Goal: Task Accomplishment & Management: Use online tool/utility

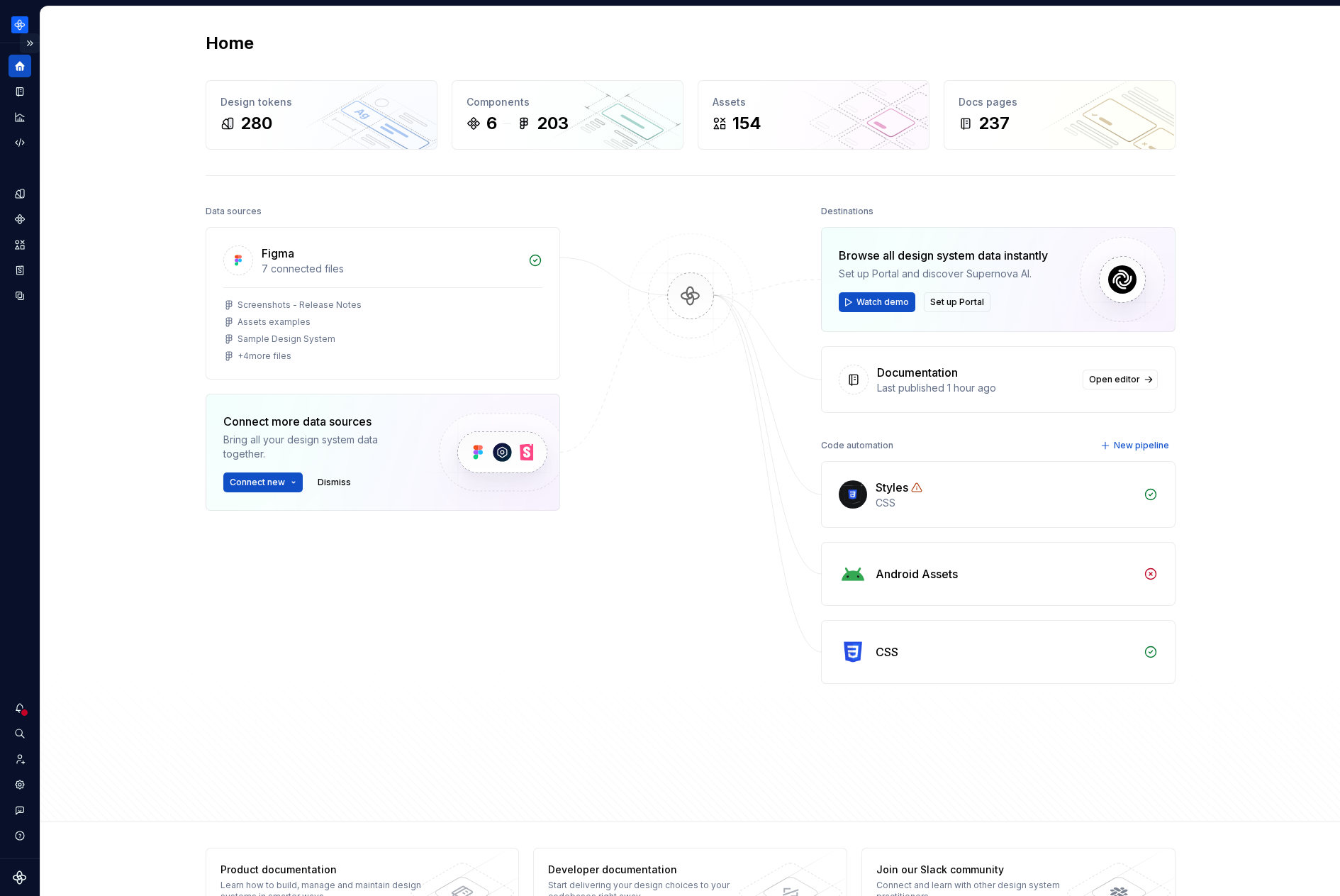
click at [32, 45] on button "Expand sidebar" at bounding box center [30, 44] width 20 height 20
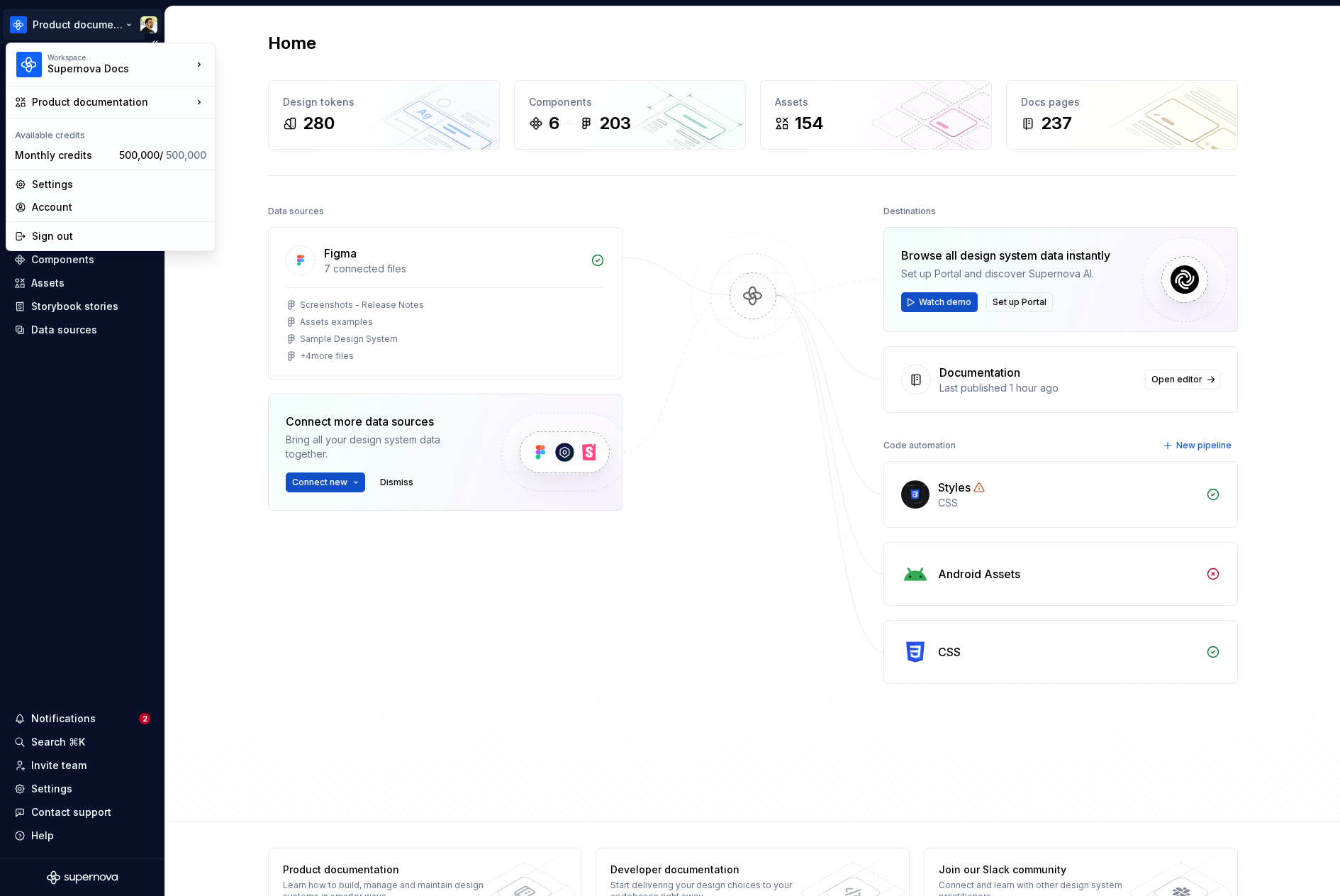
click at [53, 33] on html "Product documentation Version Current draft Home Documentation Analytics Code a…" at bounding box center [670, 448] width 1340 height 896
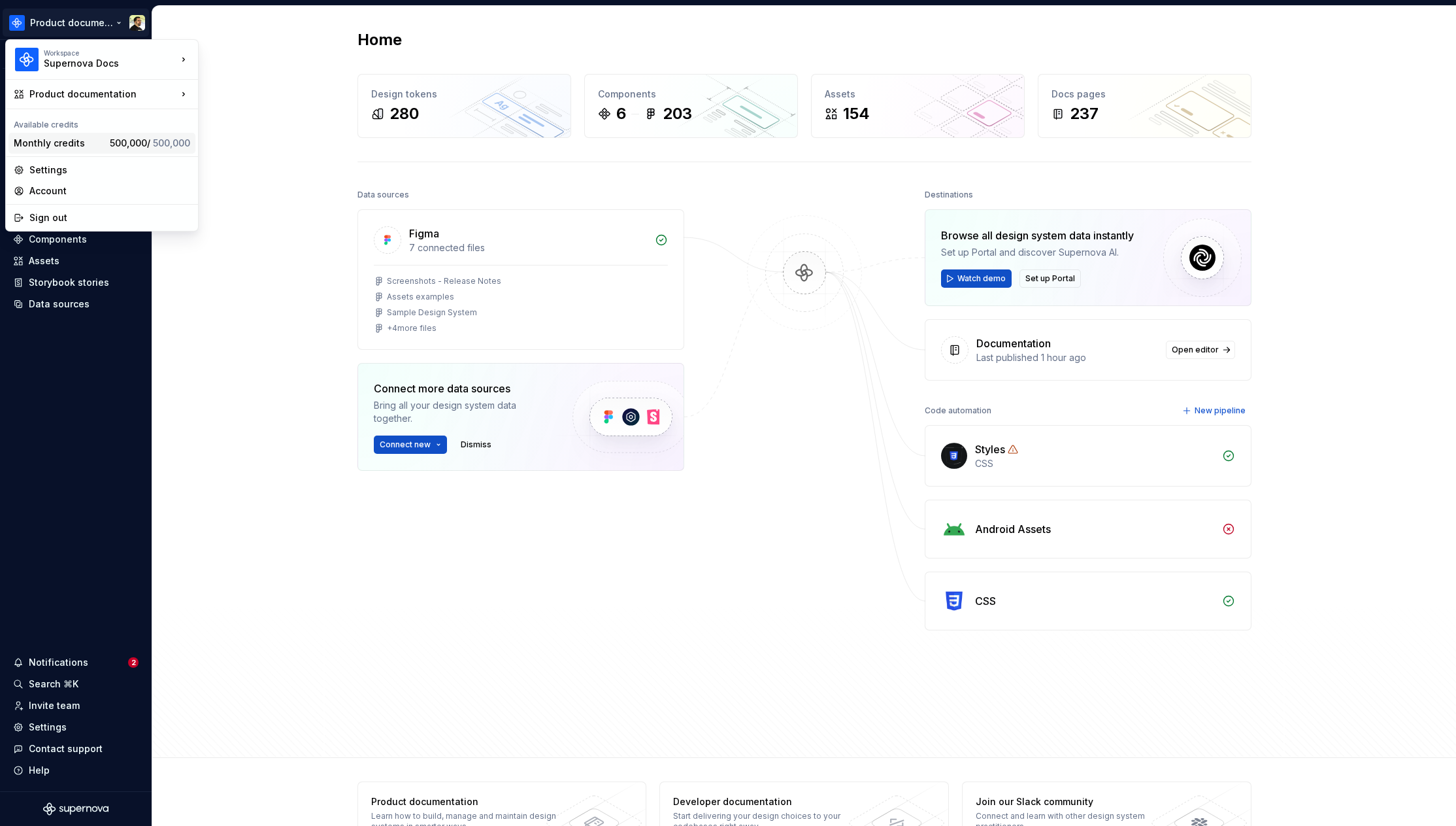
click at [164, 148] on span "500,000" at bounding box center [171, 143] width 37 height 11
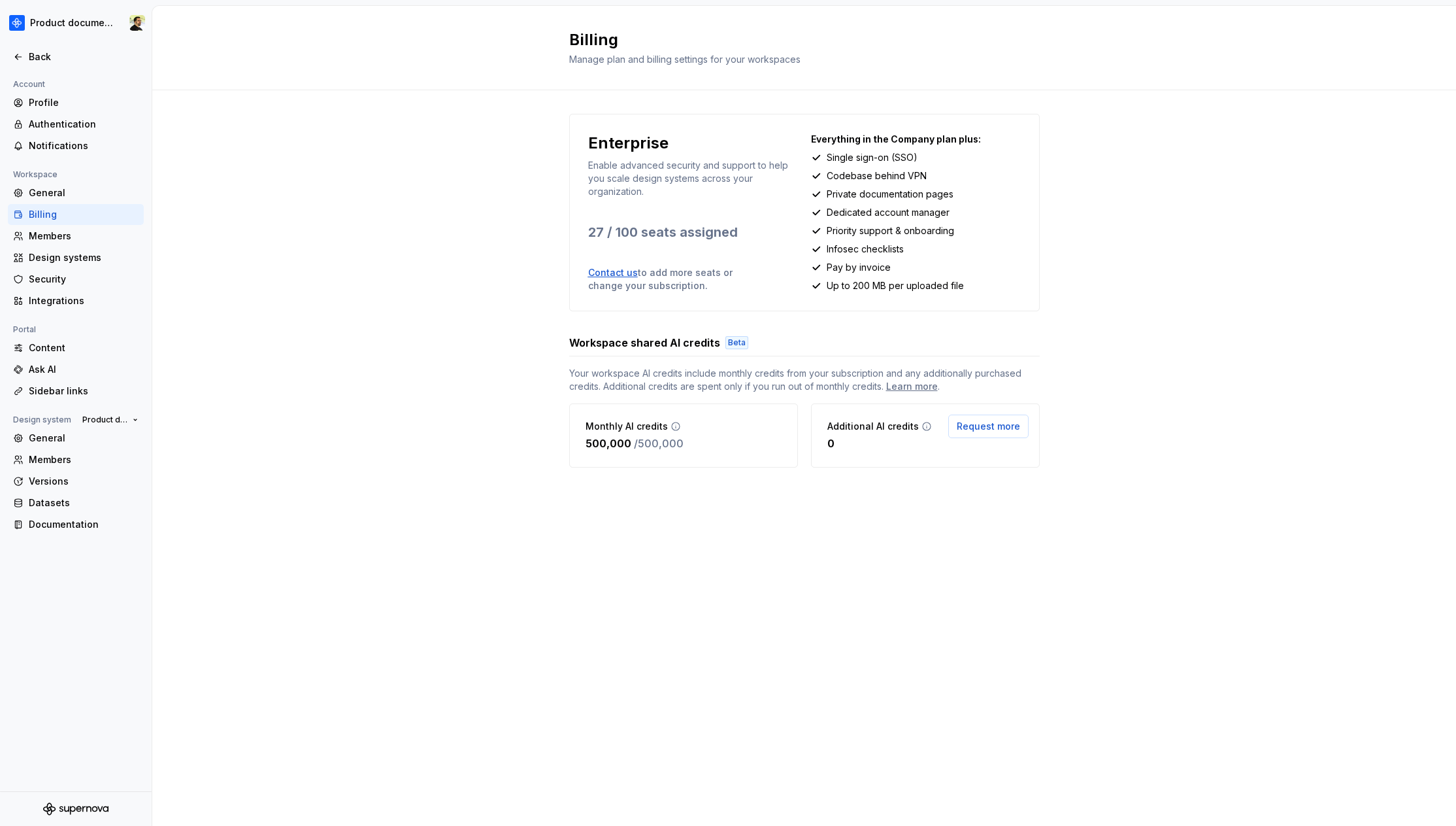
drag, startPoint x: 703, startPoint y: 450, endPoint x: 797, endPoint y: 504, distance: 108.4
click at [793, 502] on div "Enterprise Enable advanced security and support to help you scale design system…" at bounding box center [804, 303] width 471 height 427
click at [797, 504] on div "Enterprise Enable advanced security and support to help you scale design system…" at bounding box center [804, 303] width 471 height 427
click at [44, 48] on div "Back" at bounding box center [75, 57] width 136 height 21
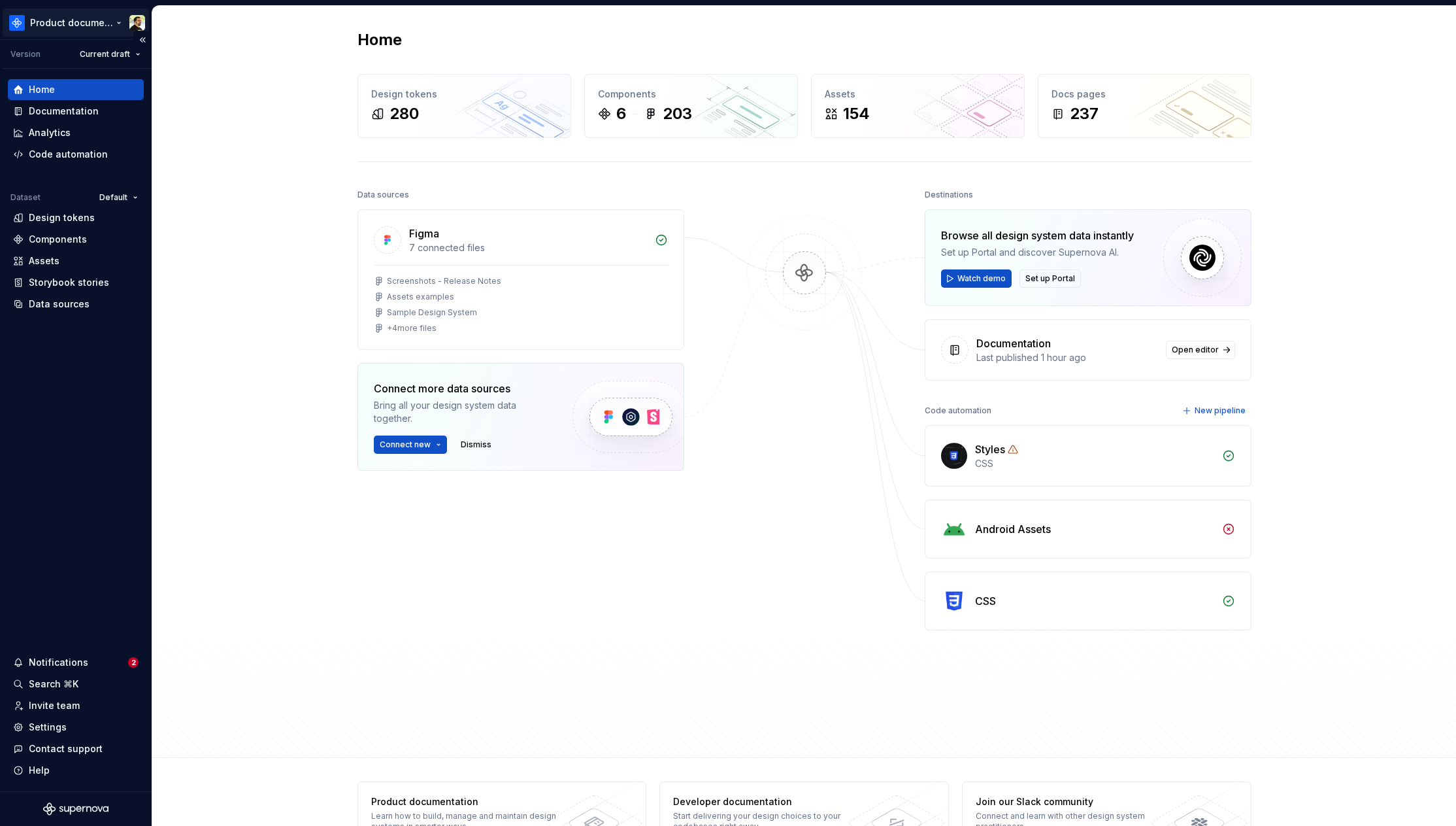
click at [79, 18] on html "Product documentation Version Current draft Home Documentation Analytics Code a…" at bounding box center [728, 413] width 1456 height 826
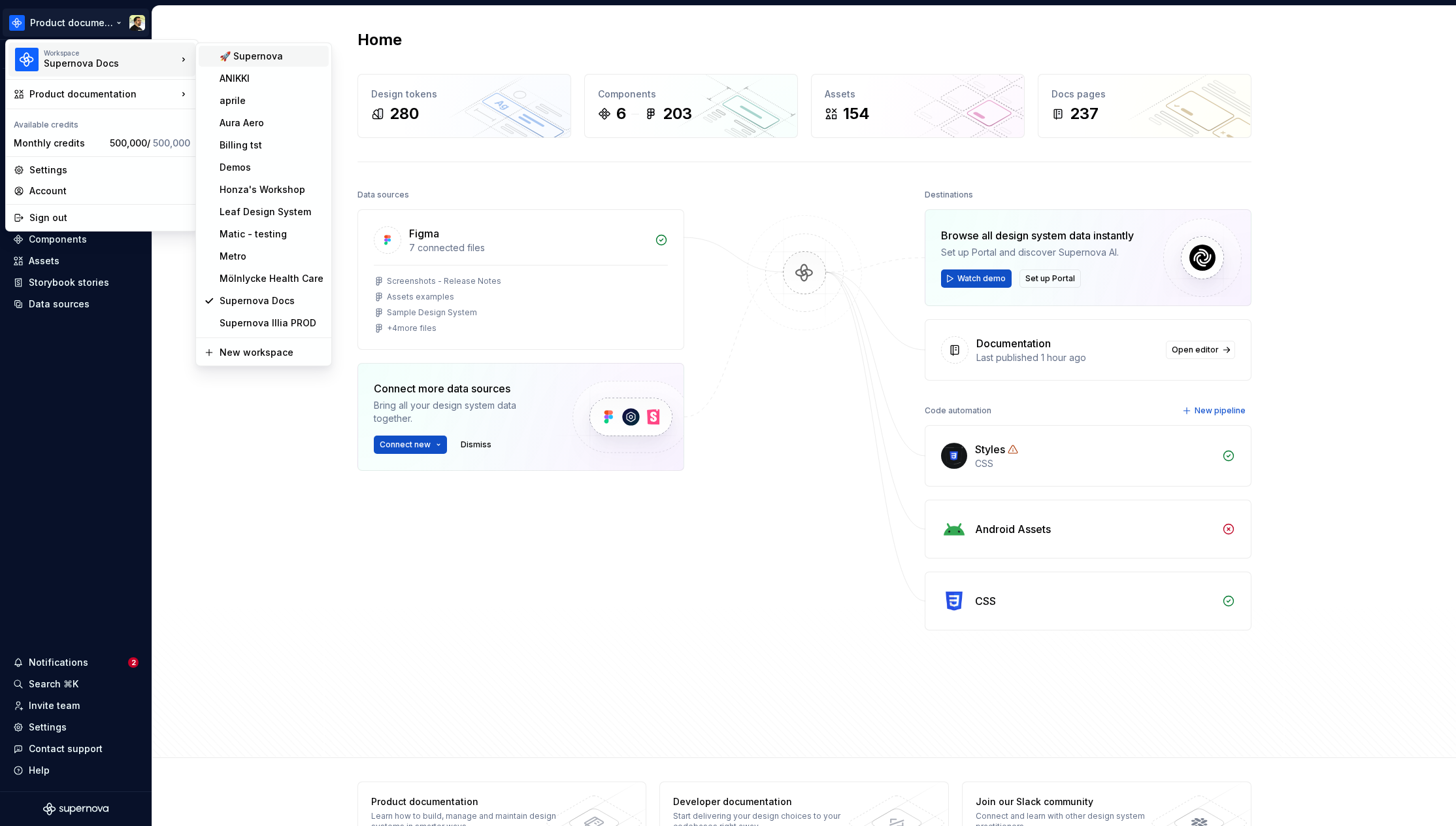
click at [255, 56] on div "🚀 Supernova" at bounding box center [272, 56] width 104 height 13
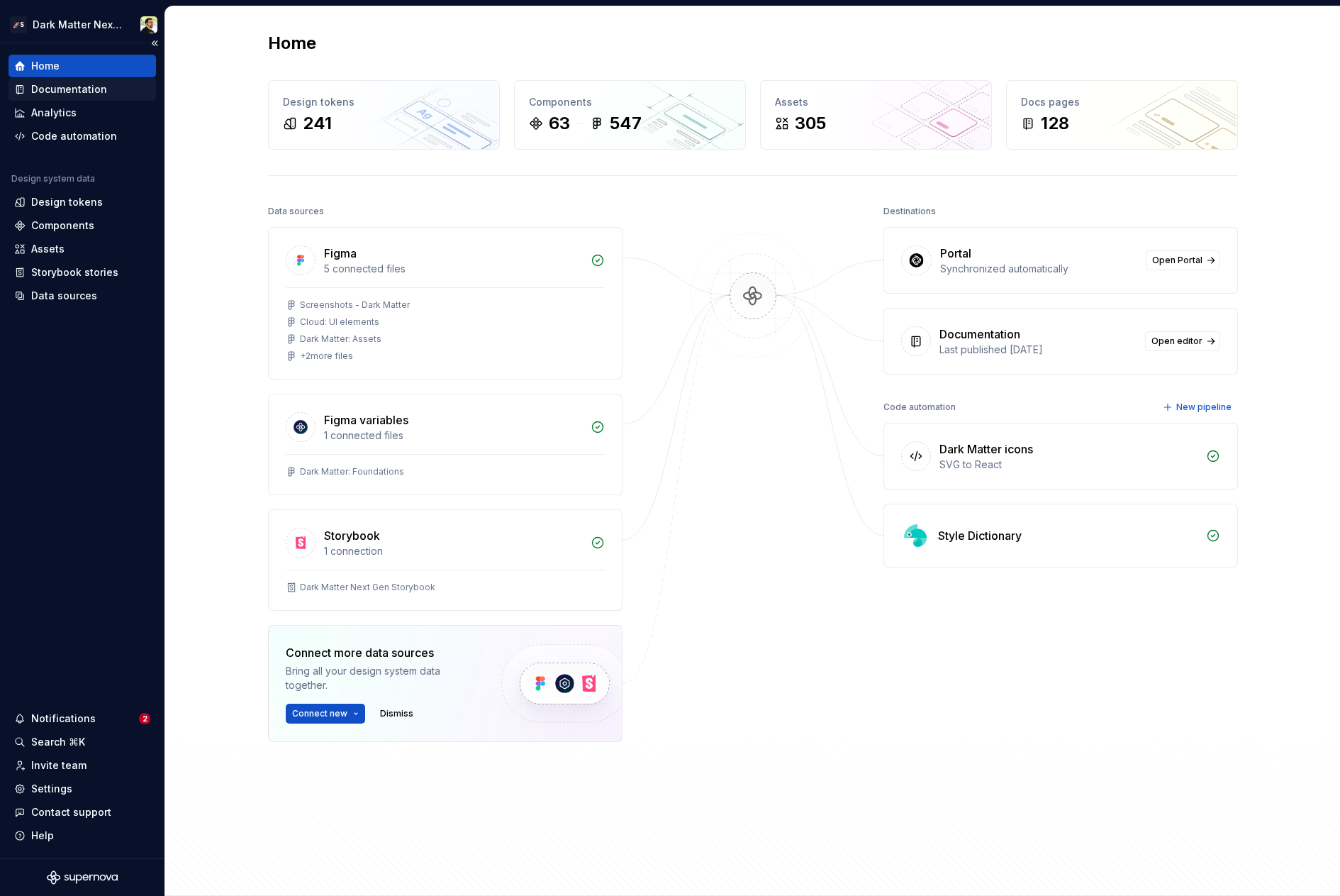
click at [66, 89] on div "Documentation" at bounding box center [69, 89] width 76 height 15
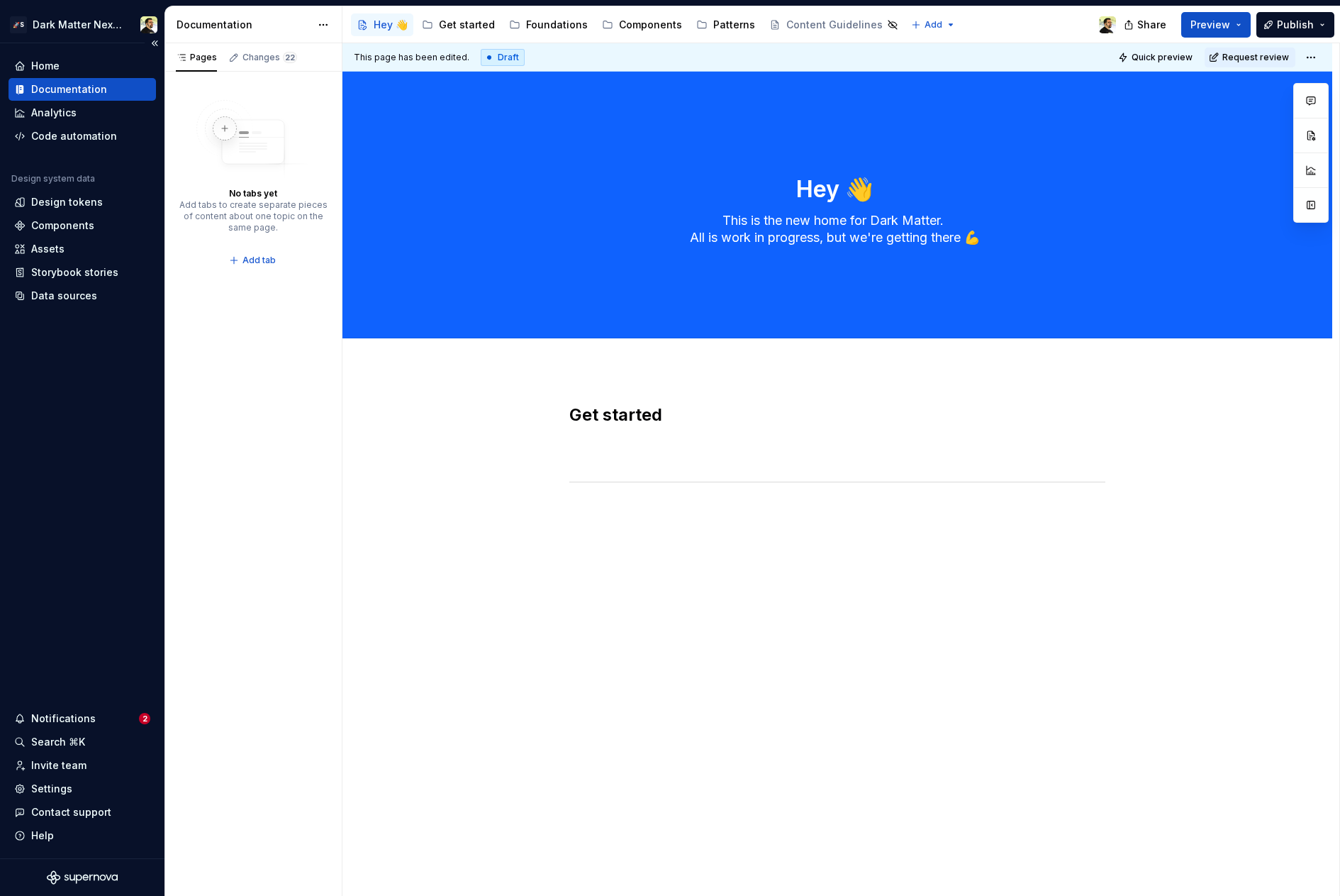
click at [77, 5] on div "🚀S Dark Matter Next Gen Home Documentation Analytics Code automation Design sys…" at bounding box center [82, 450] width 165 height 890
click at [77, 21] on html "🚀S Dark Matter Next Gen Home Documentation Analytics Code automation Design sys…" at bounding box center [670, 448] width 1340 height 896
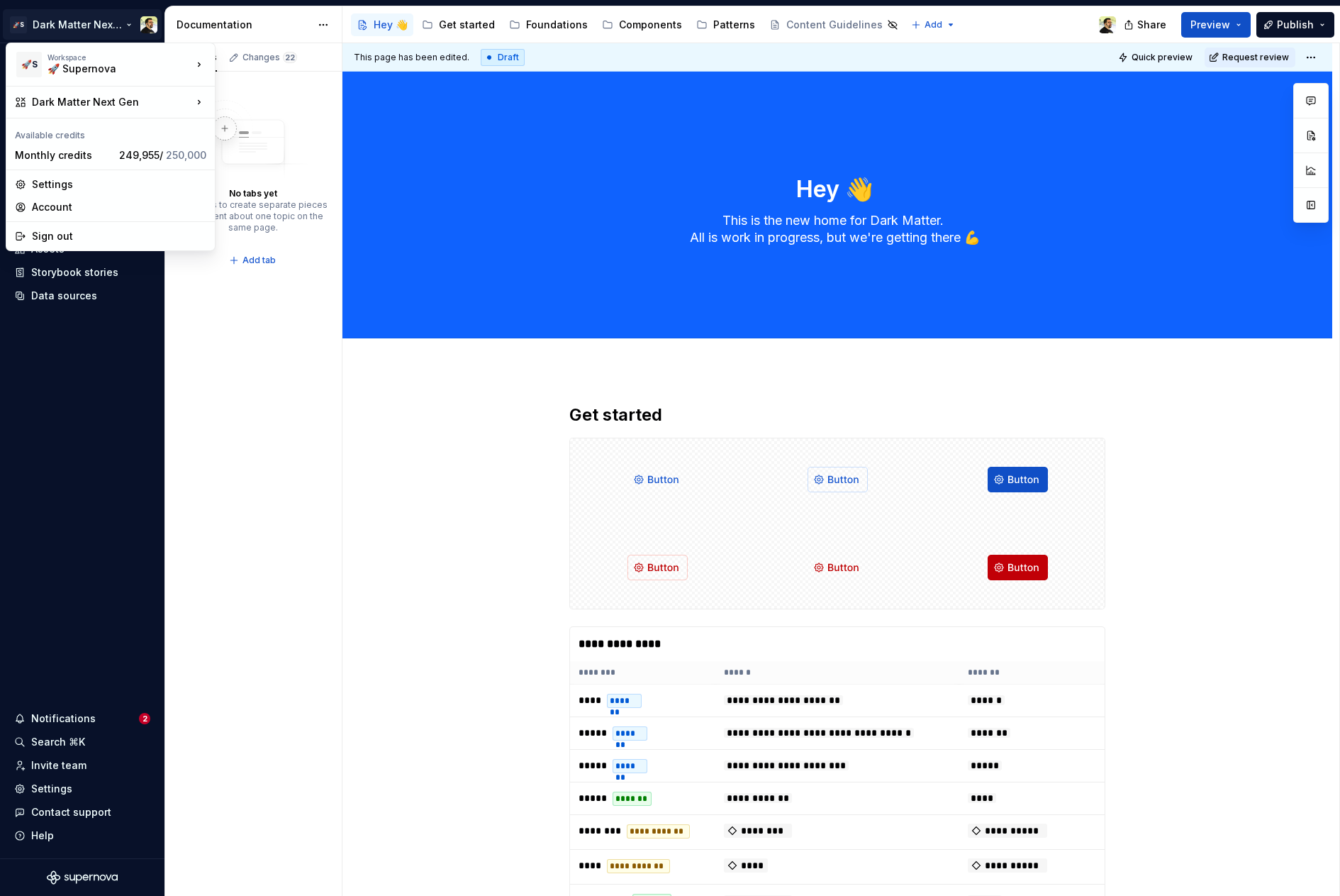
click at [624, 431] on html "🚀S Dark Matter Next Gen Home Documentation Analytics Code automation Design sys…" at bounding box center [670, 448] width 1340 height 896
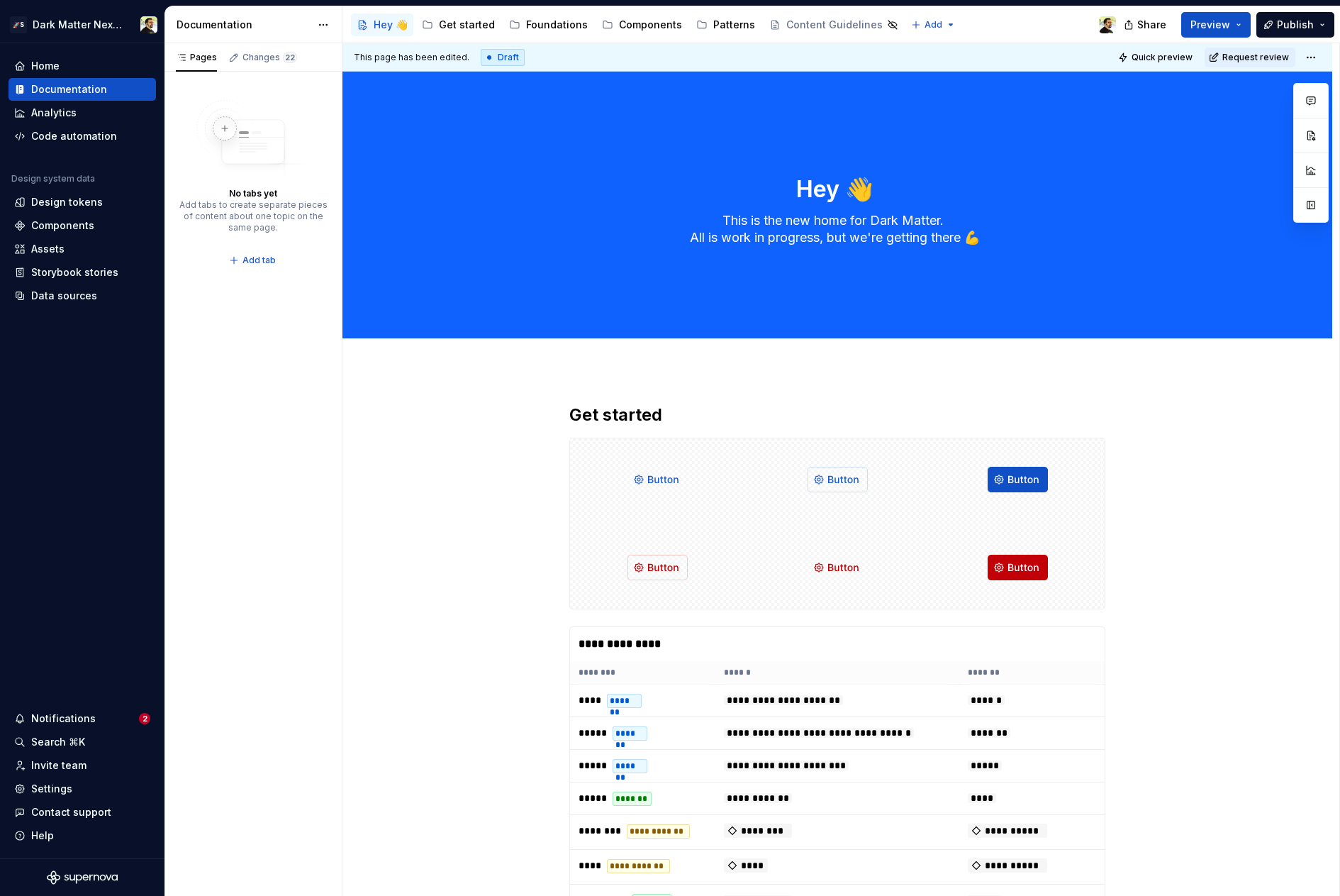
click at [627, 414] on h2 "Get started" at bounding box center [837, 415] width 536 height 23
click at [632, 22] on div "Components" at bounding box center [650, 24] width 63 height 15
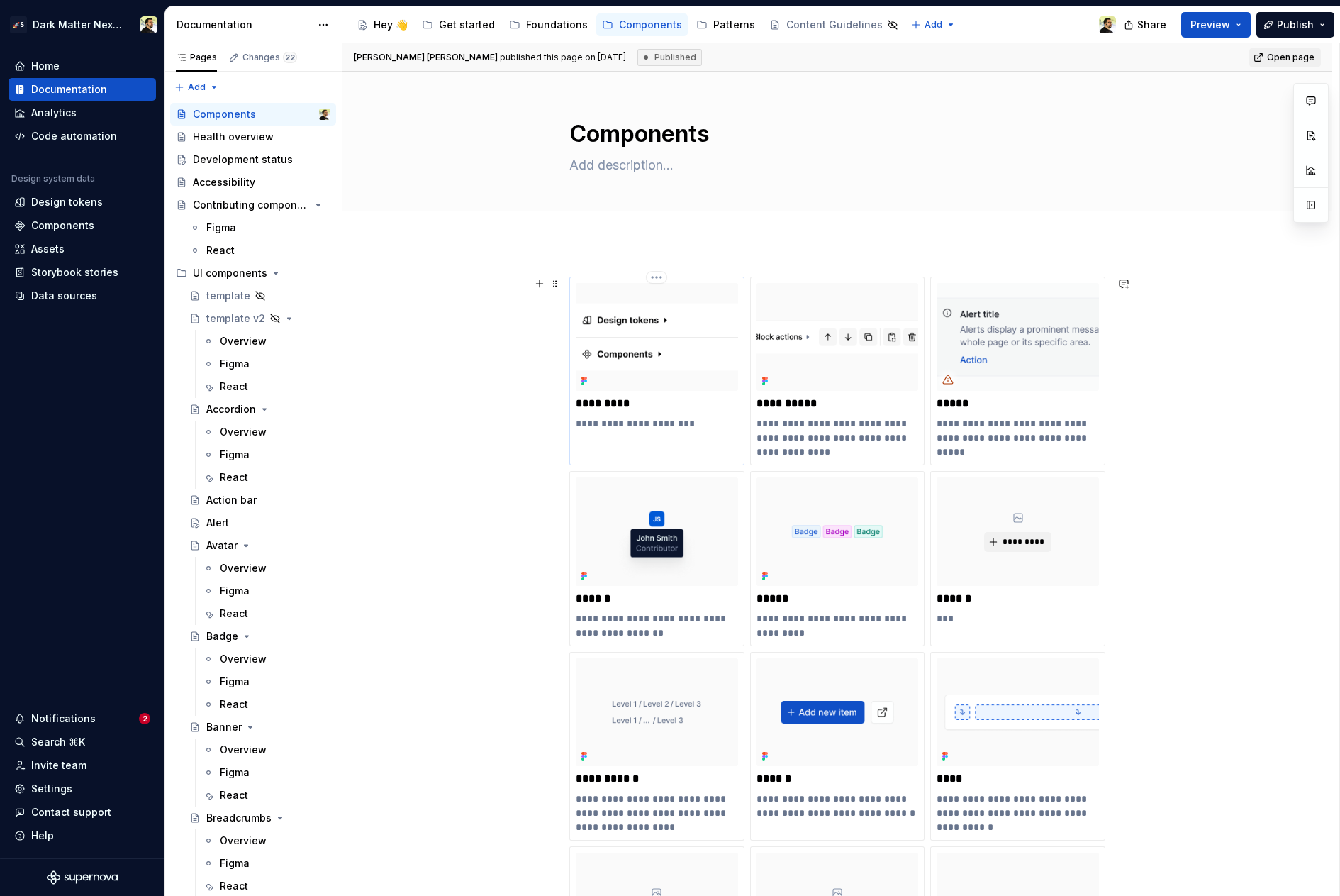
click at [635, 374] on img at bounding box center [657, 337] width 163 height 108
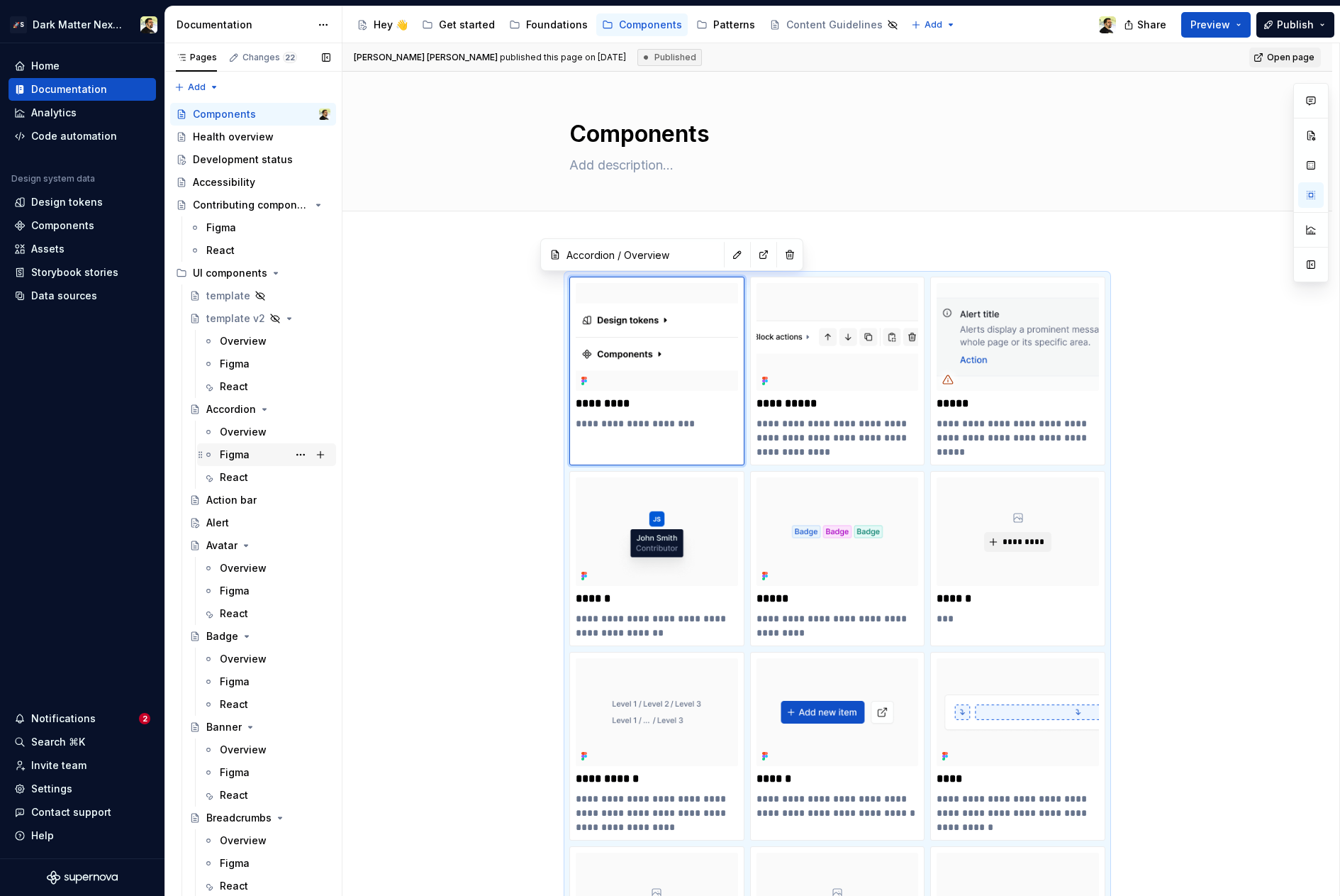
click at [232, 459] on div "Figma" at bounding box center [234, 454] width 30 height 15
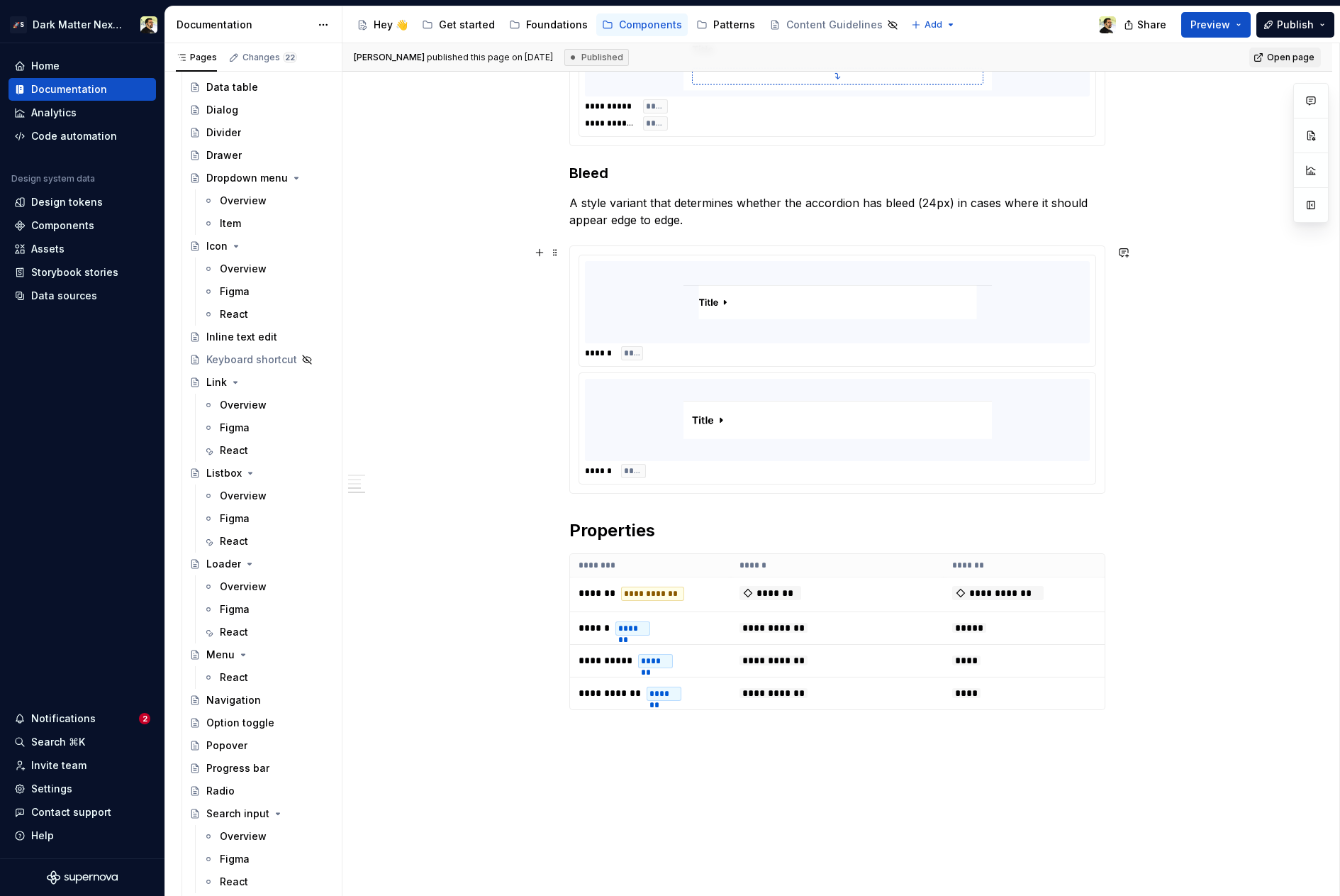
scroll to position [1307, 0]
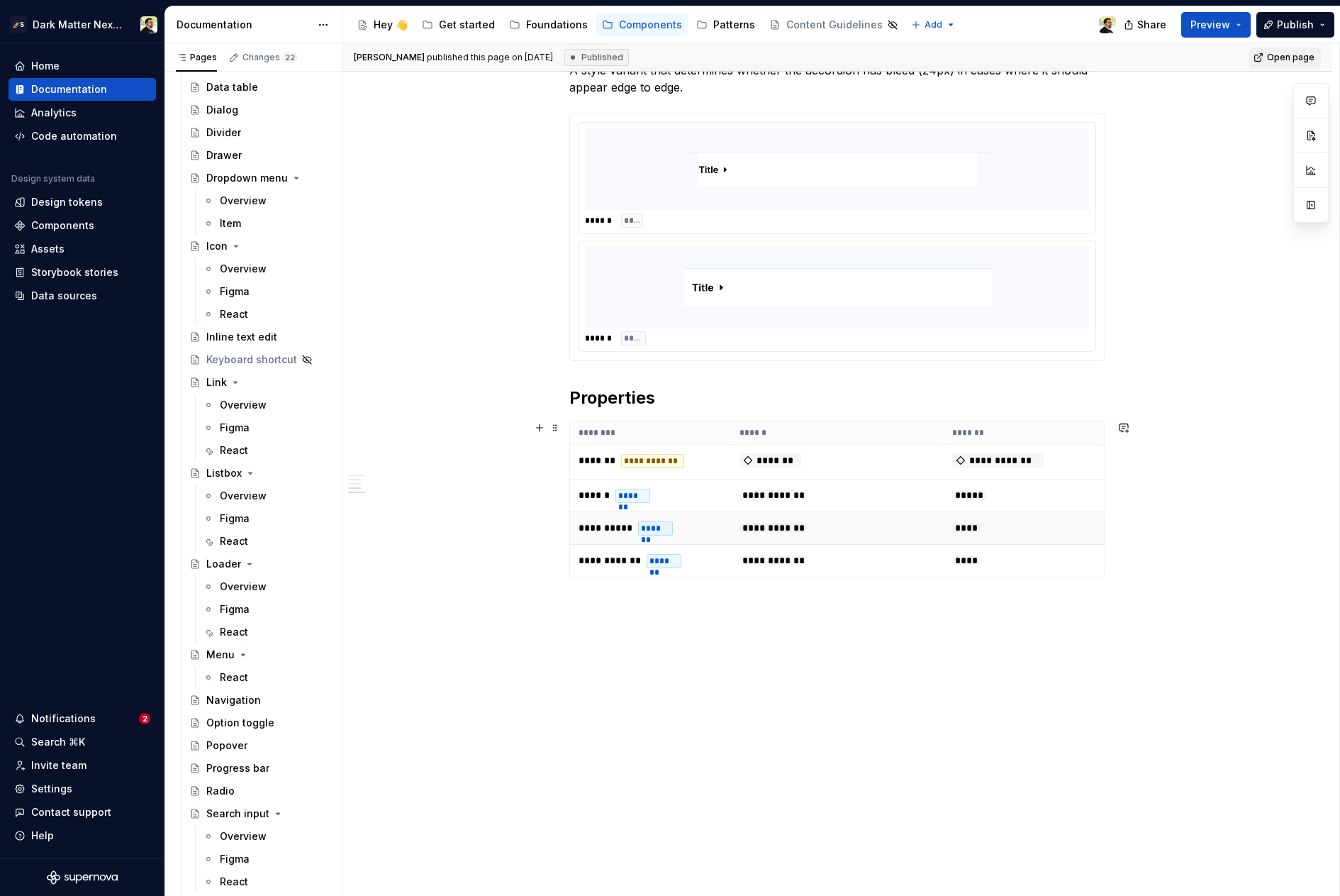
click at [736, 530] on td "**********" at bounding box center [837, 528] width 213 height 33
click at [74, 455] on div "Home Documentation Analytics Code automation Design system data Design tokens C…" at bounding box center [82, 451] width 165 height 815
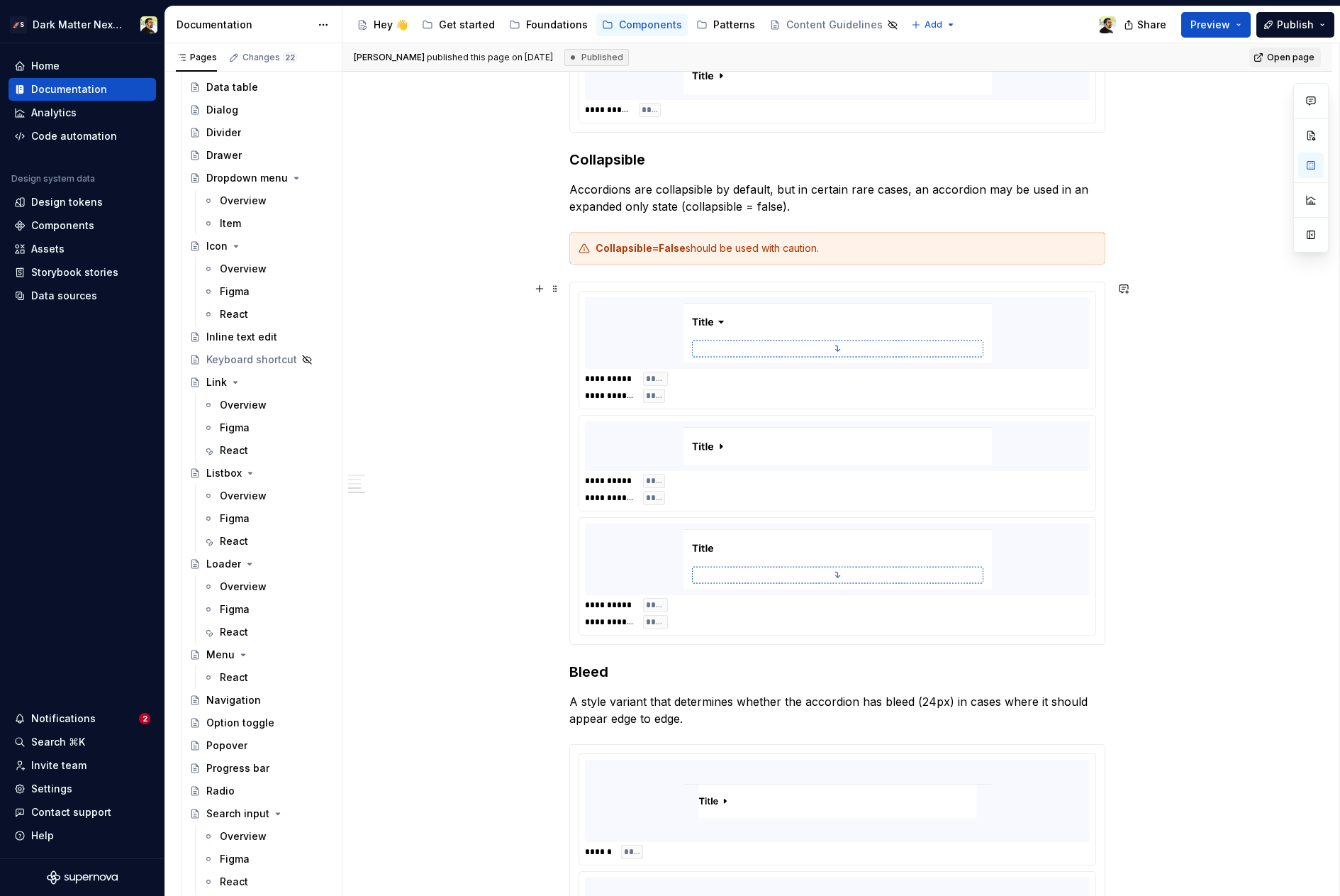
scroll to position [549, 0]
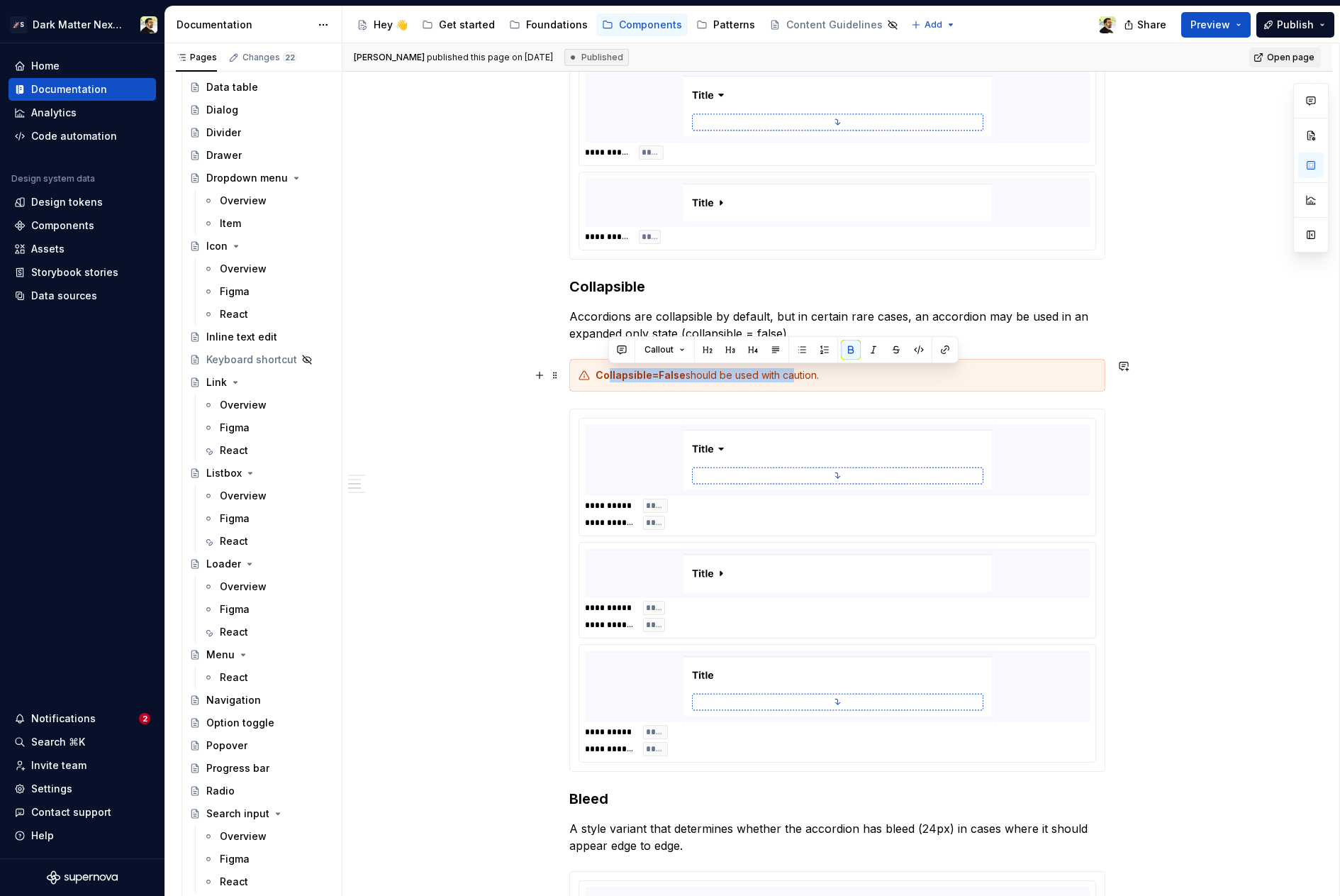
drag, startPoint x: 607, startPoint y: 371, endPoint x: 793, endPoint y: 371, distance: 186.0
click at [793, 371] on div "Collapsible=False should be used with caution." at bounding box center [846, 375] width 501 height 15
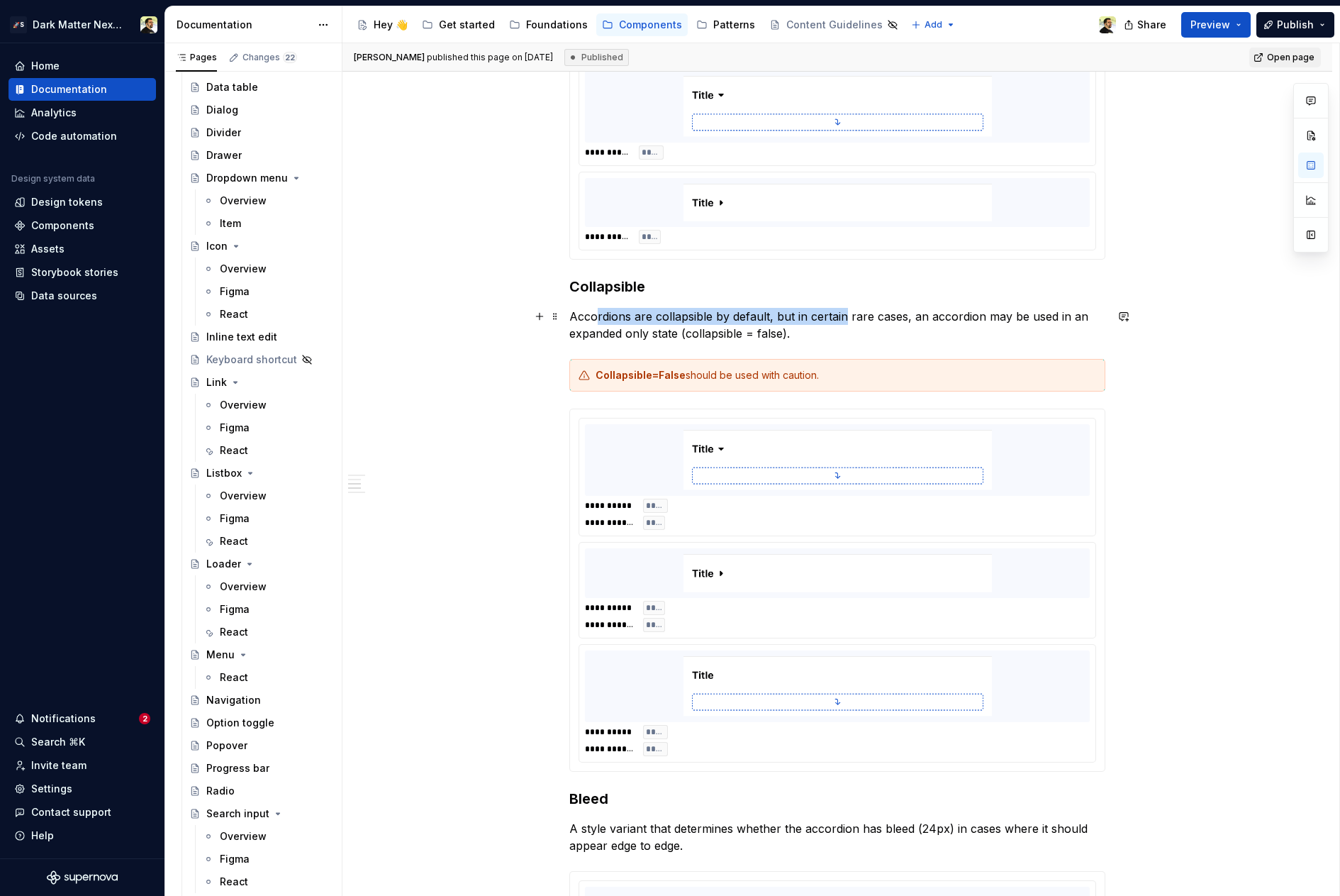
drag, startPoint x: 596, startPoint y: 312, endPoint x: 843, endPoint y: 315, distance: 247.0
click at [842, 315] on p "Accordions are collapsible by default, but in certain rare cases, an accordion …" at bounding box center [837, 324] width 536 height 34
click at [843, 315] on p "Accordions are collapsible by default, but in certain rare cases, an accordion …" at bounding box center [837, 324] width 536 height 34
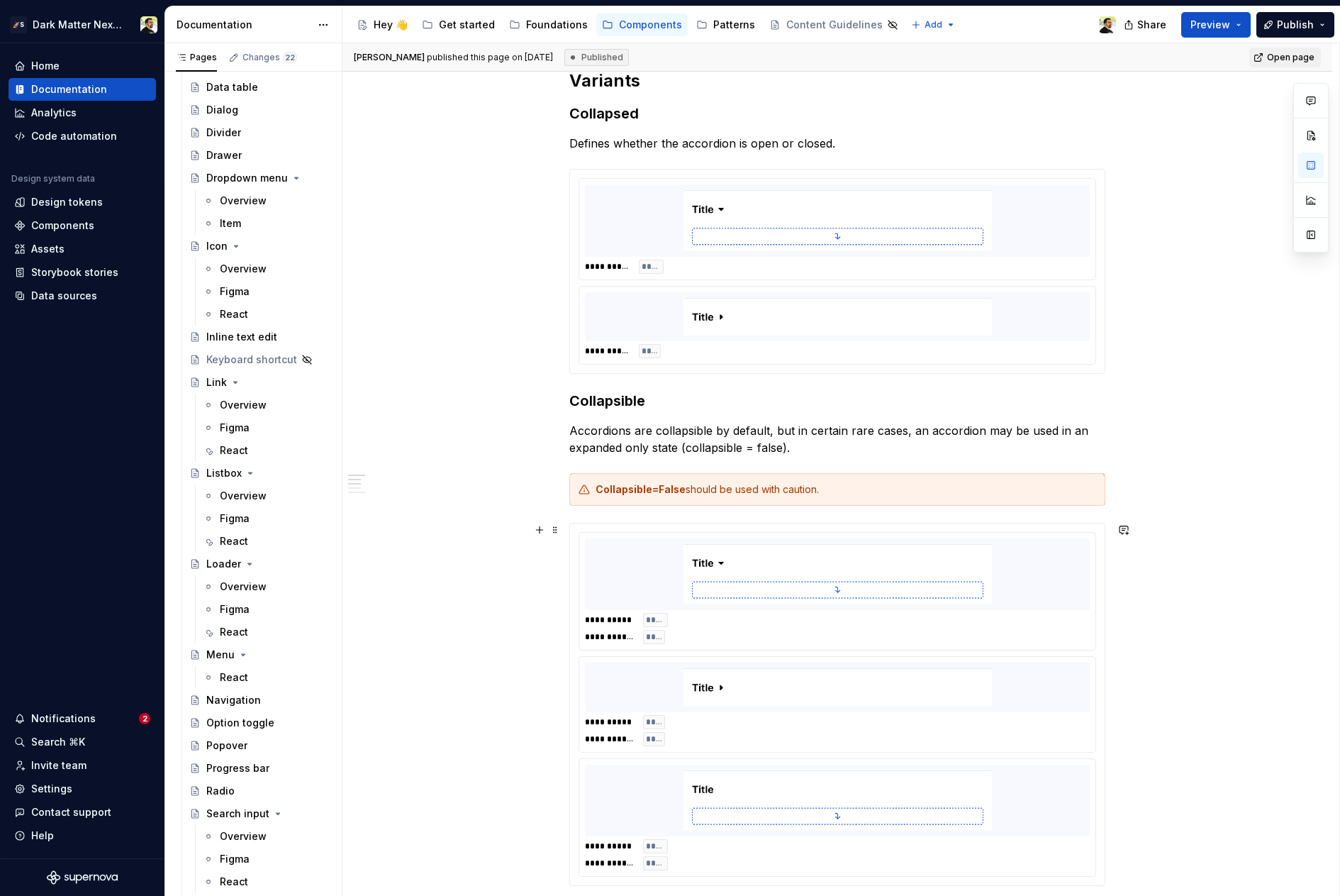
scroll to position [440, 0]
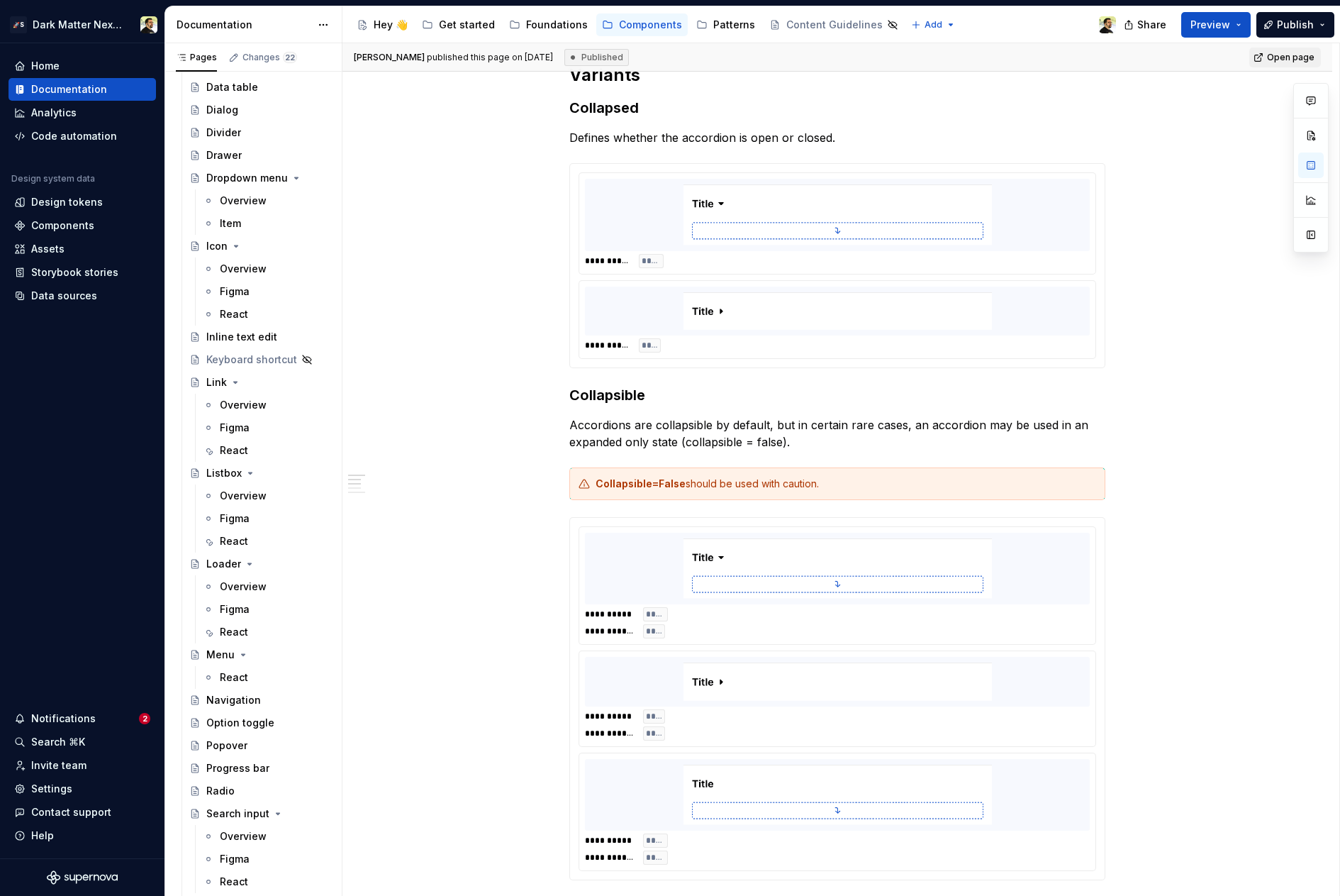
click at [427, 566] on div "**********" at bounding box center [837, 785] width 990 height 1958
click at [76, 292] on div "Data sources" at bounding box center [64, 295] width 66 height 15
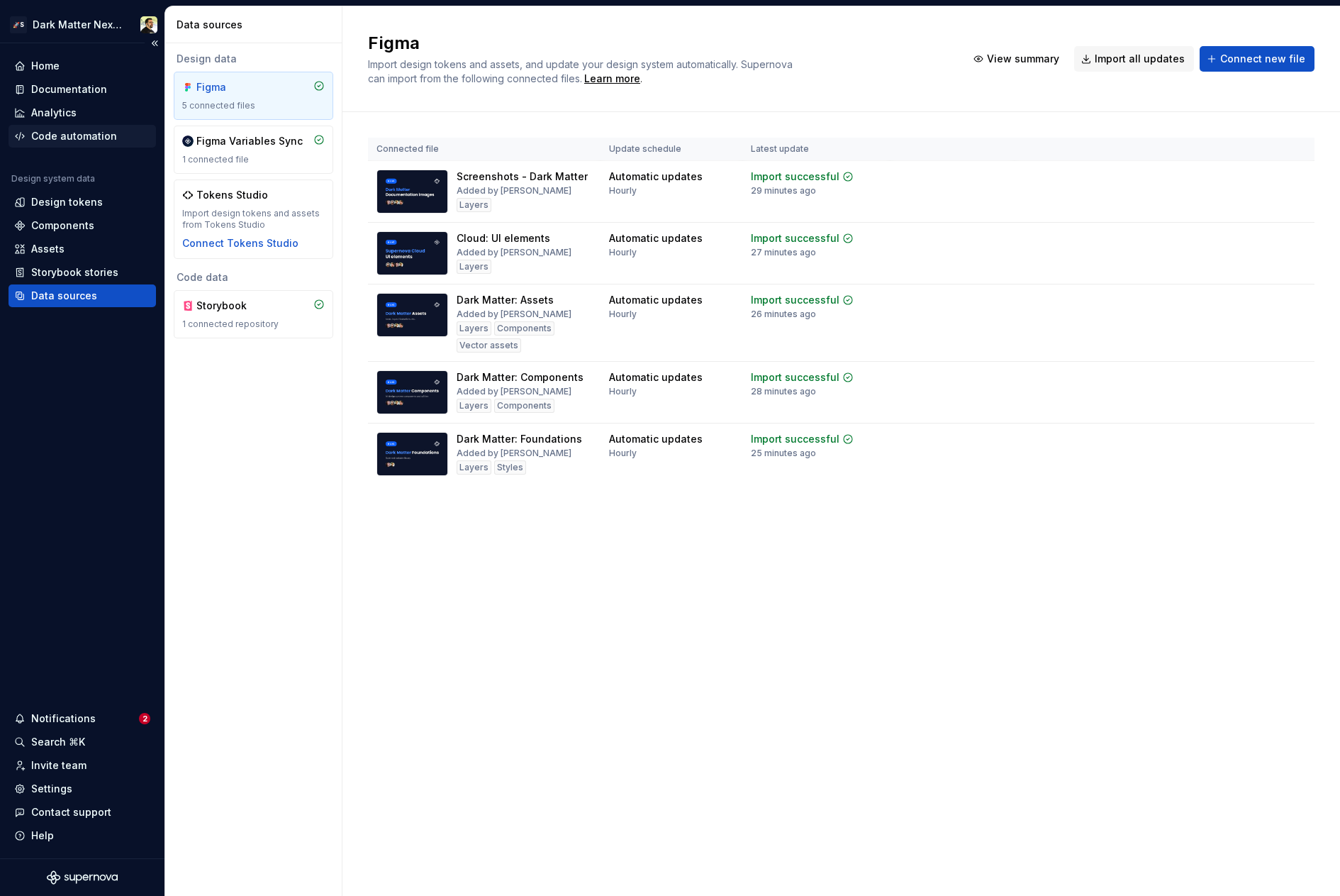
click at [76, 134] on div "Code automation" at bounding box center [74, 136] width 85 height 15
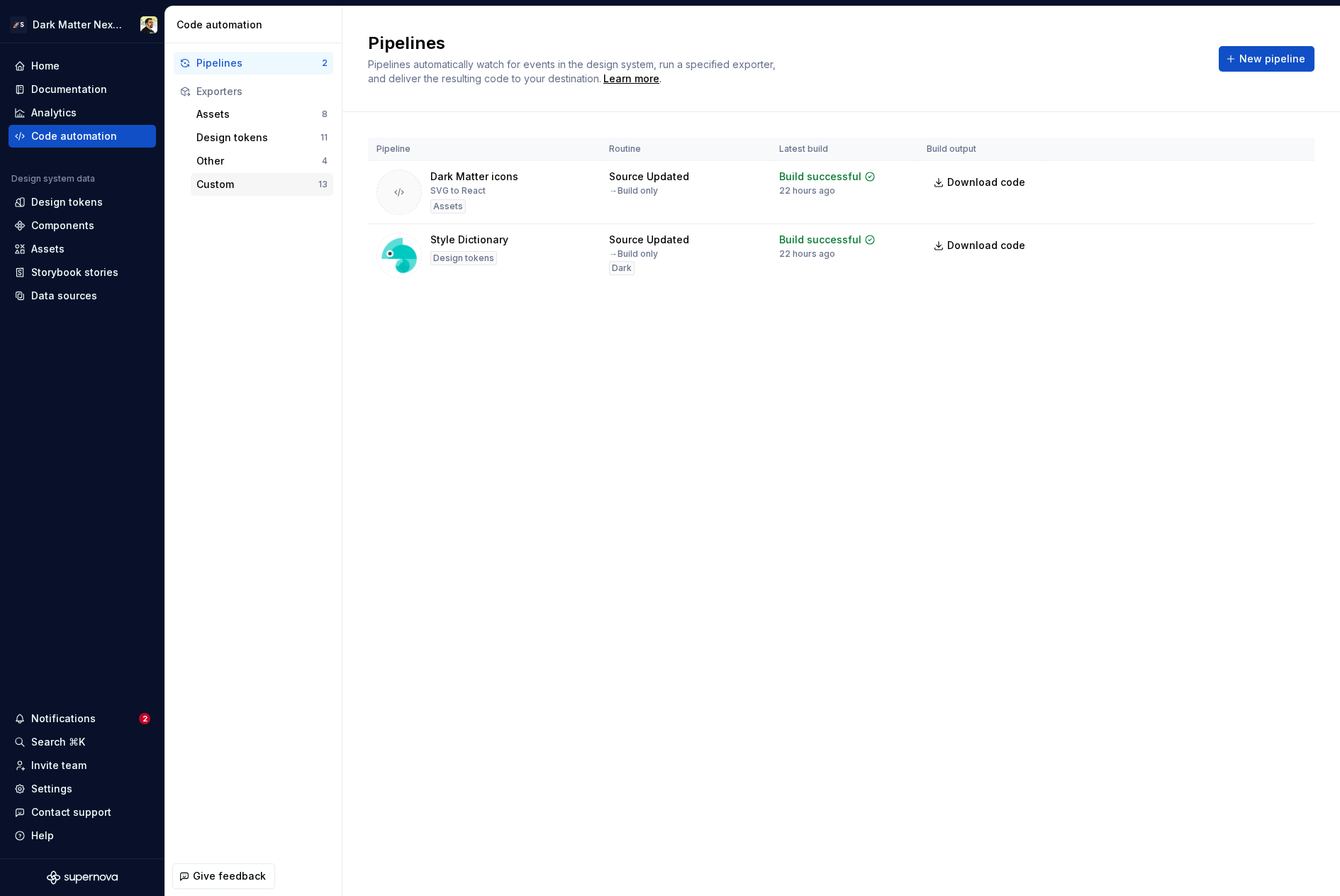
click at [250, 188] on div "Custom" at bounding box center [257, 184] width 122 height 15
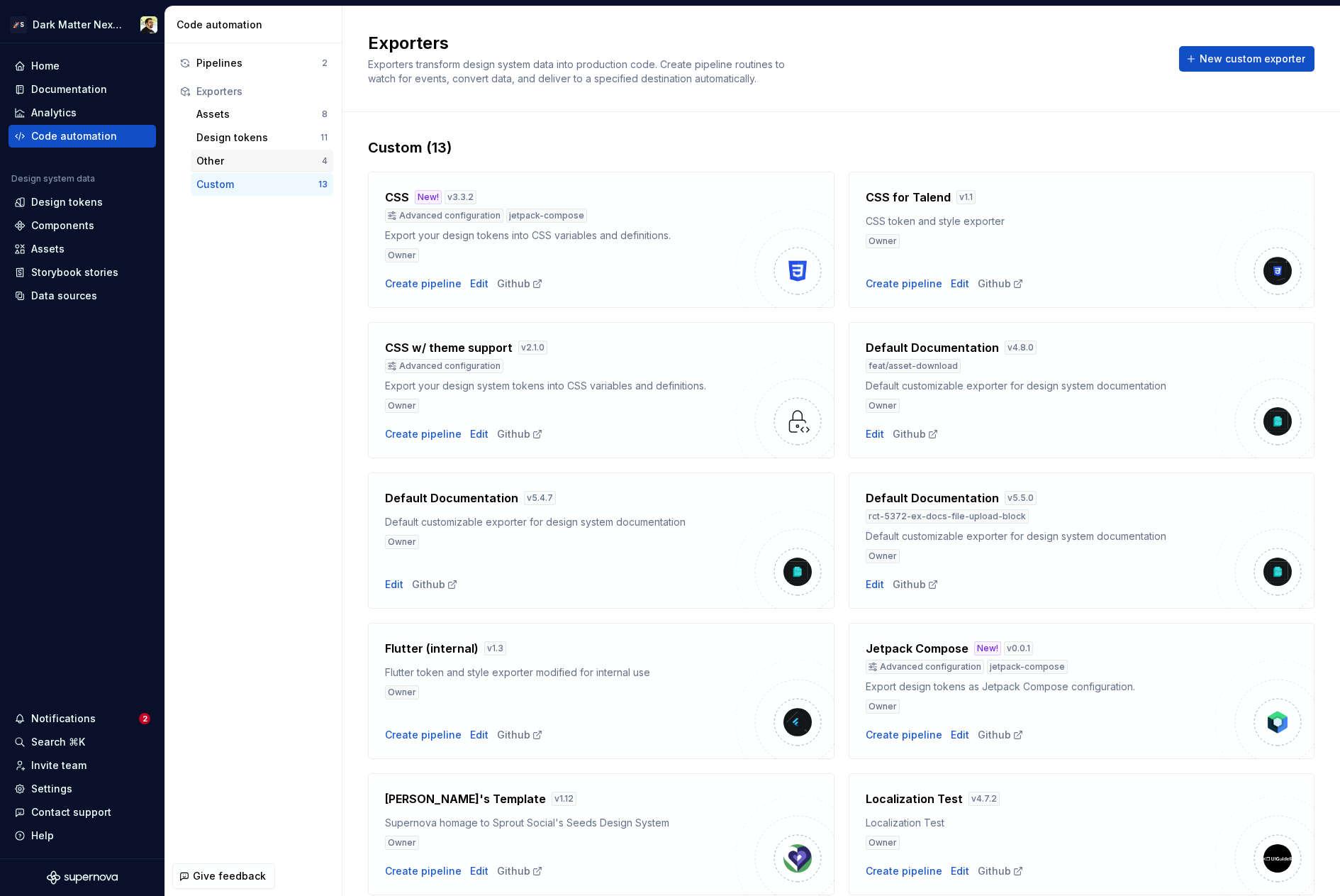
click at [277, 154] on div "Other" at bounding box center [259, 161] width 125 height 15
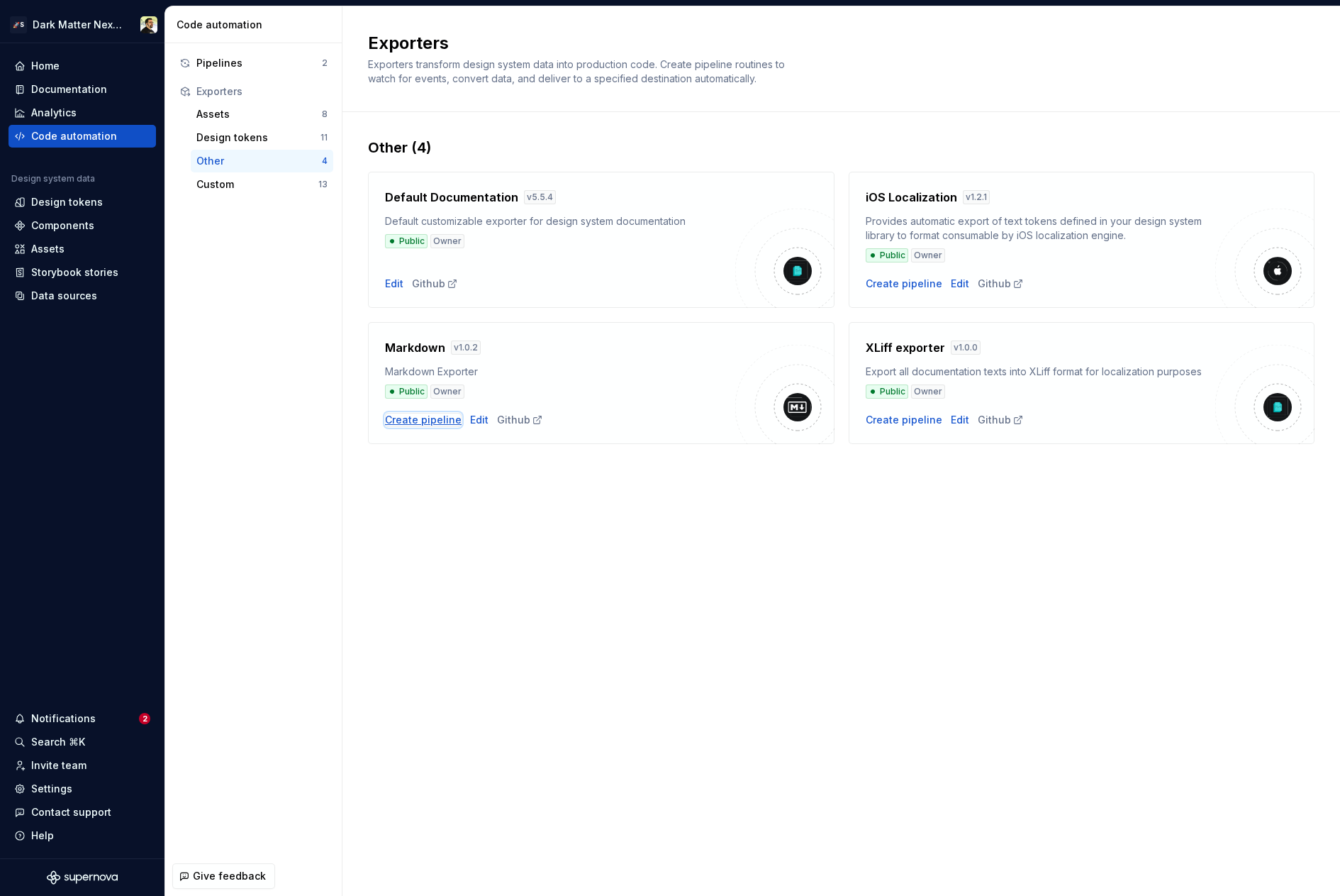
click at [436, 416] on div "Create pipeline" at bounding box center [424, 420] width 76 height 15
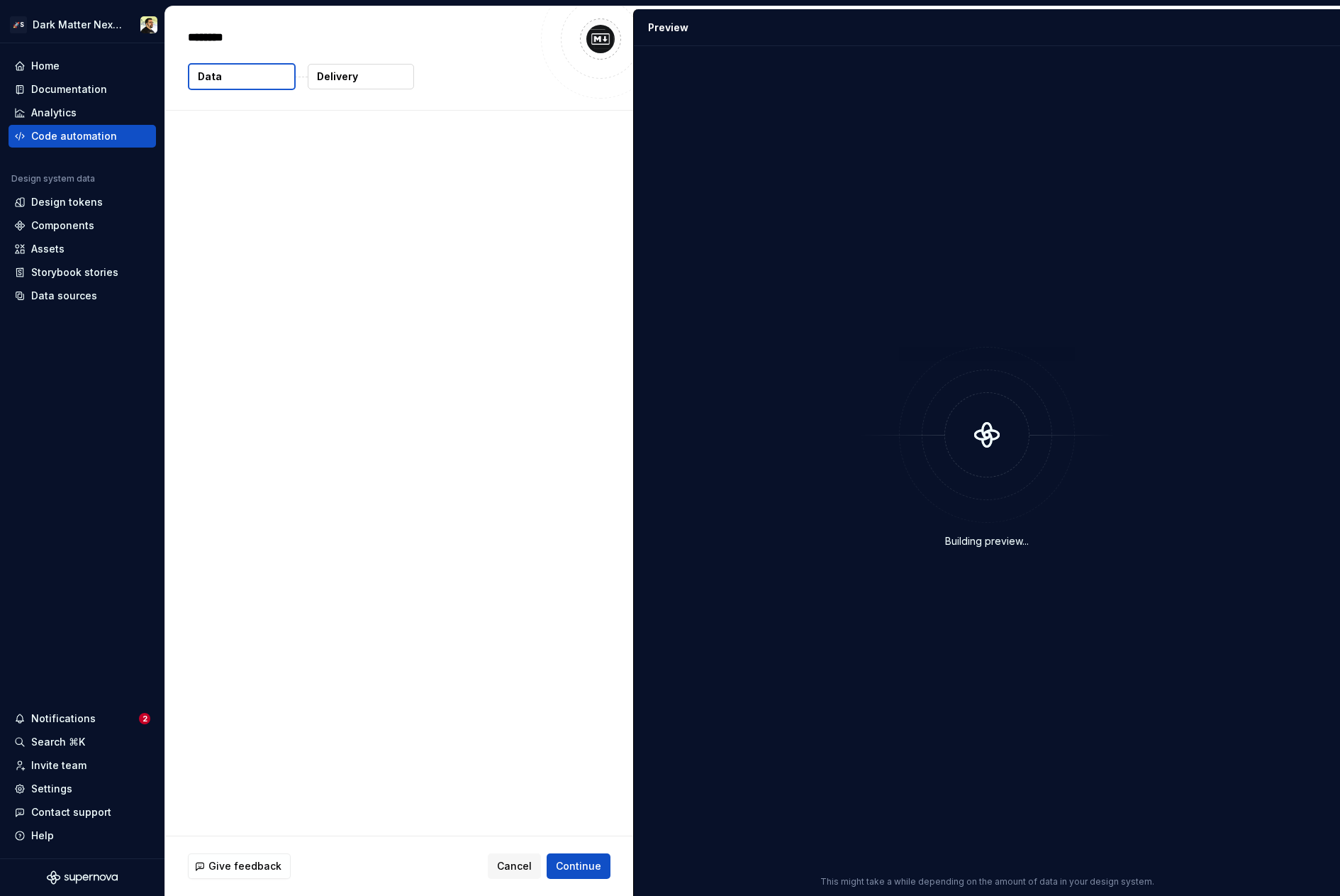
type textarea "*"
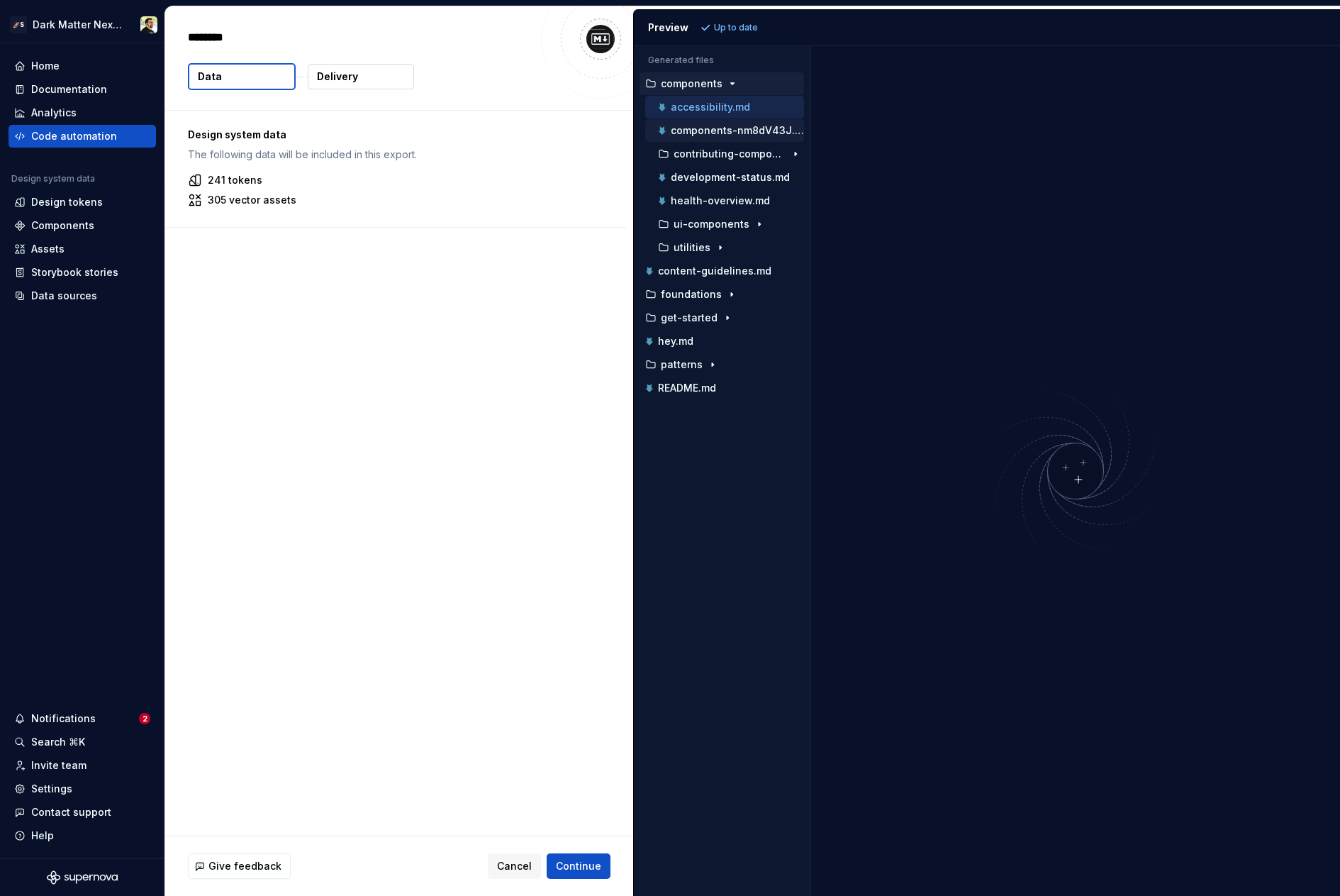
click at [714, 132] on p "components-nm8dV43J.md" at bounding box center [737, 131] width 134 height 11
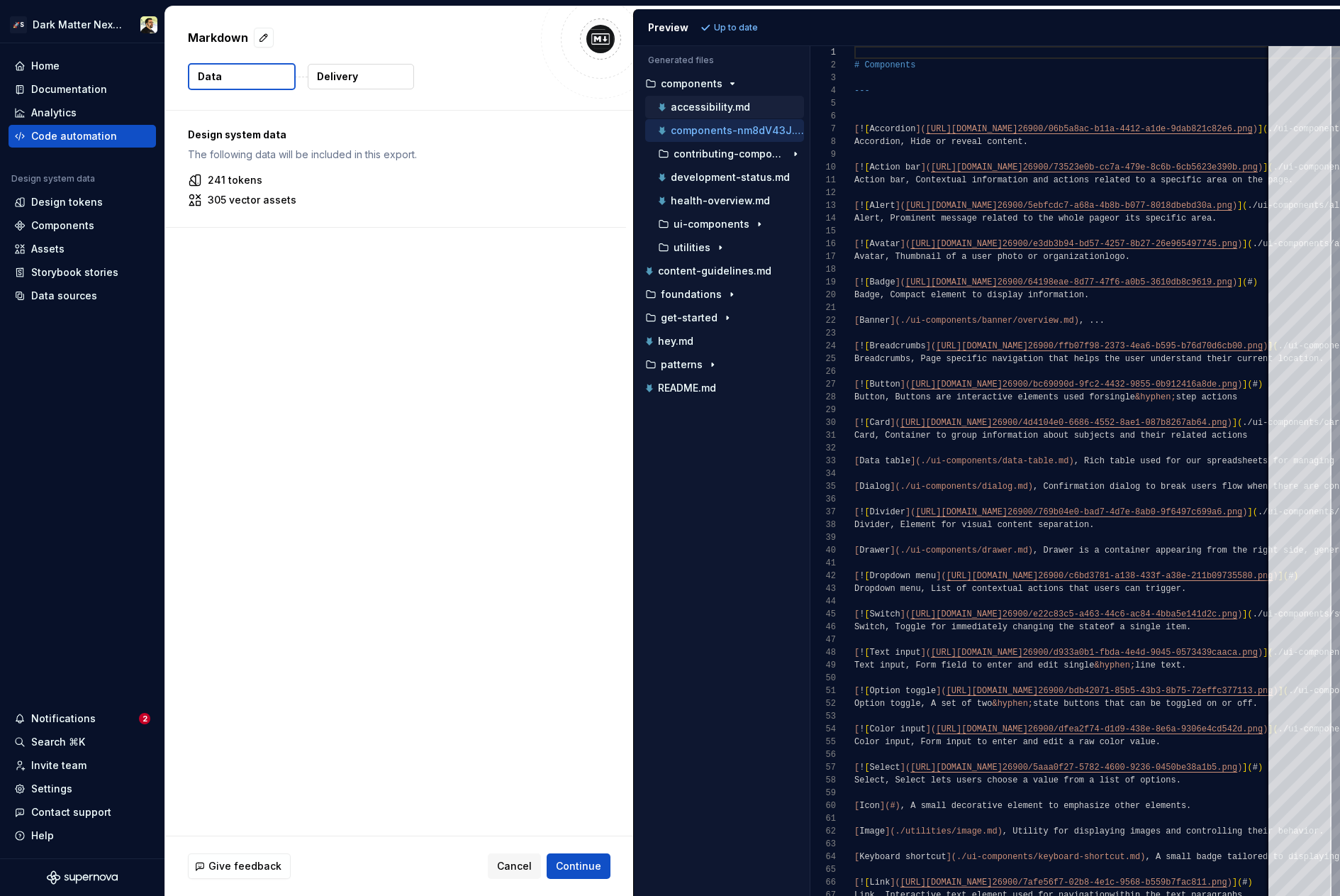
click at [723, 110] on p "accessibility.md" at bounding box center [710, 107] width 79 height 11
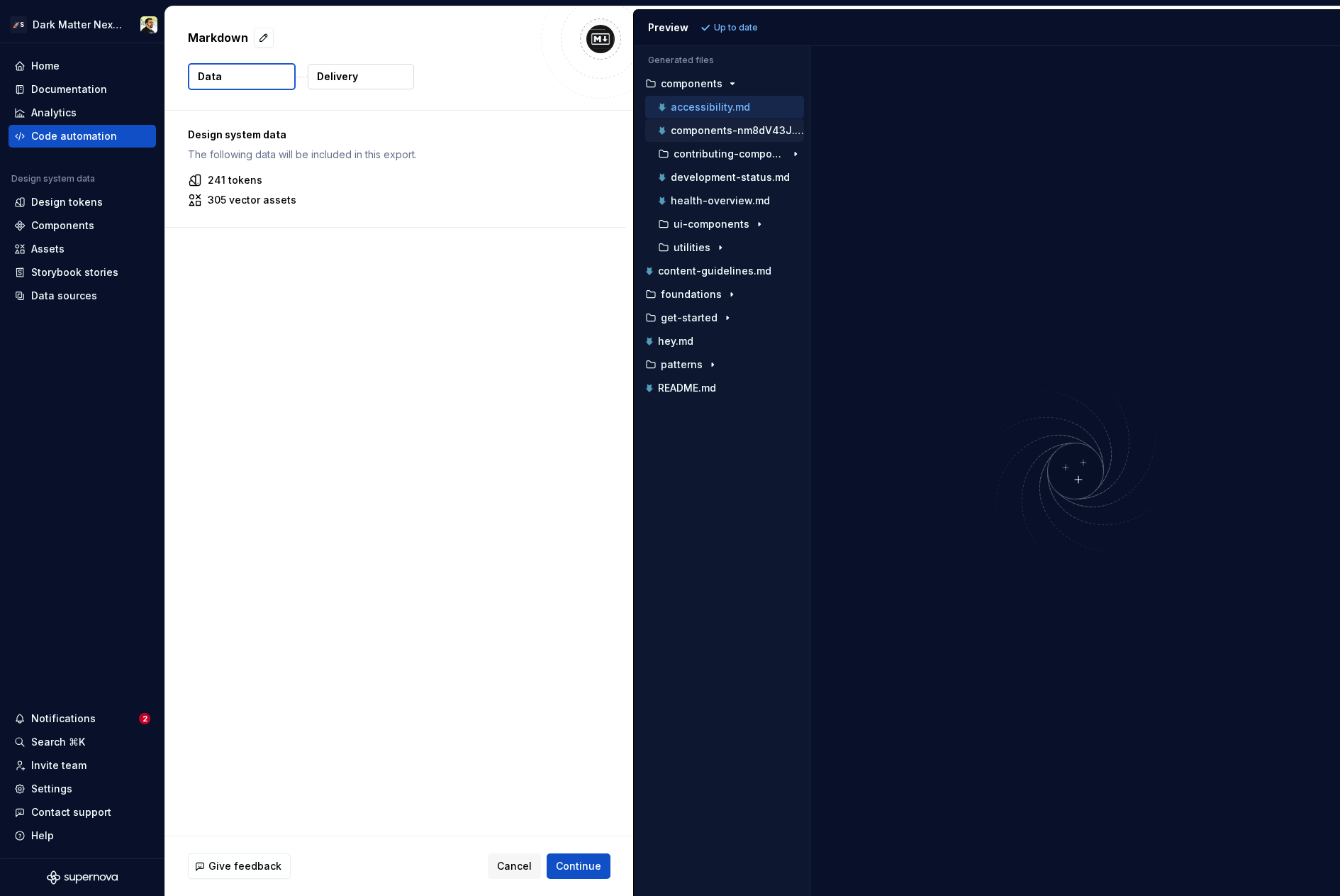
click at [719, 129] on p "components-nm8dV43J.md" at bounding box center [737, 131] width 134 height 11
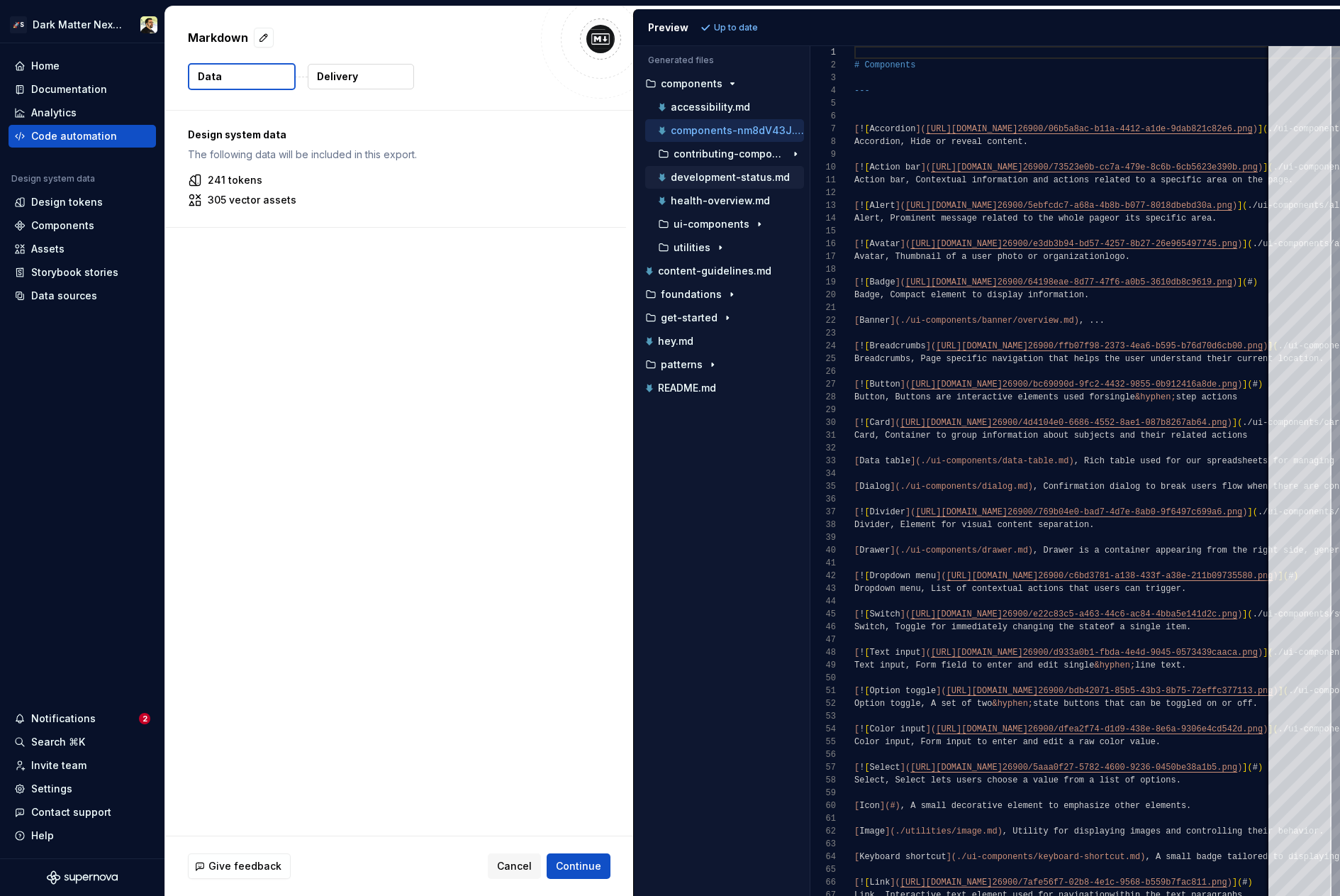
click at [727, 176] on p "development-status.md" at bounding box center [730, 177] width 119 height 11
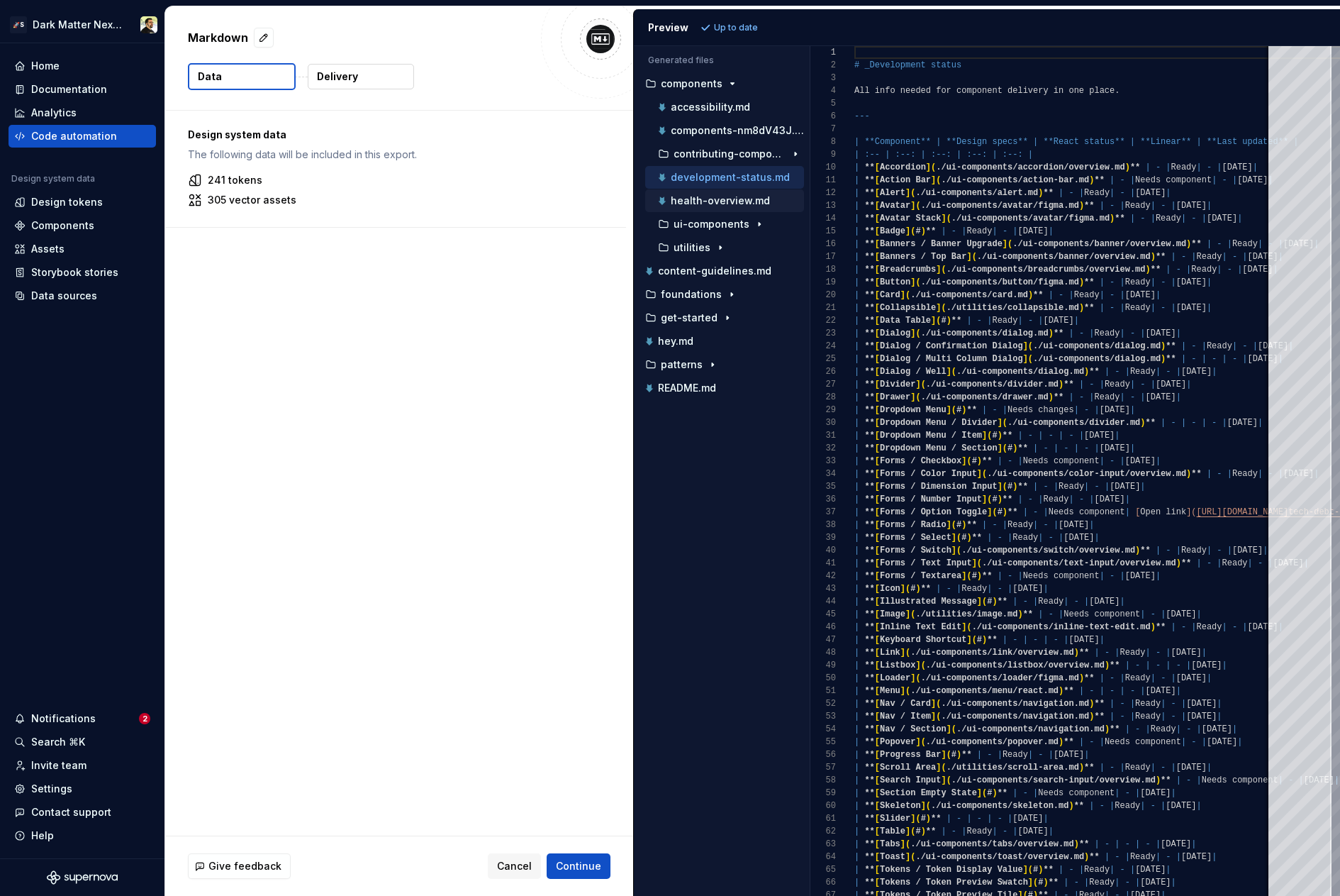
click at [736, 195] on p "health-overview.md" at bounding box center [720, 201] width 99 height 11
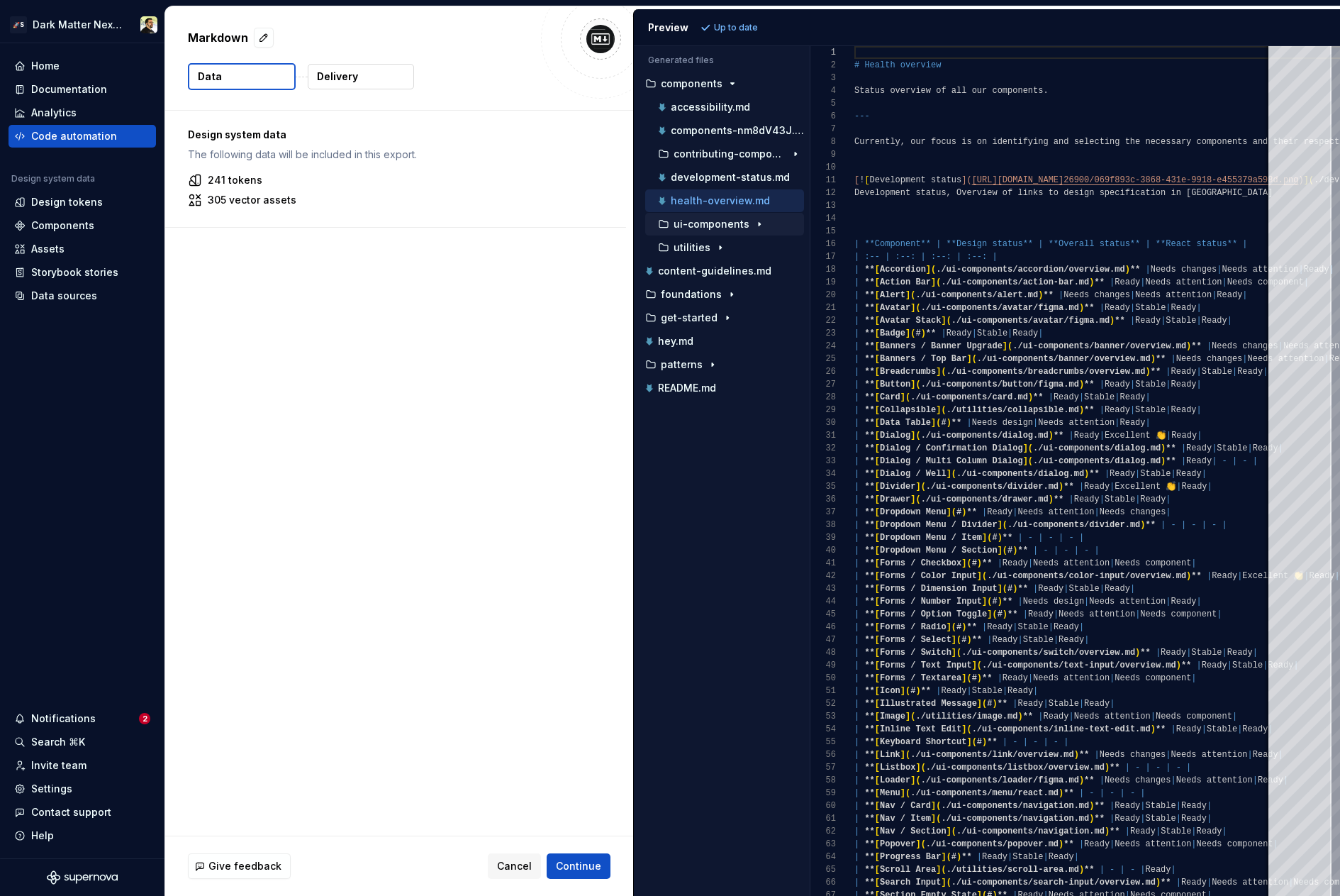
click at [688, 227] on p "ui-components" at bounding box center [711, 224] width 76 height 11
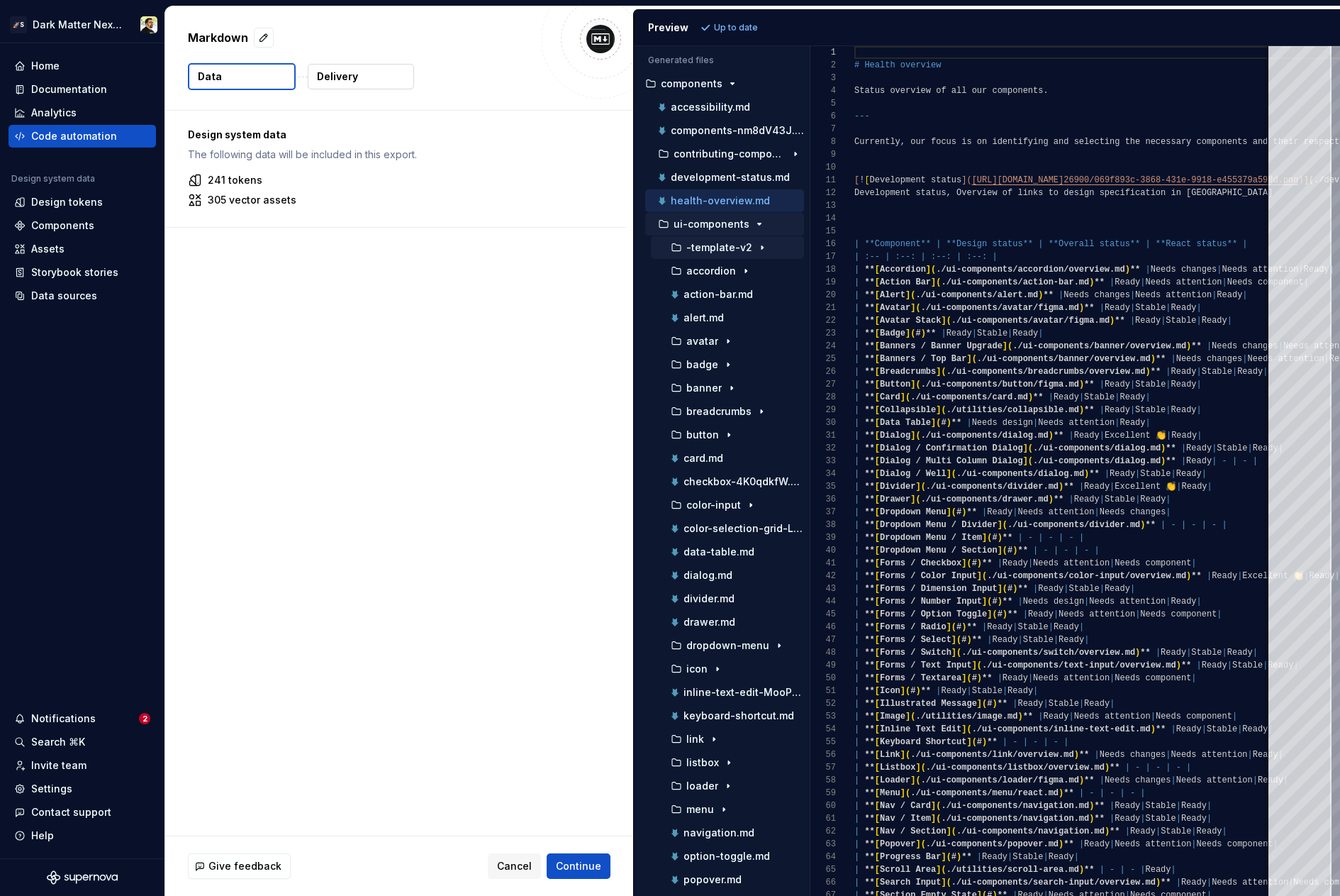
click at [704, 246] on p "-template-v2" at bounding box center [720, 247] width 66 height 11
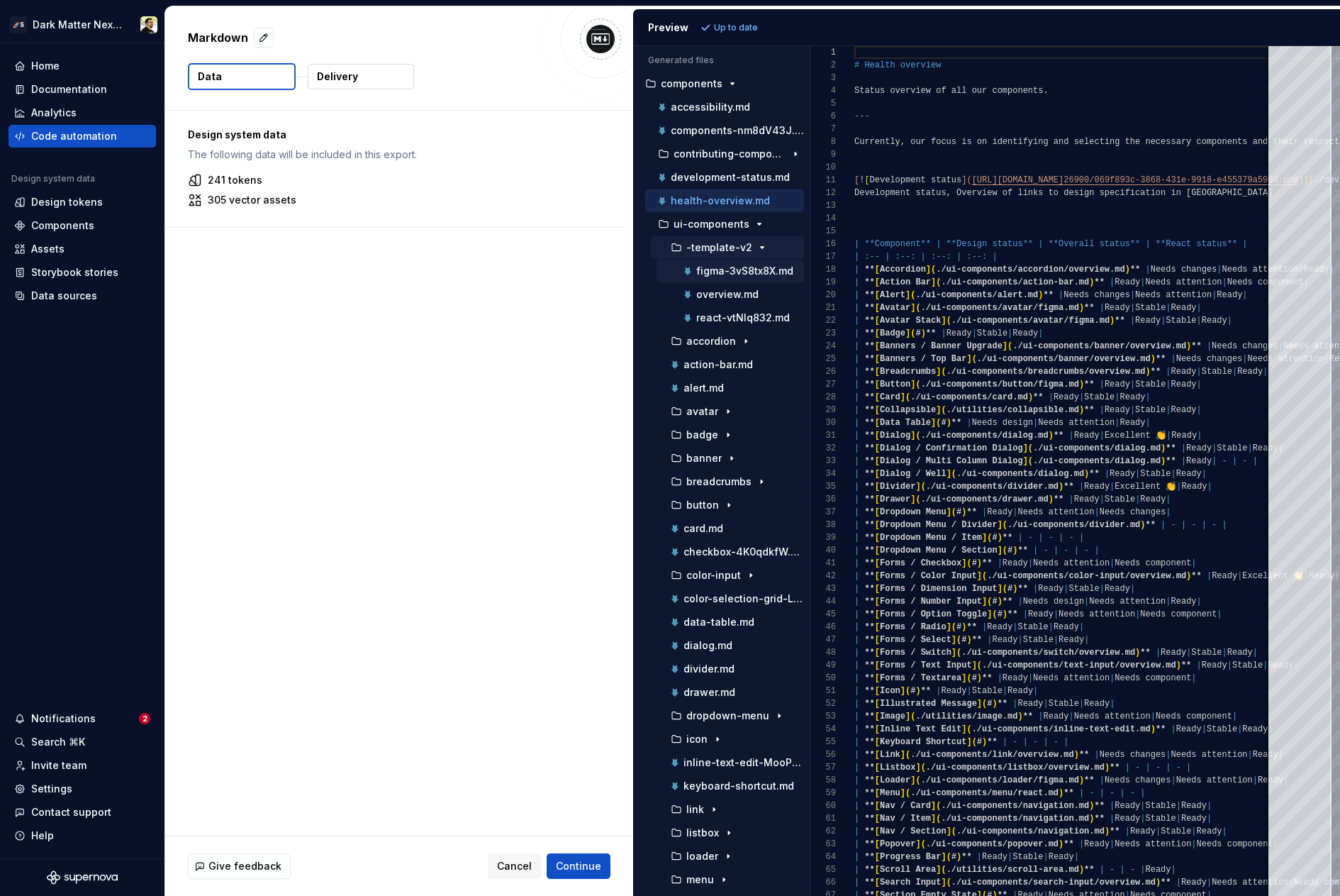
click at [709, 276] on p "figma-3vS8tx8X.md" at bounding box center [745, 271] width 97 height 11
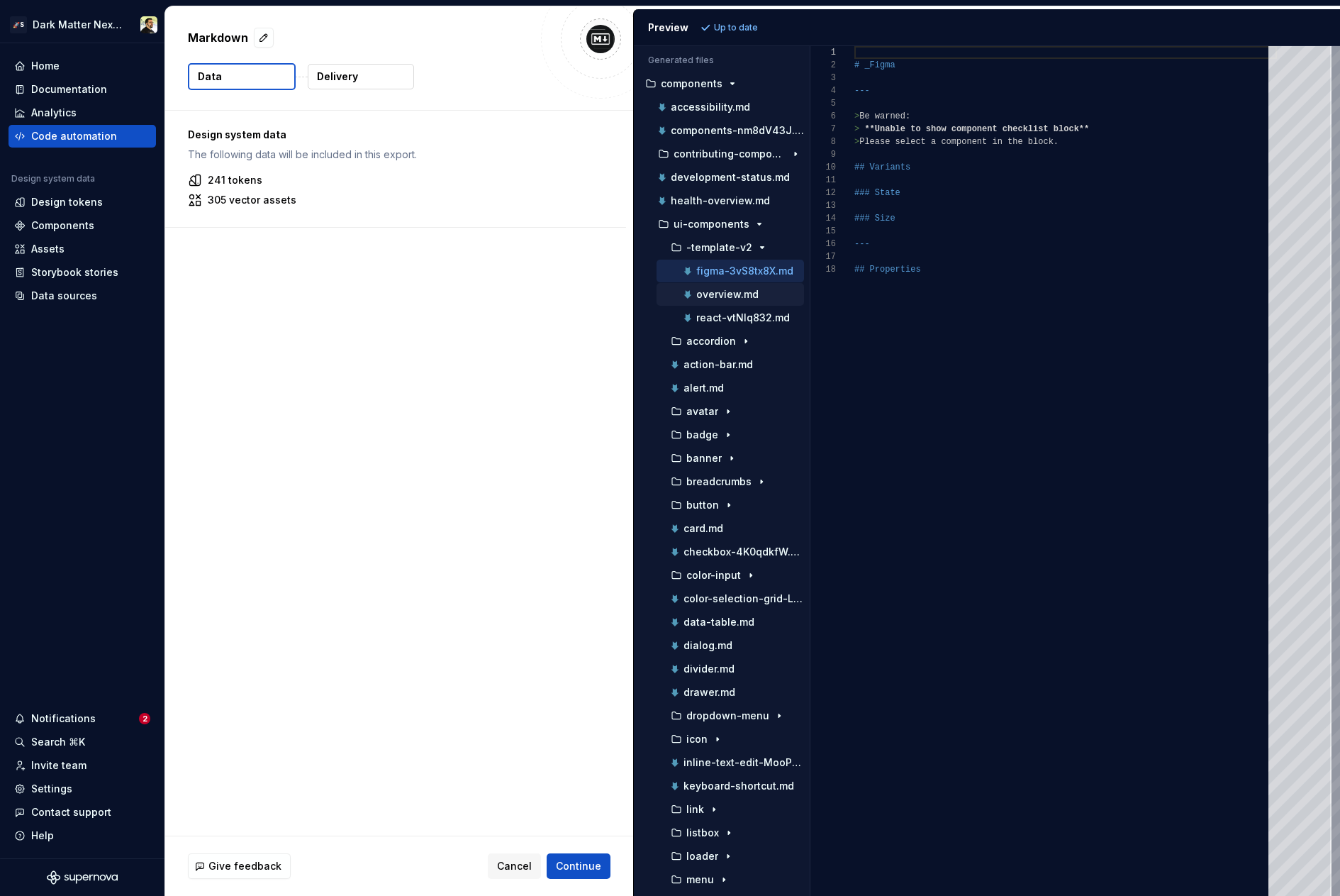
click at [705, 297] on p "overview.md" at bounding box center [728, 294] width 63 height 11
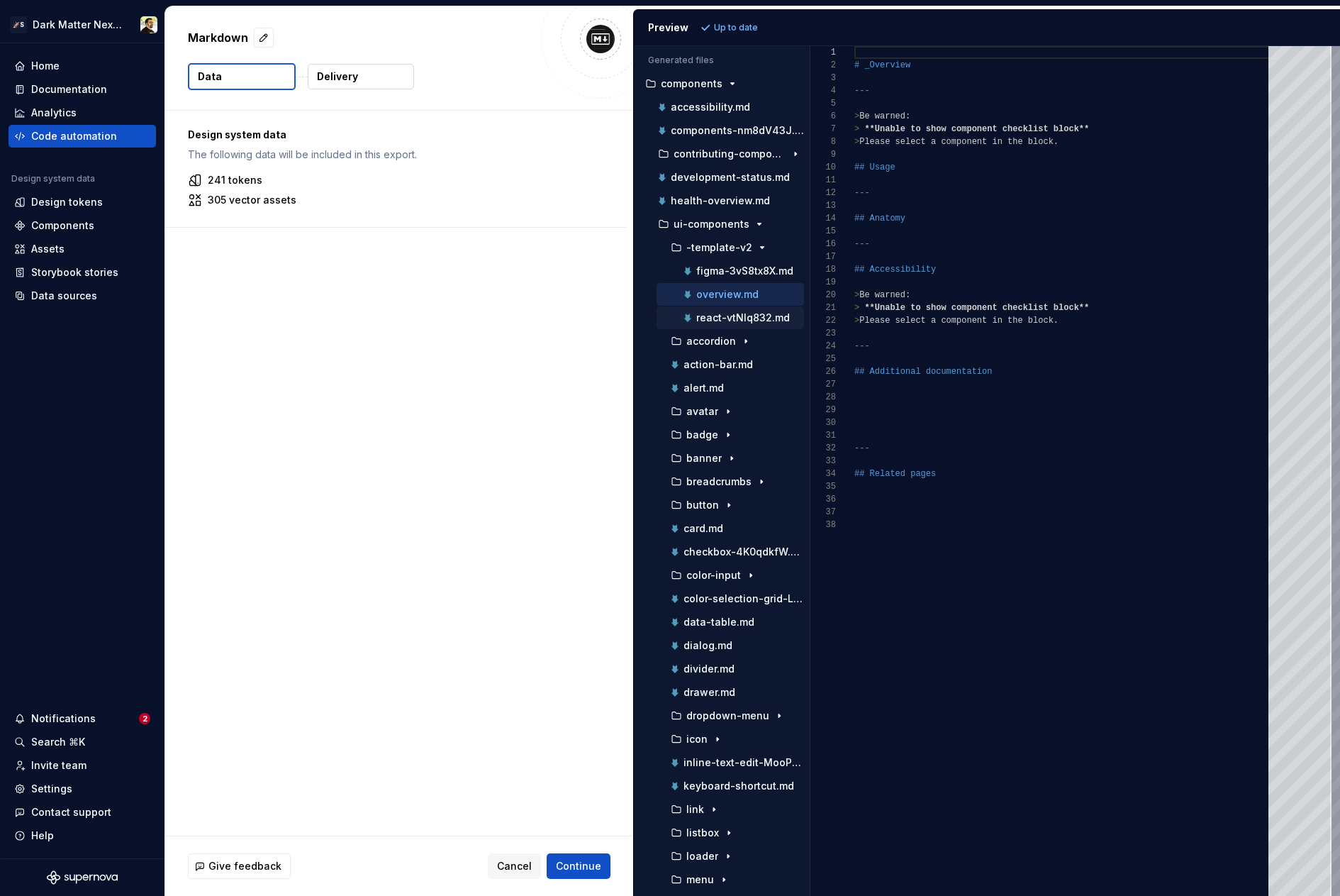
click at [722, 313] on p "react-vtNIq832.md" at bounding box center [743, 317] width 94 height 11
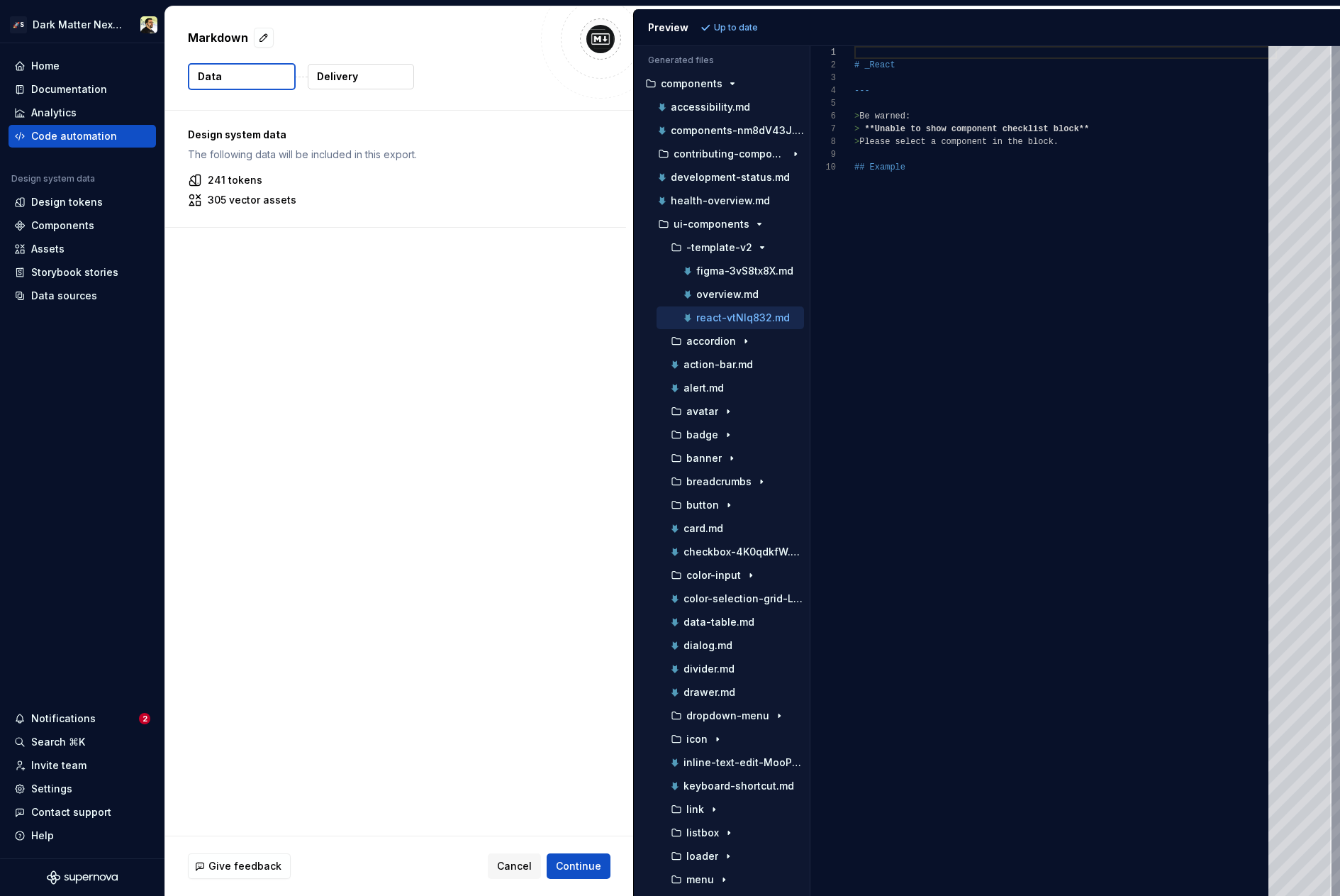
scroll to position [115, 0]
click at [720, 415] on div "button" at bounding box center [728, 411] width 17 height 11
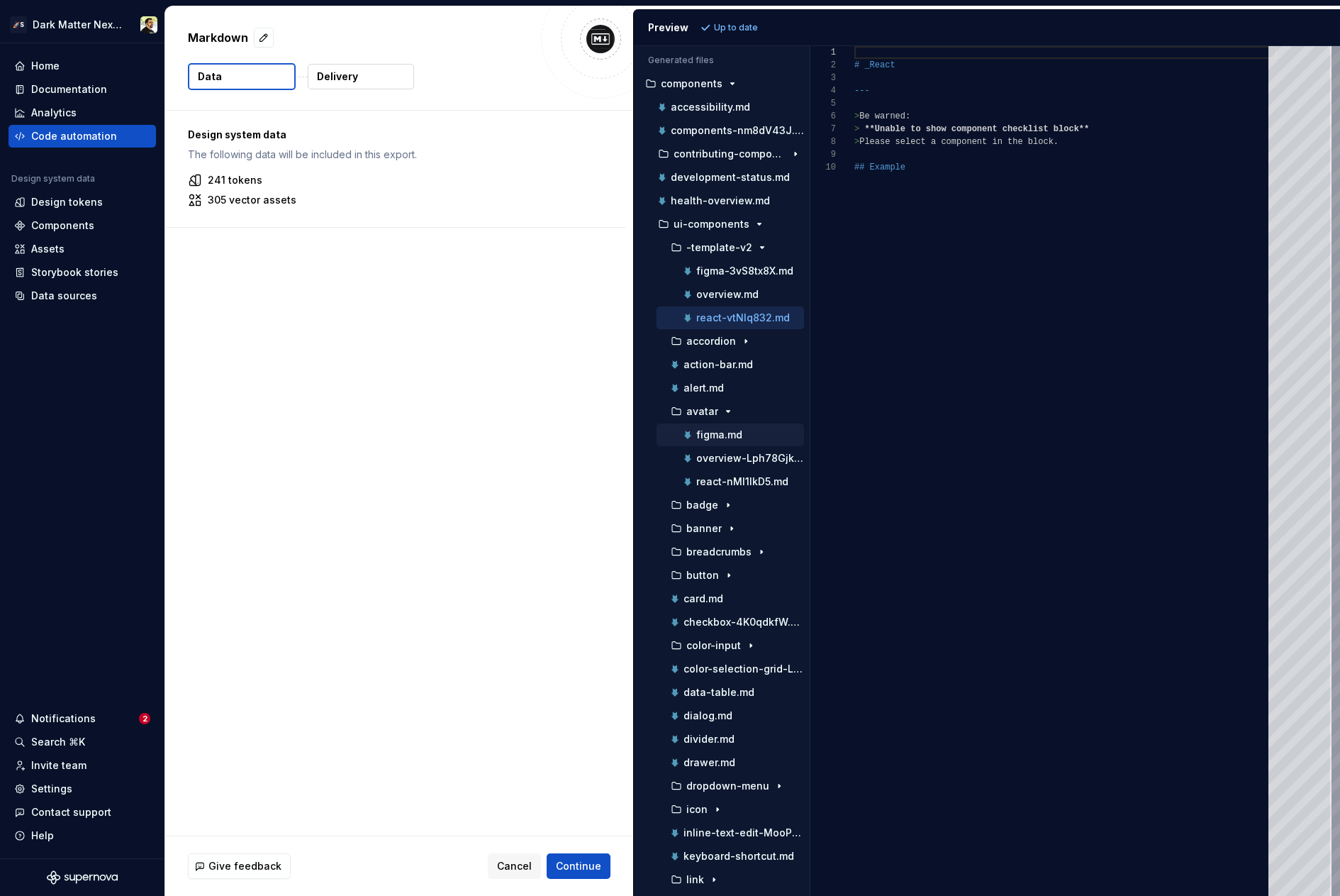
click at [717, 433] on p "figma.md" at bounding box center [720, 434] width 46 height 11
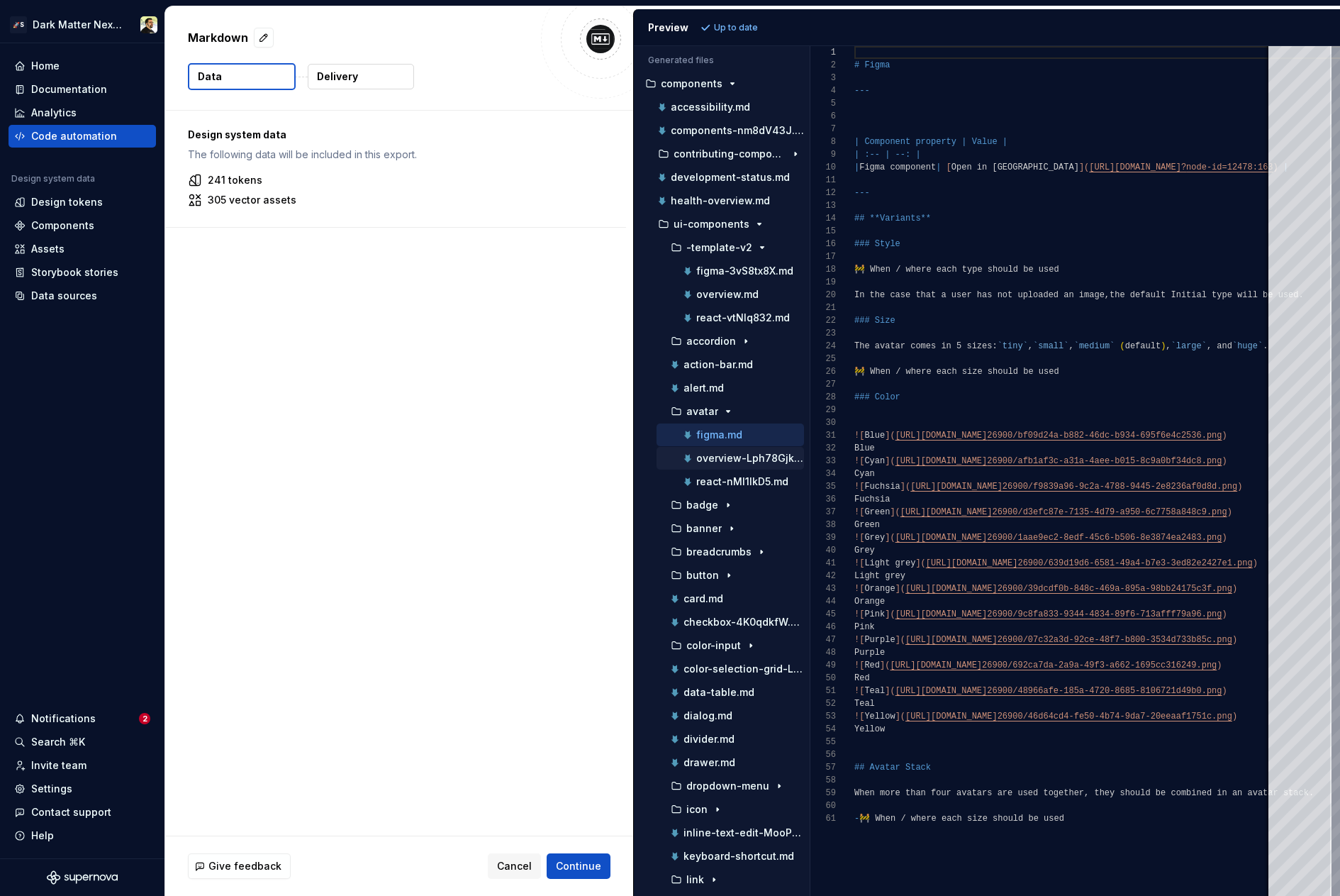
click at [723, 454] on p "overview-Lph78Gjk.md" at bounding box center [750, 458] width 108 height 11
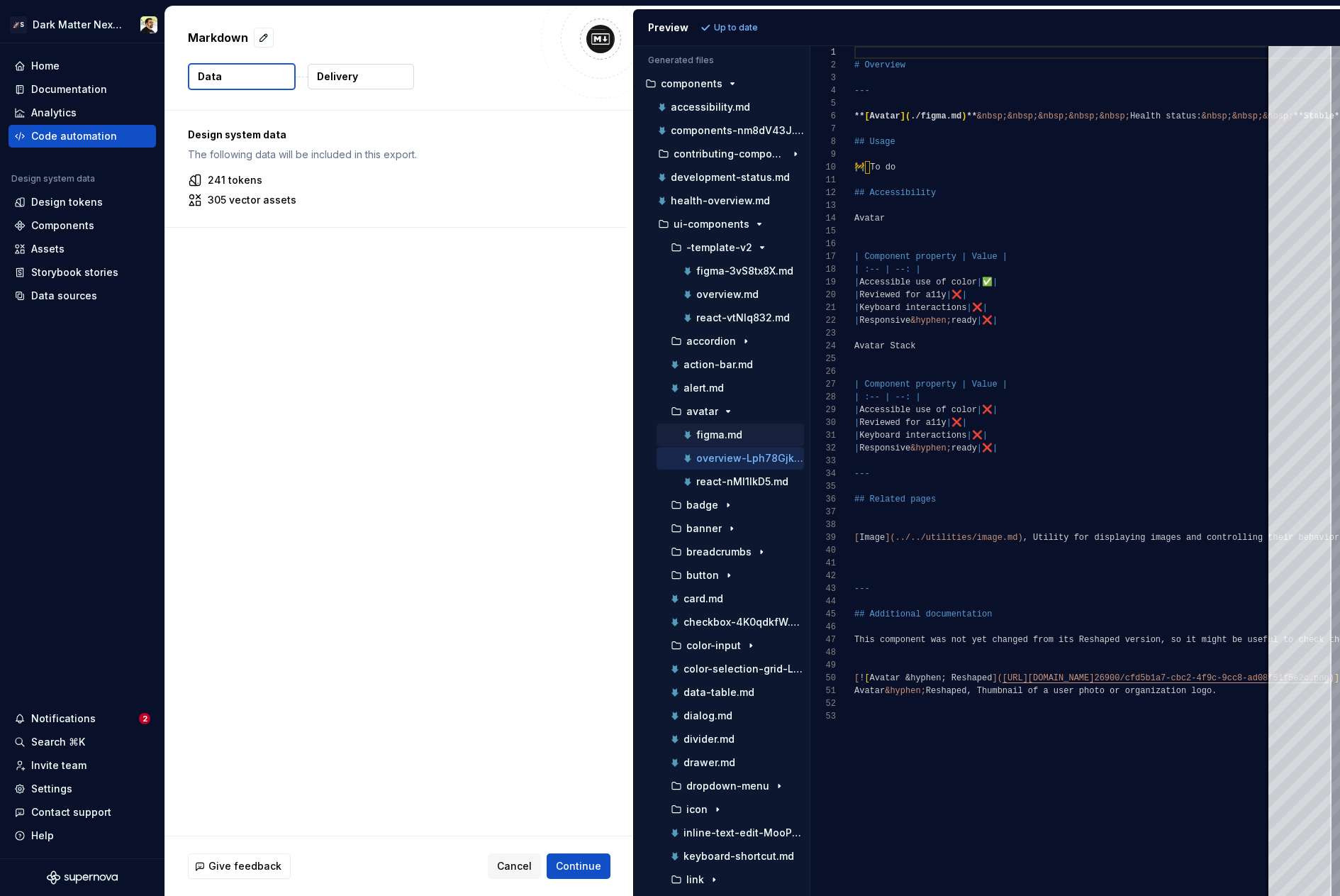
click at [726, 435] on p "figma.md" at bounding box center [720, 434] width 46 height 11
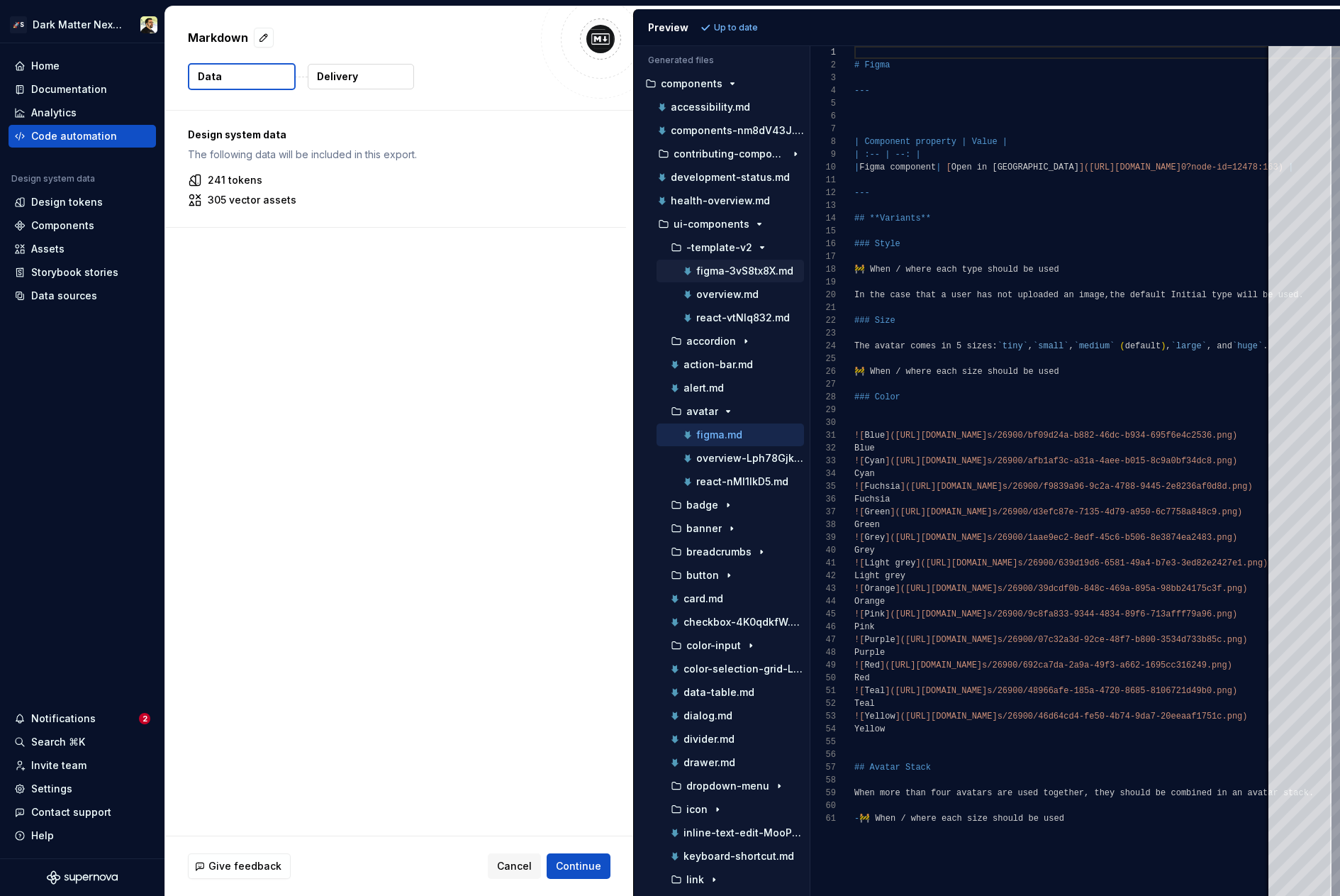
click at [713, 273] on p "figma-3vS8tx8X.md" at bounding box center [745, 271] width 97 height 11
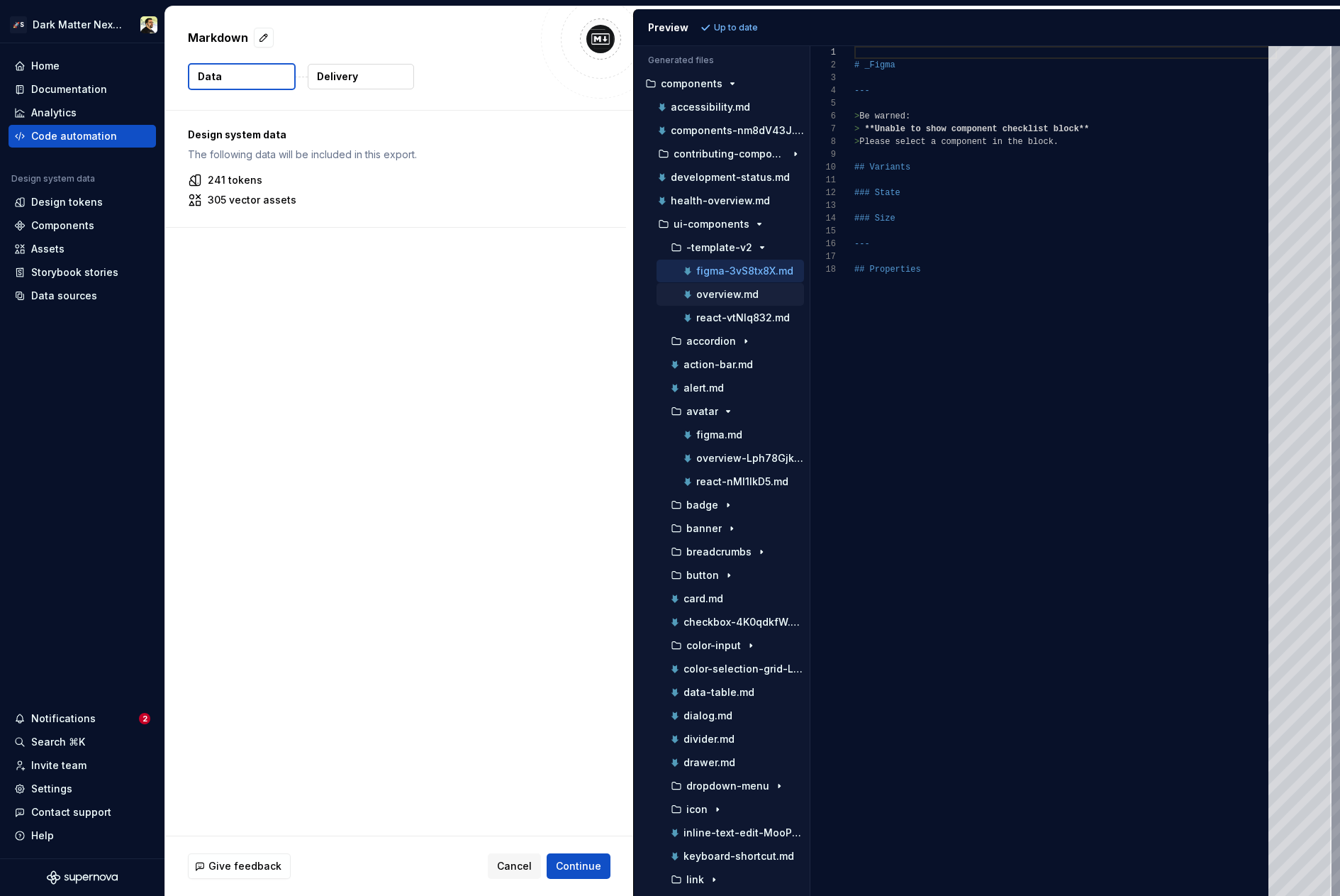
click at [716, 285] on div "overview.md" at bounding box center [730, 295] width 147 height 23
click at [716, 300] on div "overview.md" at bounding box center [742, 294] width 124 height 15
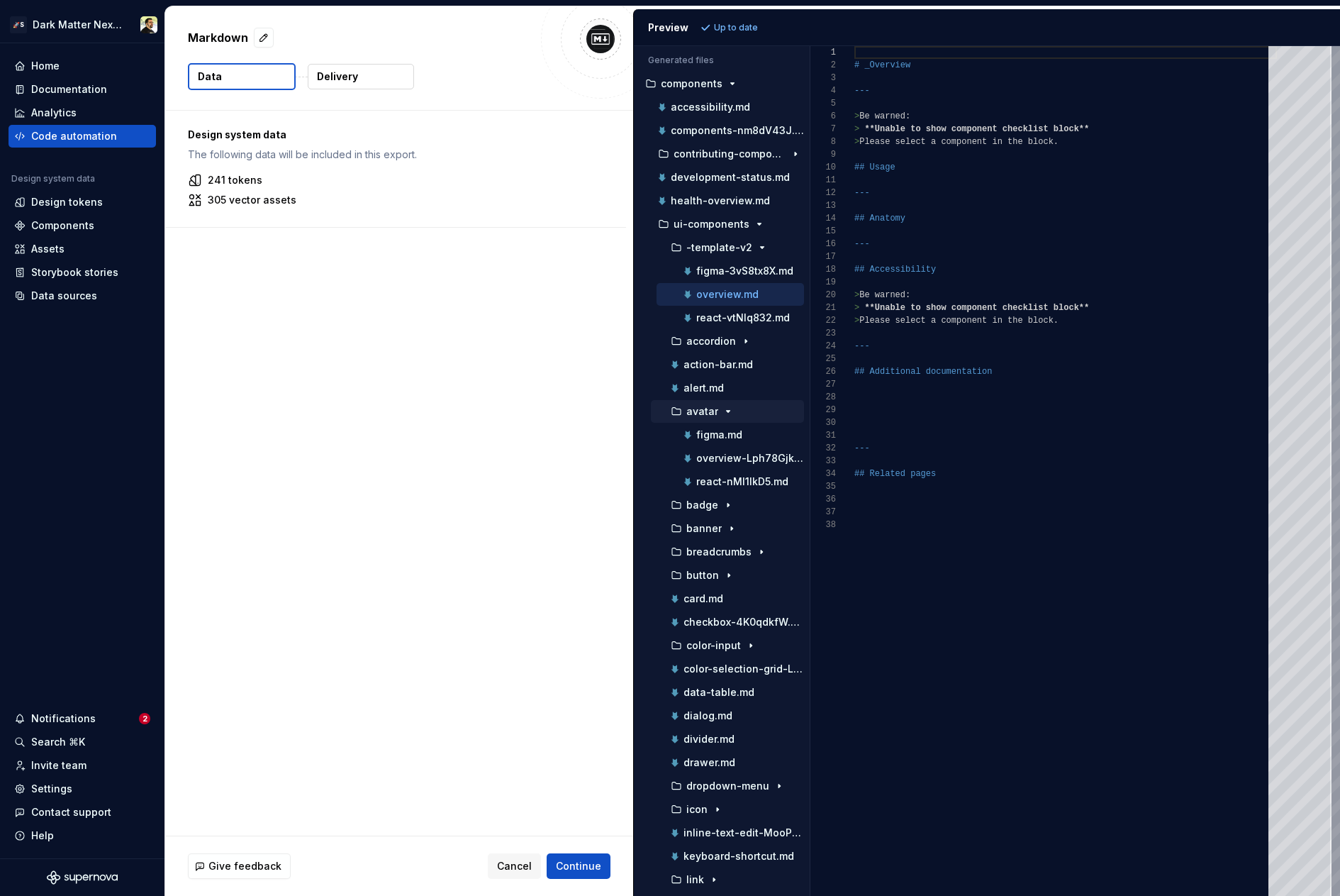
click at [721, 422] on div "avatar" at bounding box center [727, 411] width 153 height 23
click at [721, 433] on p "figma.md" at bounding box center [720, 434] width 46 height 11
type textarea "**********"
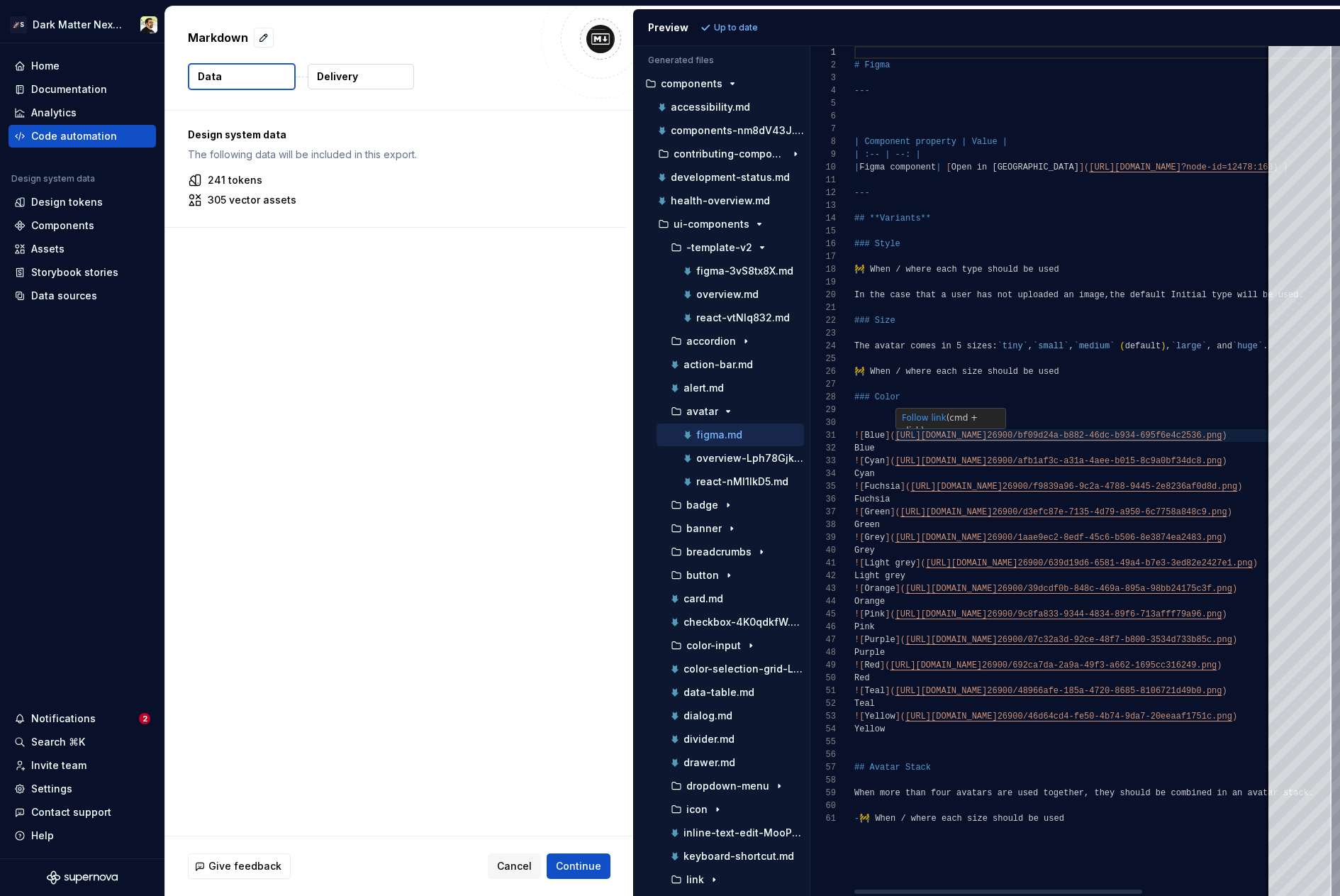
click at [927, 436] on div "# Figma --- | Component property | Value | | :-- | --: | | Figma component | [ …" at bounding box center [1158, 470] width 607 height 849
click at [944, 436] on div "# Figma --- | Component property | Value | | :-- | --: | | Figma component | [ …" at bounding box center [1158, 470] width 607 height 849
click at [865, 437] on div "# Figma --- | Component property | Value | | :-- | --: | | Figma component | [ …" at bounding box center [1158, 470] width 607 height 849
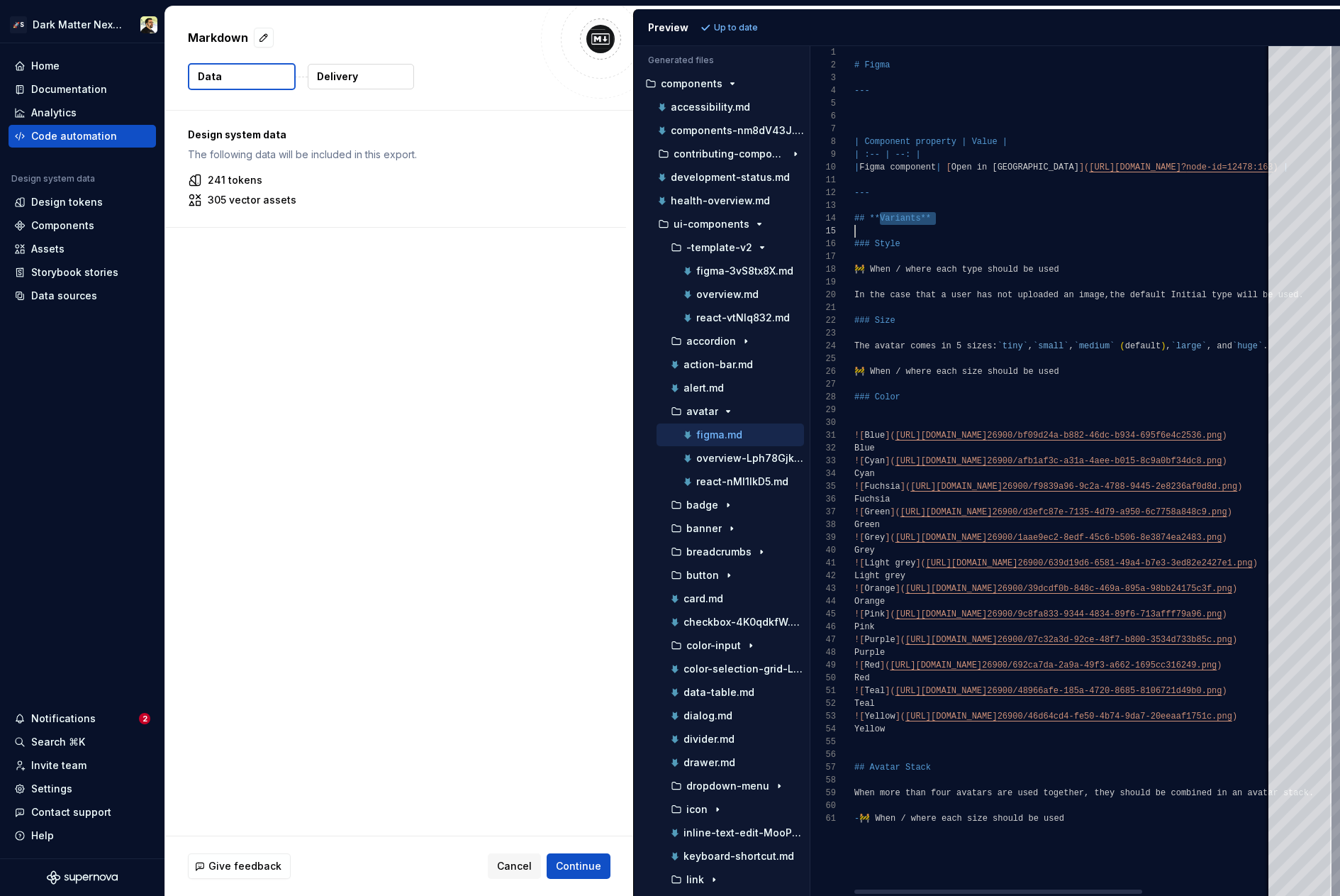
drag, startPoint x: 878, startPoint y: 216, endPoint x: 978, endPoint y: 371, distance: 184.5
click at [978, 370] on div "# Figma --- | Component property | Value | | :-- | --: | | Figma component | [ …" at bounding box center [1158, 470] width 607 height 849
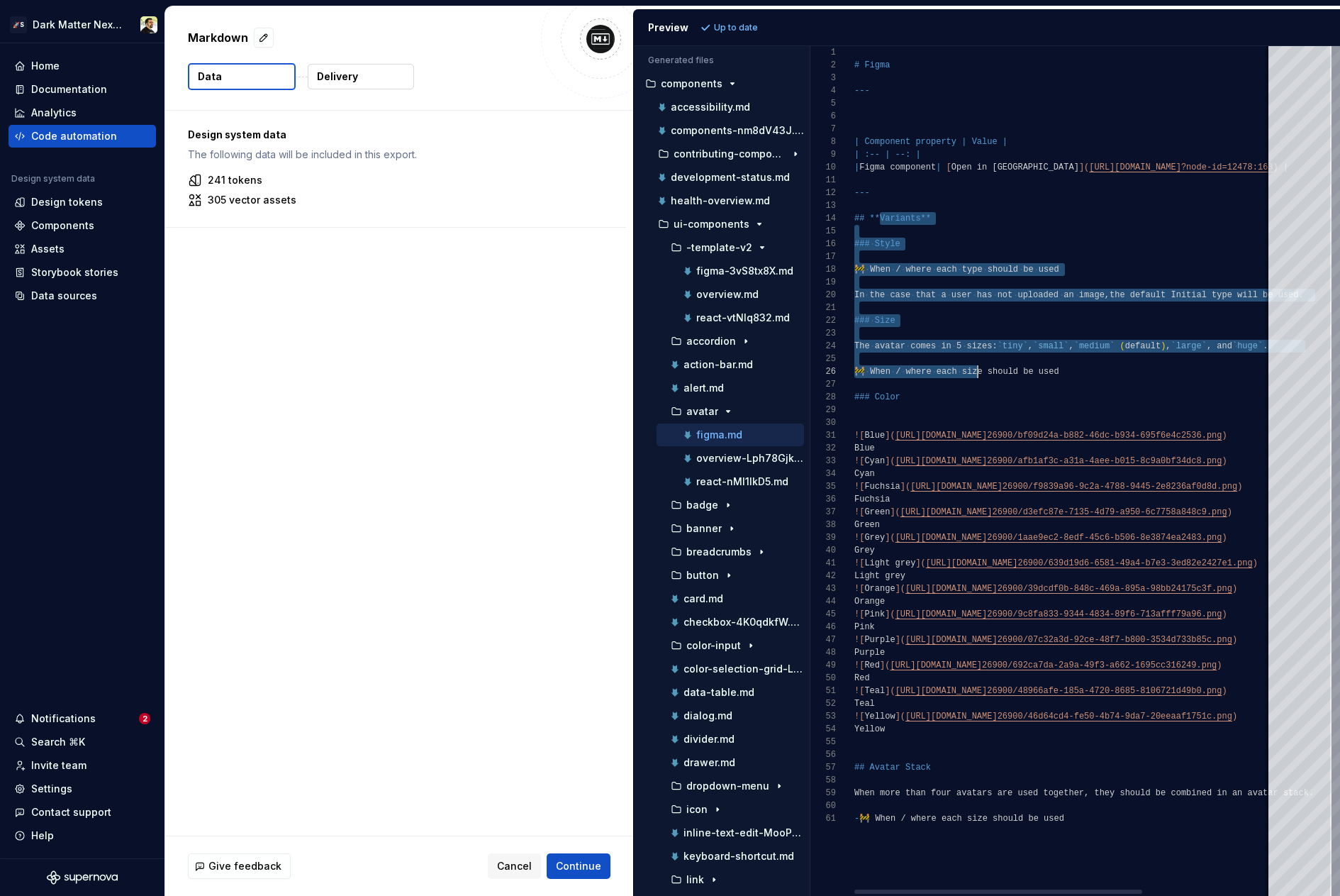
click at [978, 371] on div "# Figma --- | Component property | Value | | :-- | --: | | Figma component | [ …" at bounding box center [1158, 470] width 607 height 849
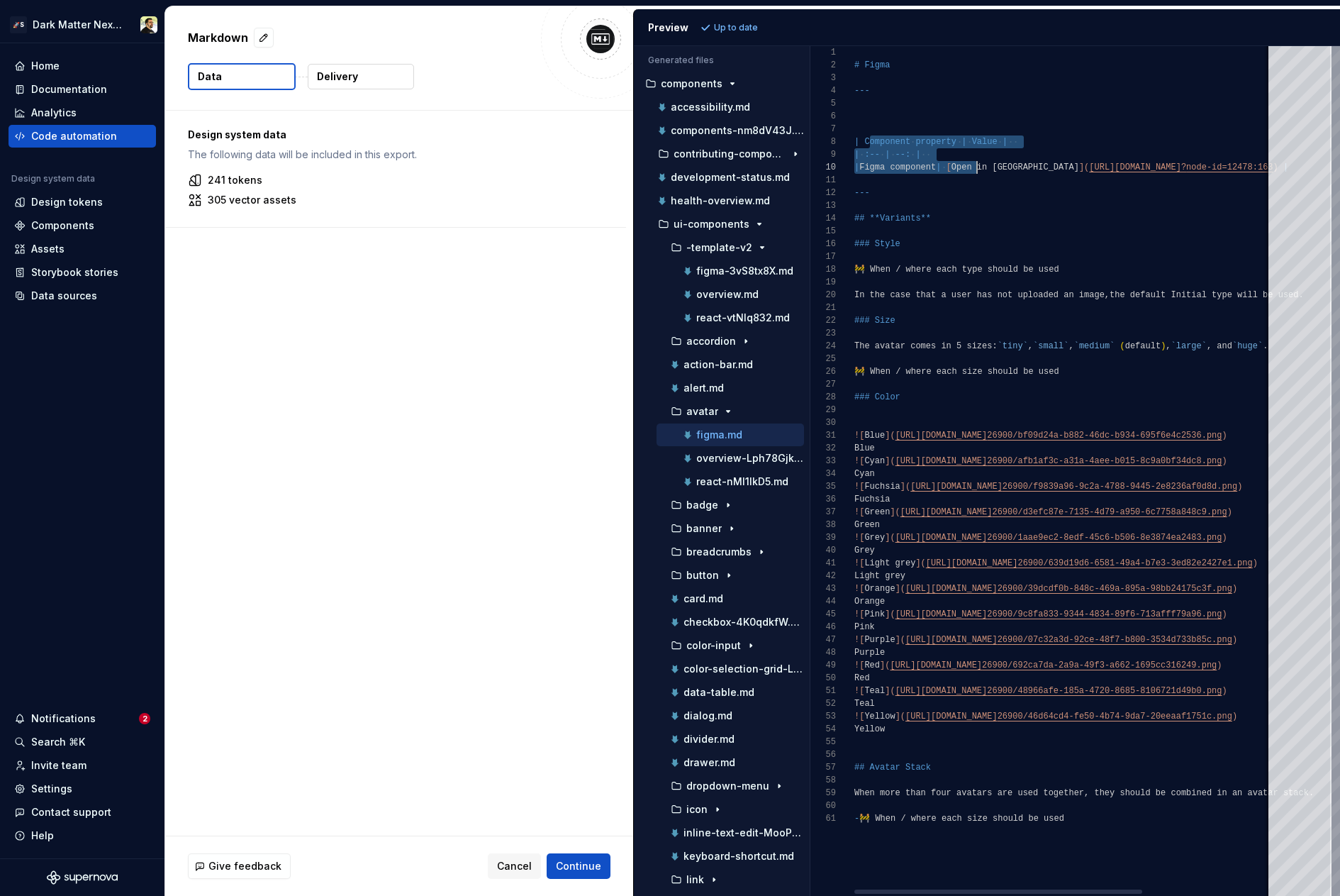
drag, startPoint x: 869, startPoint y: 143, endPoint x: 978, endPoint y: 171, distance: 112.5
click at [978, 169] on div "# Figma --- | Component property | Value | | :-- | --: | | Figma component | [ …" at bounding box center [1158, 470] width 607 height 849
click at [978, 171] on div "# Figma --- | Component property | Value | | :-- | --: | | Figma component | [ …" at bounding box center [1158, 470] width 607 height 849
click at [978, 211] on div "# Figma --- | Component property | Value | | :-- | --: | | Figma component | [ …" at bounding box center [1158, 470] width 607 height 849
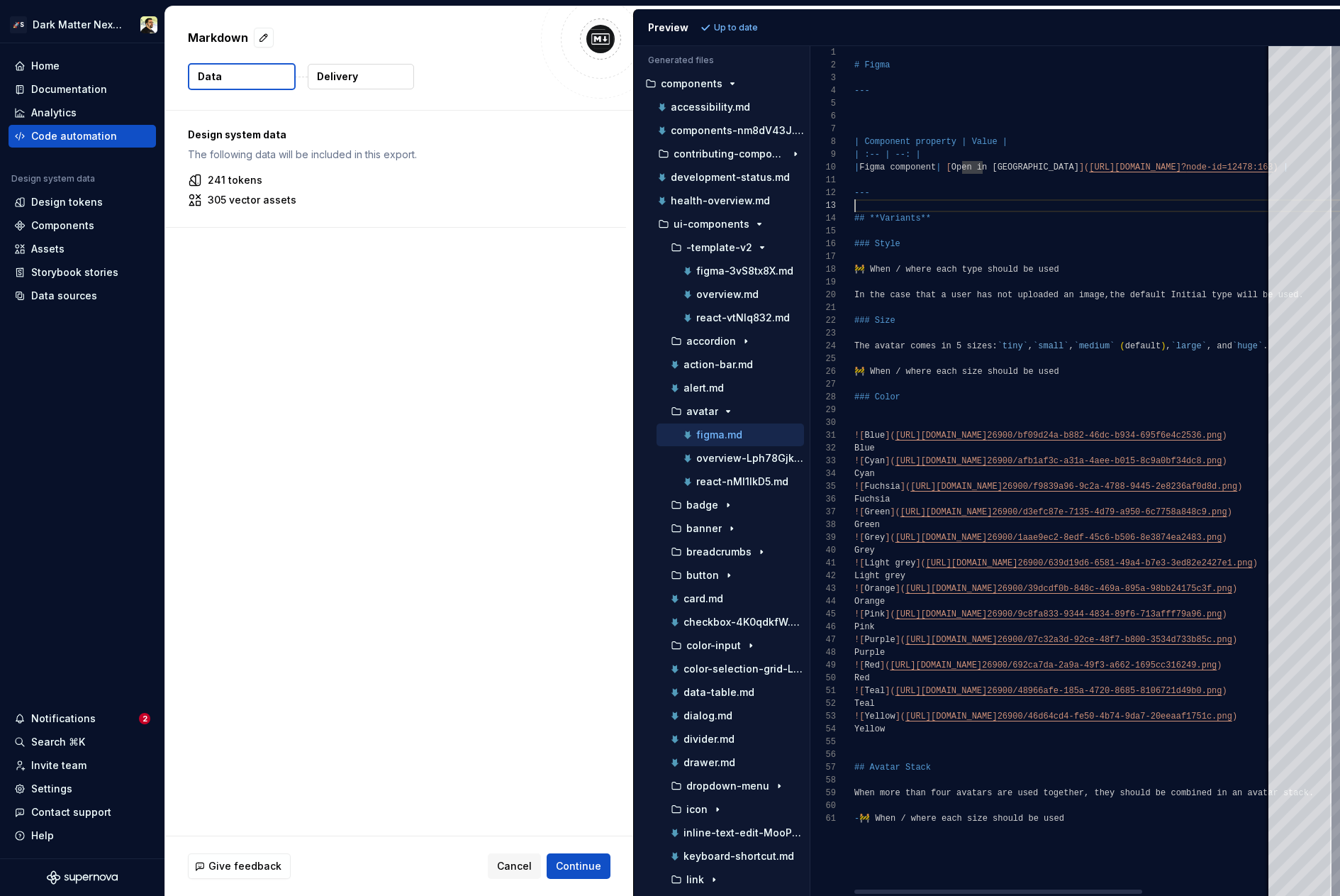
scroll to position [25, 0]
click at [884, 100] on div "# Figma --- | Component property | Value | | :-- | --: | | Figma component | [ …" at bounding box center [1158, 470] width 607 height 849
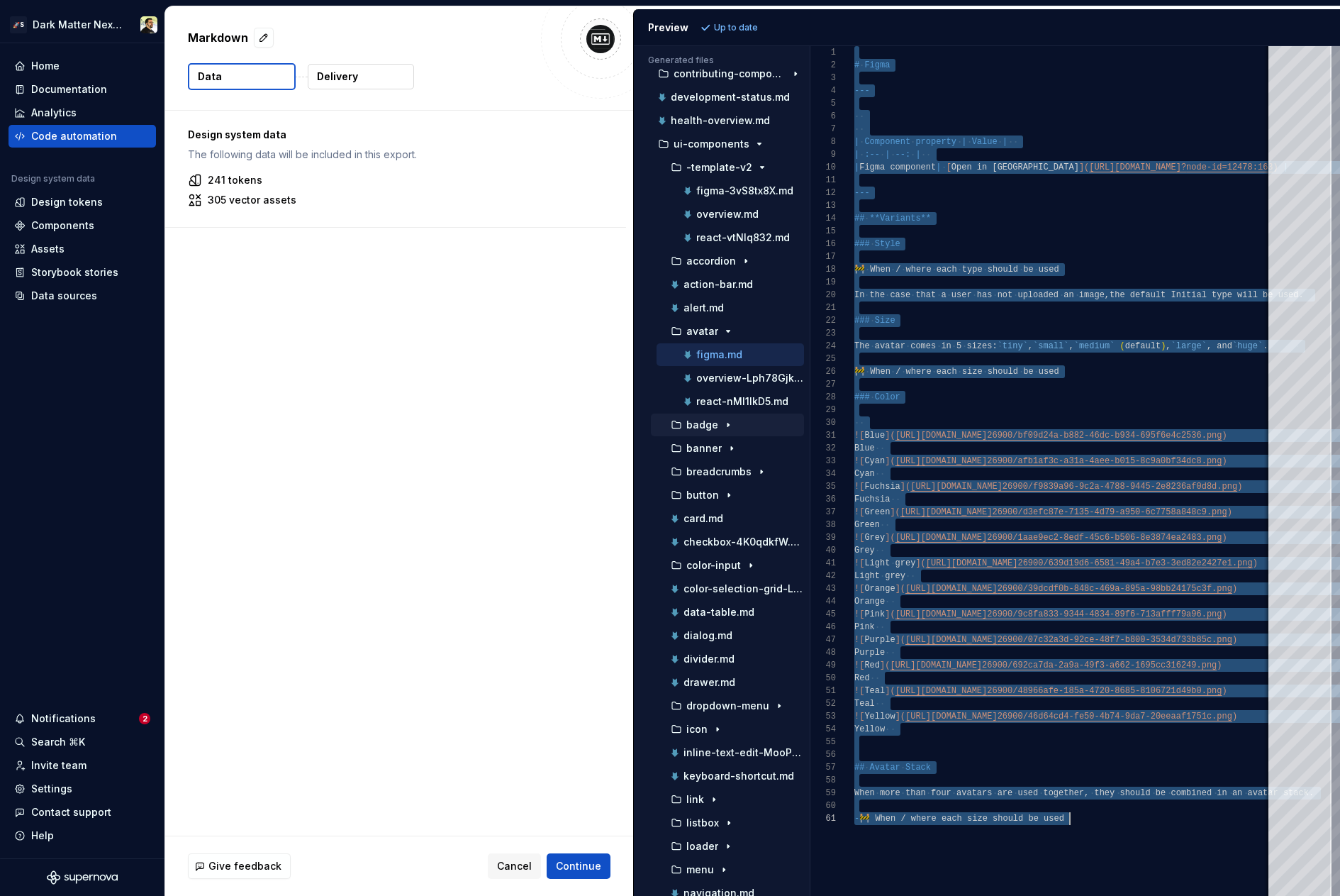
scroll to position [82, 0]
click at [710, 600] on div "data-table.md" at bounding box center [727, 610] width 153 height 23
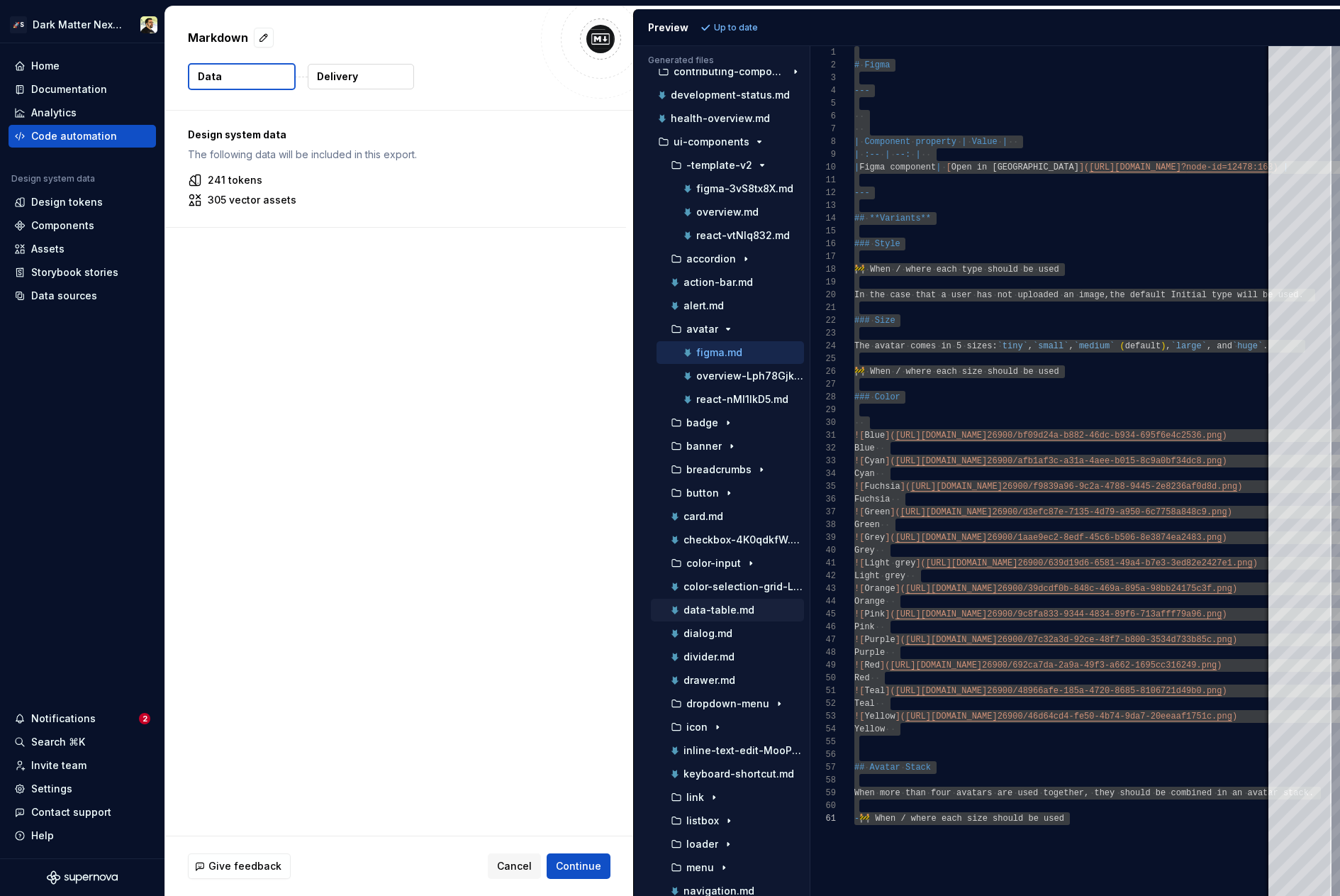
click at [717, 608] on p "data-table.md" at bounding box center [719, 610] width 71 height 11
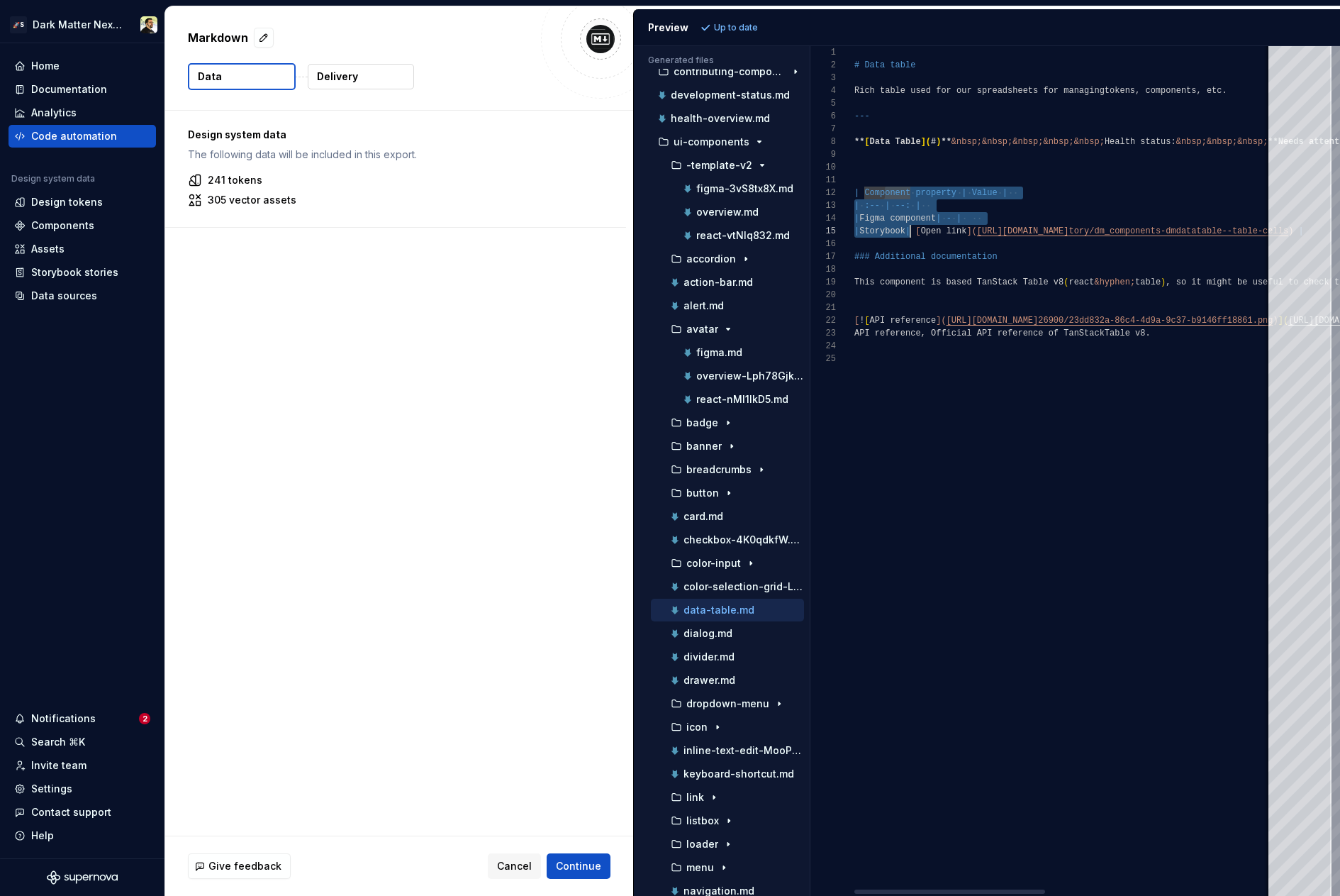
drag, startPoint x: 886, startPoint y: 189, endPoint x: 917, endPoint y: 237, distance: 57.1
click at [917, 236] on div "# Data table Rich table used for our spreadsheets for managing tokens, componen…" at bounding box center [1312, 470] width 915 height 849
click at [917, 237] on div "# Data table Rich table used for our spreadsheets for managing tokens, componen…" at bounding box center [1312, 470] width 915 height 849
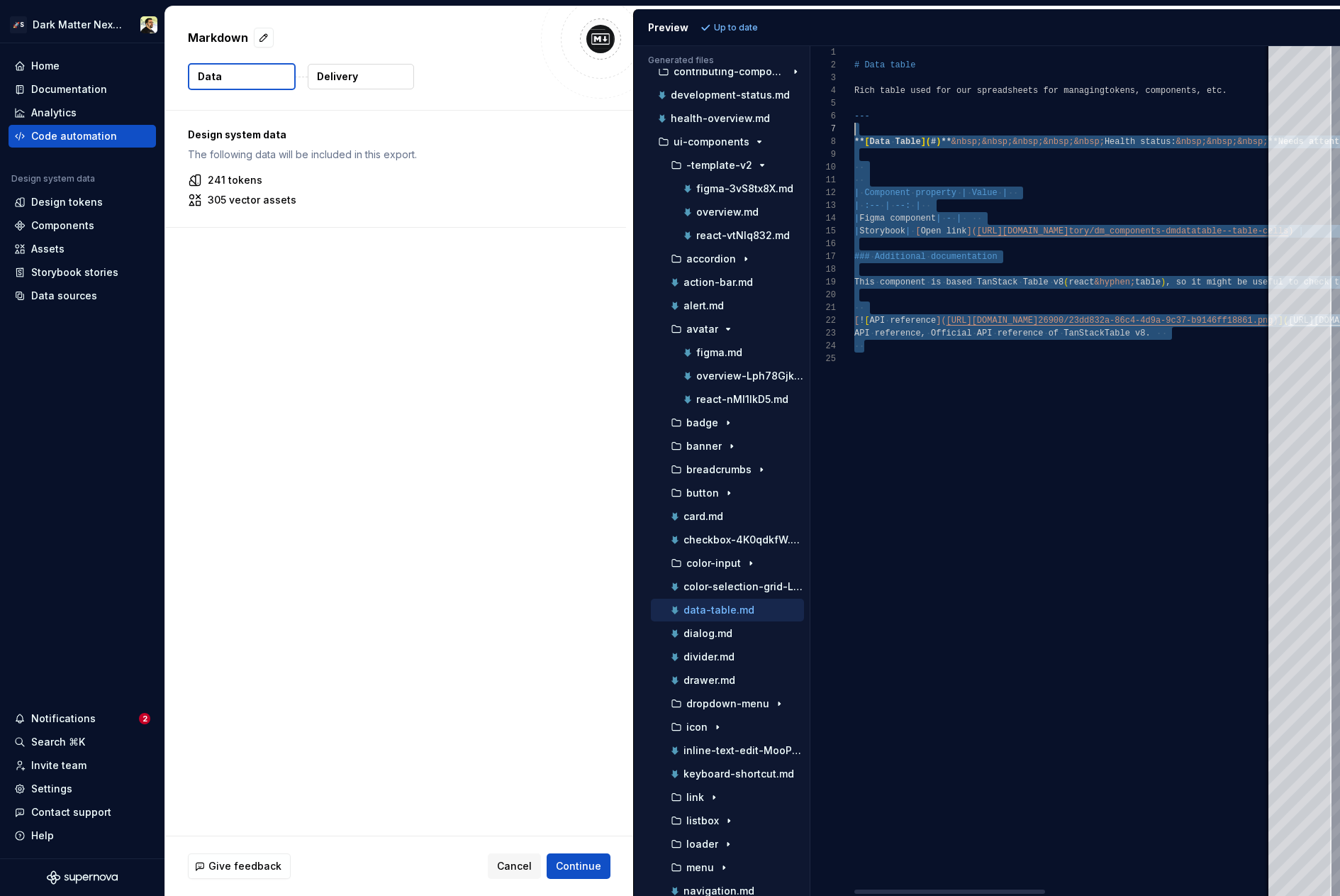
scroll to position [115, 10]
drag, startPoint x: 926, startPoint y: 349, endPoint x: 924, endPoint y: 169, distance: 180.0
click at [924, 169] on div "# Data table Rich table used for our spreadsheets for managing tokens, componen…" at bounding box center [1312, 470] width 915 height 849
click at [924, 169] on div "# Data table Rich table used for our spreadsheets for managing tokens, componen…" at bounding box center [1312, 470] width 915 height 849
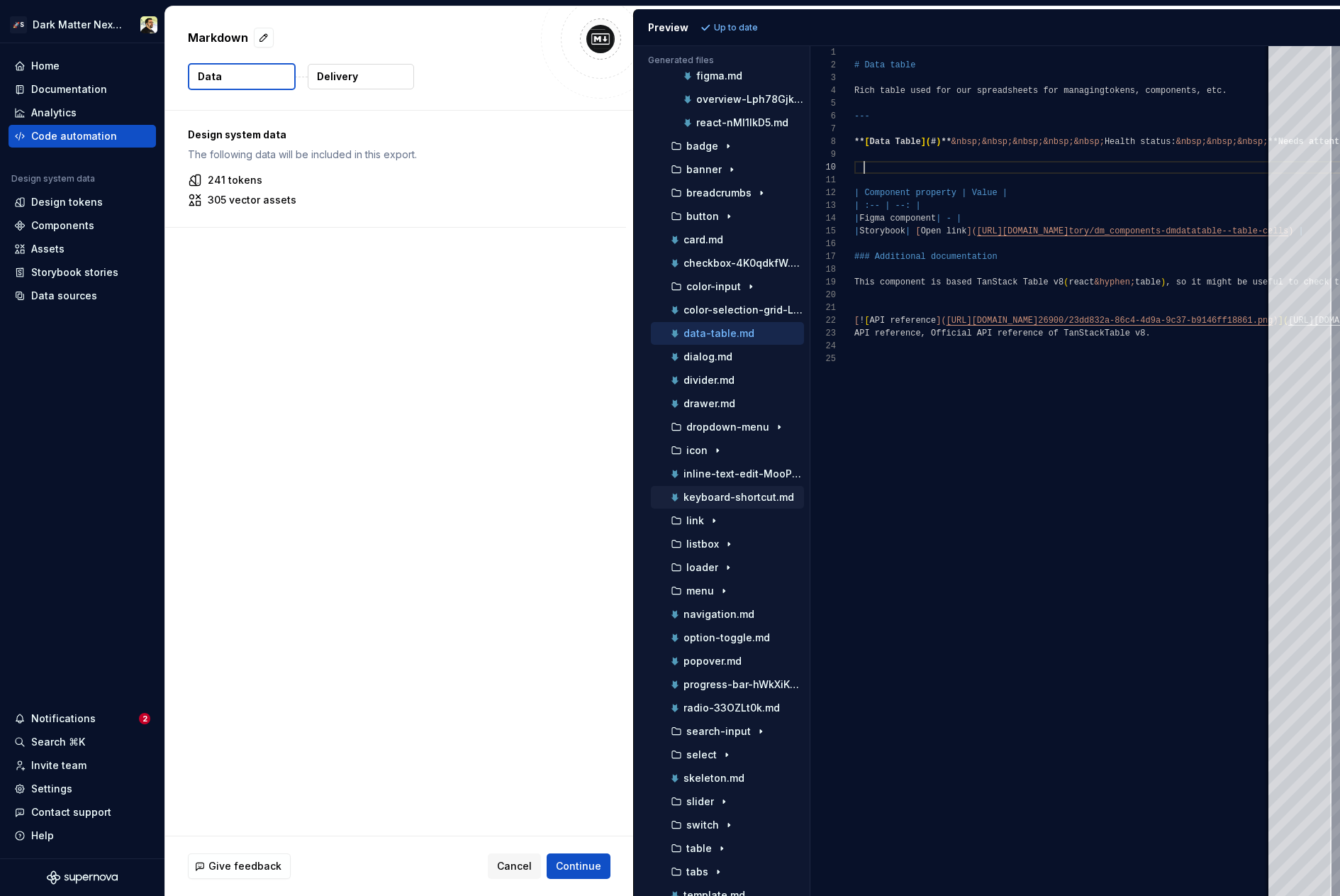
scroll to position [426, 0]
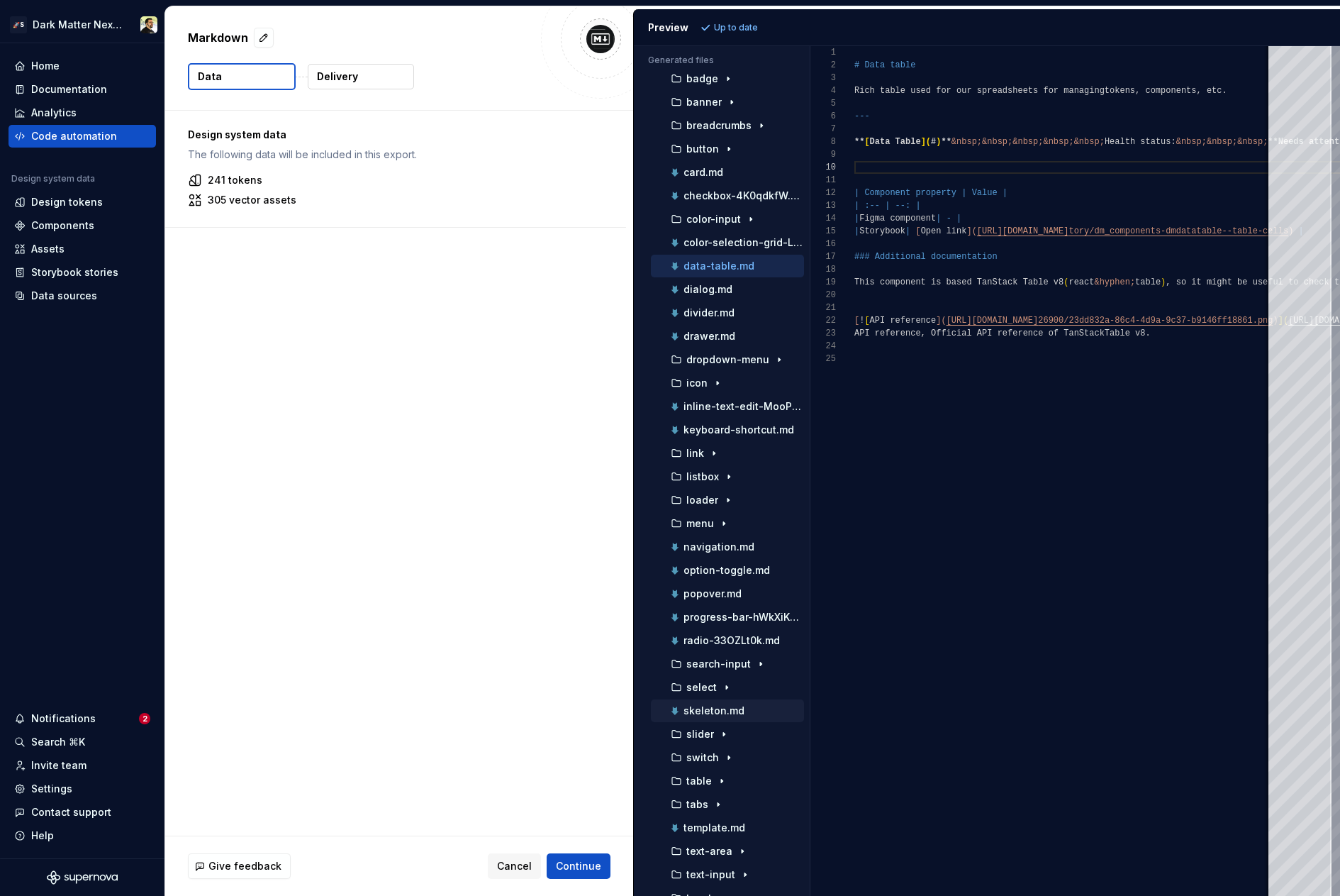
click at [724, 712] on p "skeleton.md" at bounding box center [714, 711] width 61 height 11
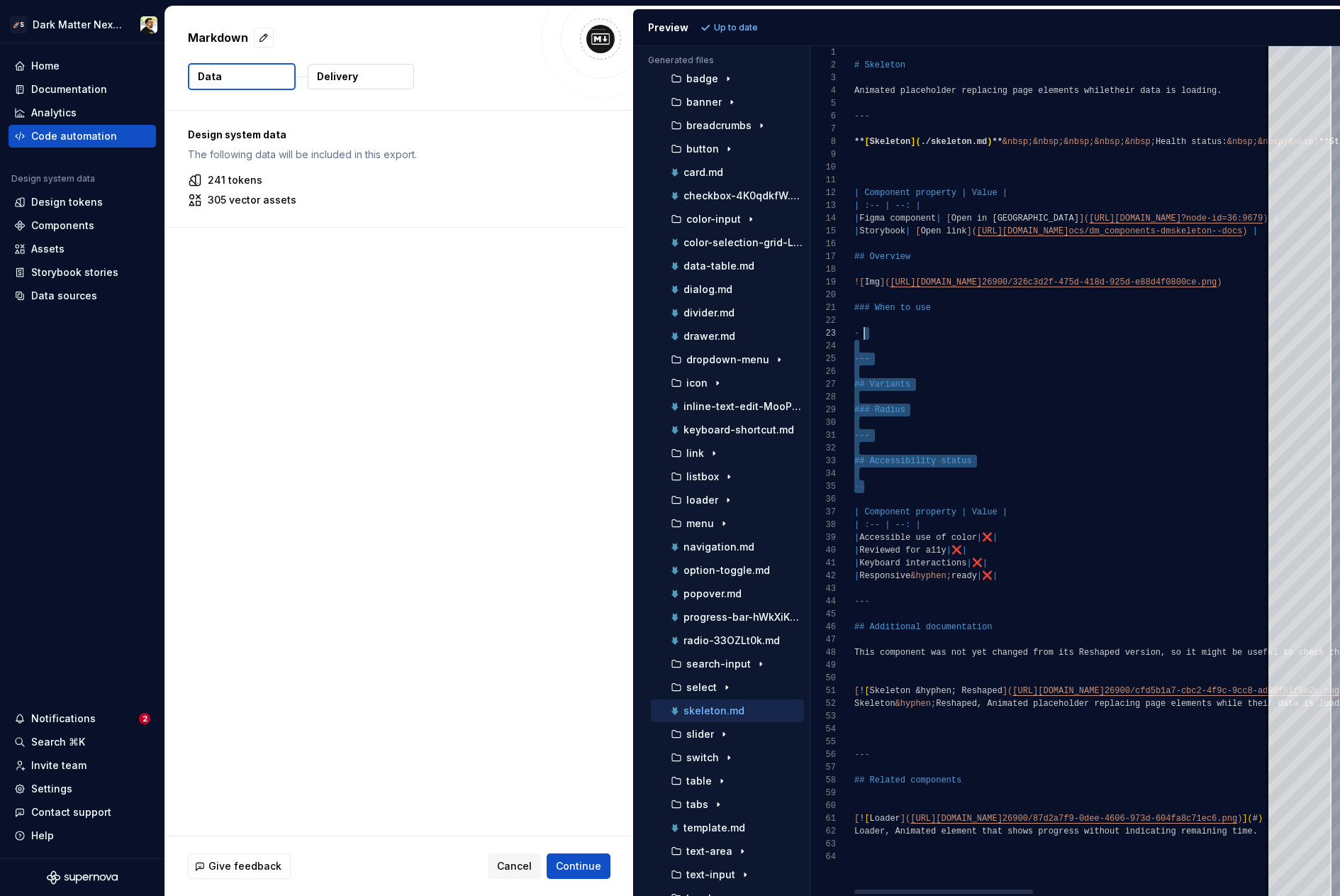
scroll to position [51, 15]
drag, startPoint x: 893, startPoint y: 488, endPoint x: 910, endPoint y: 365, distance: 124.2
click at [909, 365] on div "# Skeleton Animated placeholder replacing page elements while their data is loa…" at bounding box center [1343, 470] width 977 height 849
click at [910, 365] on div "# Skeleton Animated placeholder replacing page elements while their data is loa…" at bounding box center [1343, 470] width 977 height 849
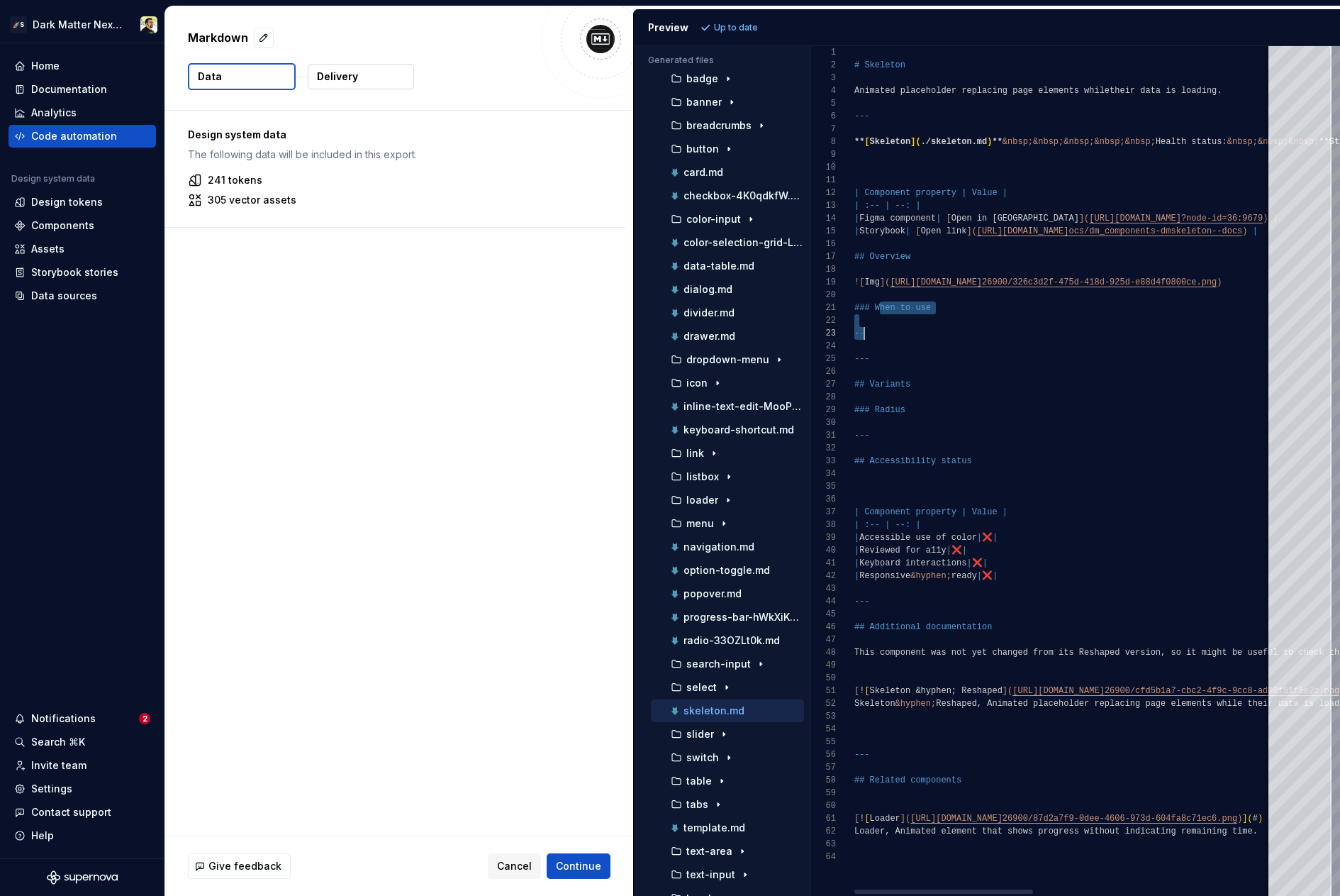
drag, startPoint x: 881, startPoint y: 311, endPoint x: 940, endPoint y: 337, distance: 64.5
click at [940, 337] on div "# Skeleton Animated placeholder replacing page elements while their data is loa…" at bounding box center [1343, 470] width 977 height 849
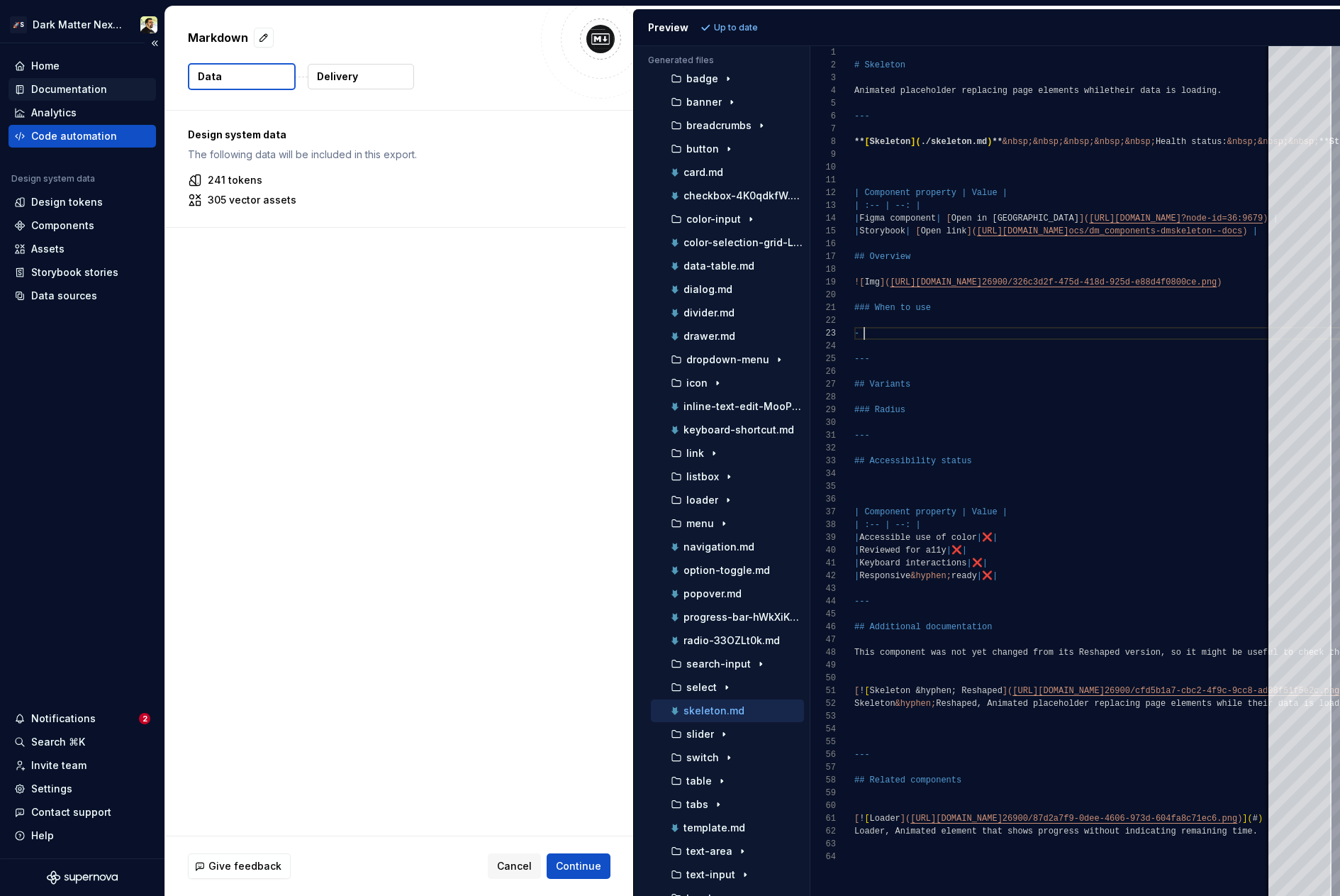
click at [55, 83] on div "Documentation" at bounding box center [69, 89] width 76 height 15
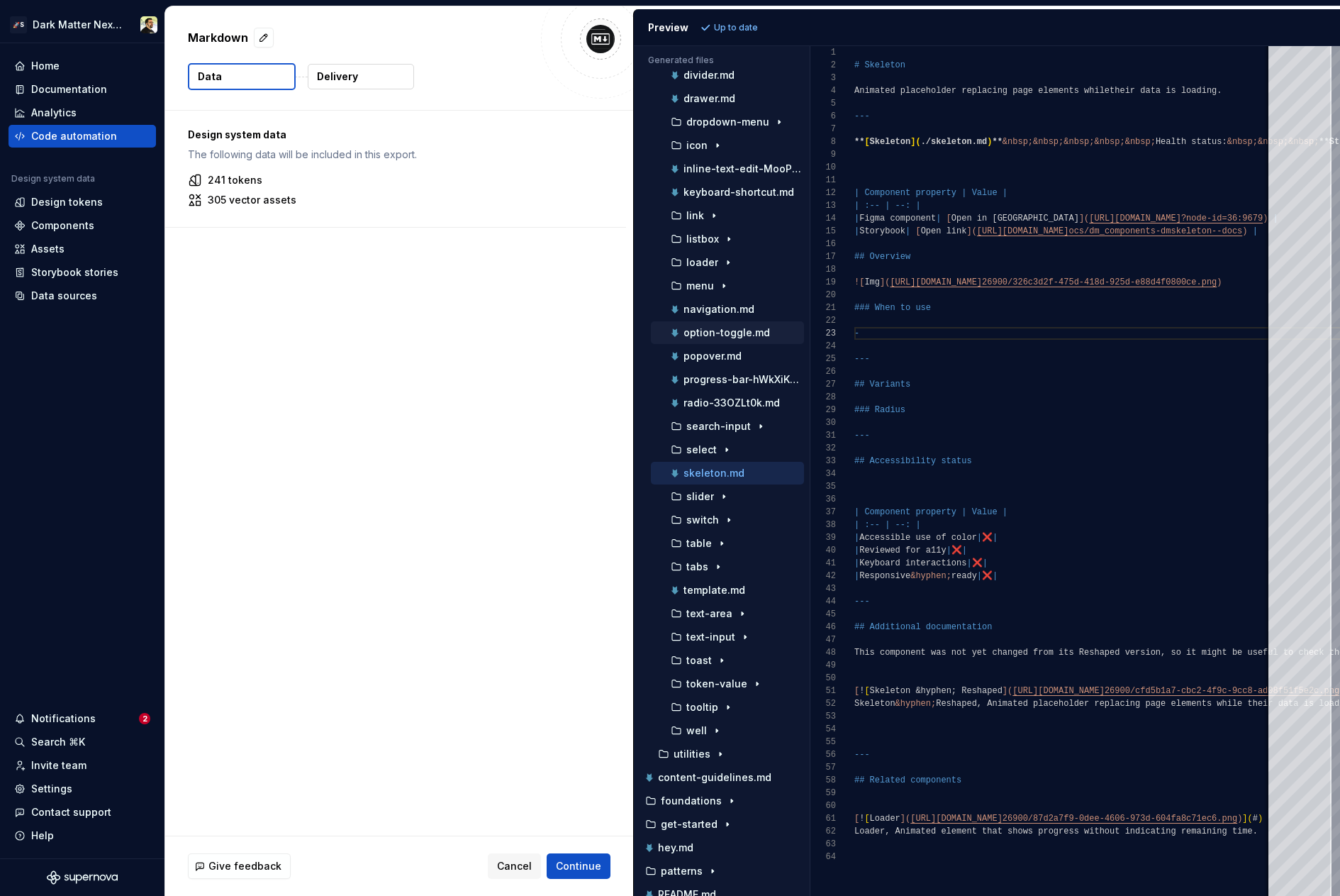
scroll to position [677, 0]
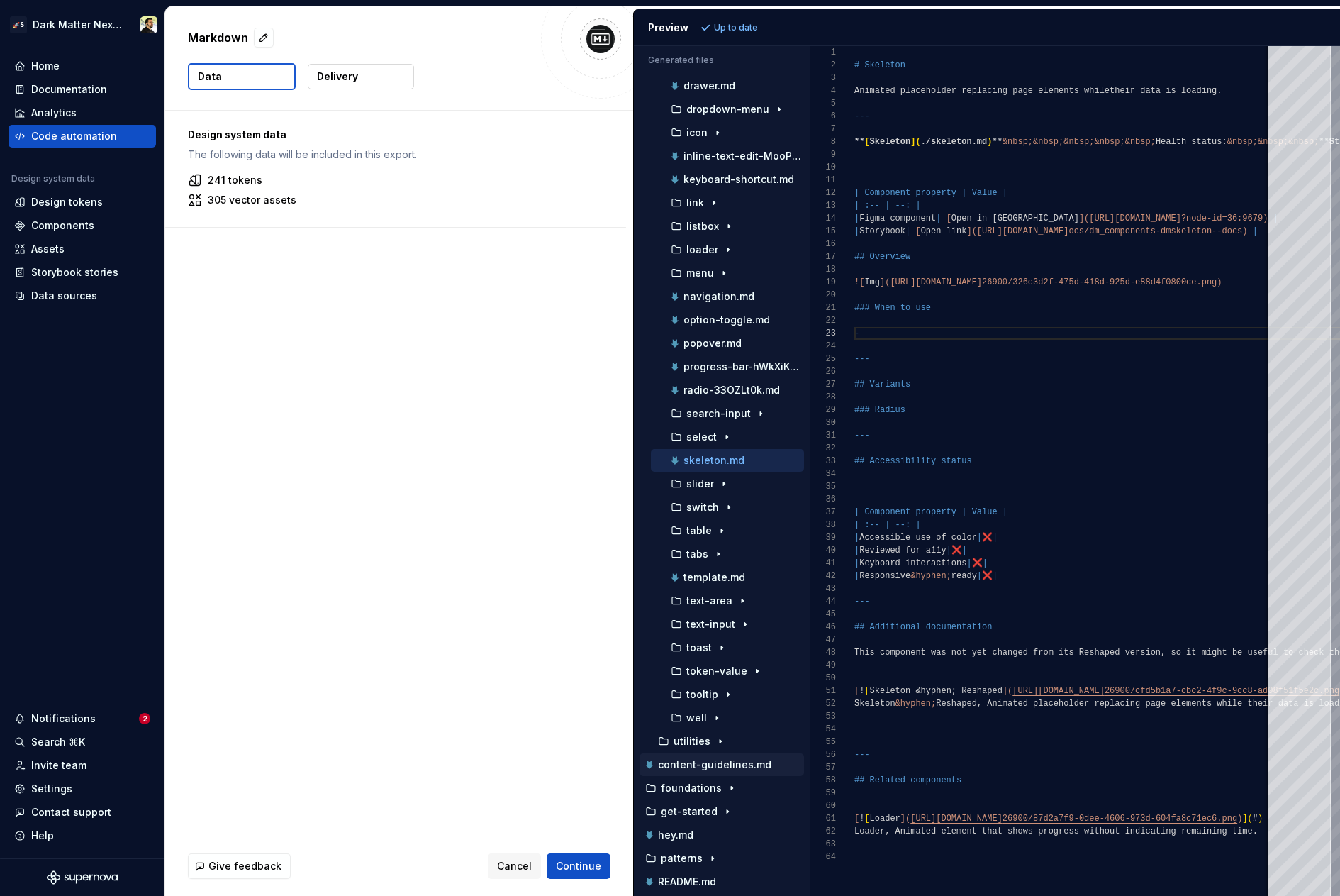
click at [699, 764] on p "content-guidelines.md" at bounding box center [714, 764] width 114 height 11
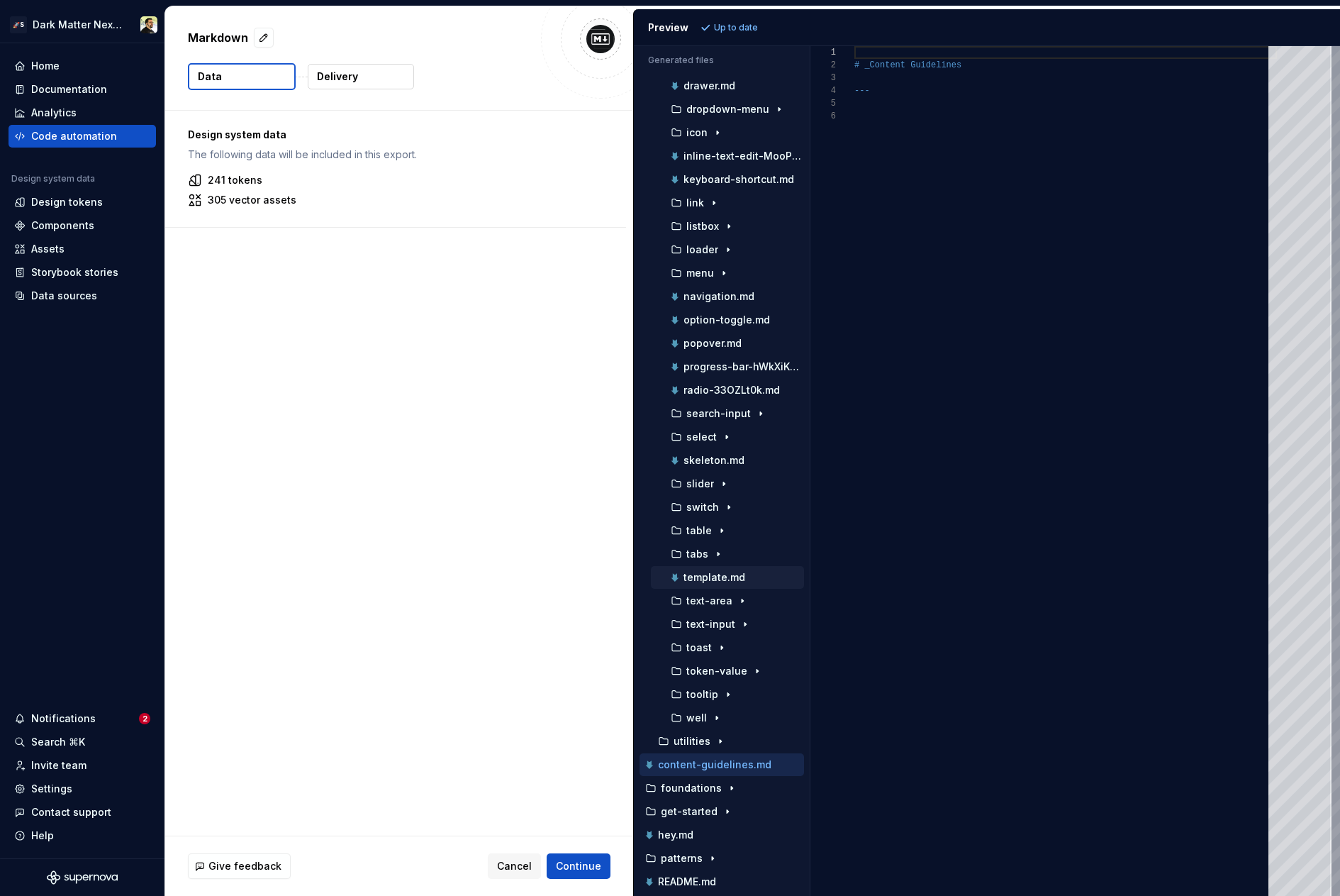
click at [728, 579] on p "template.md" at bounding box center [714, 577] width 62 height 11
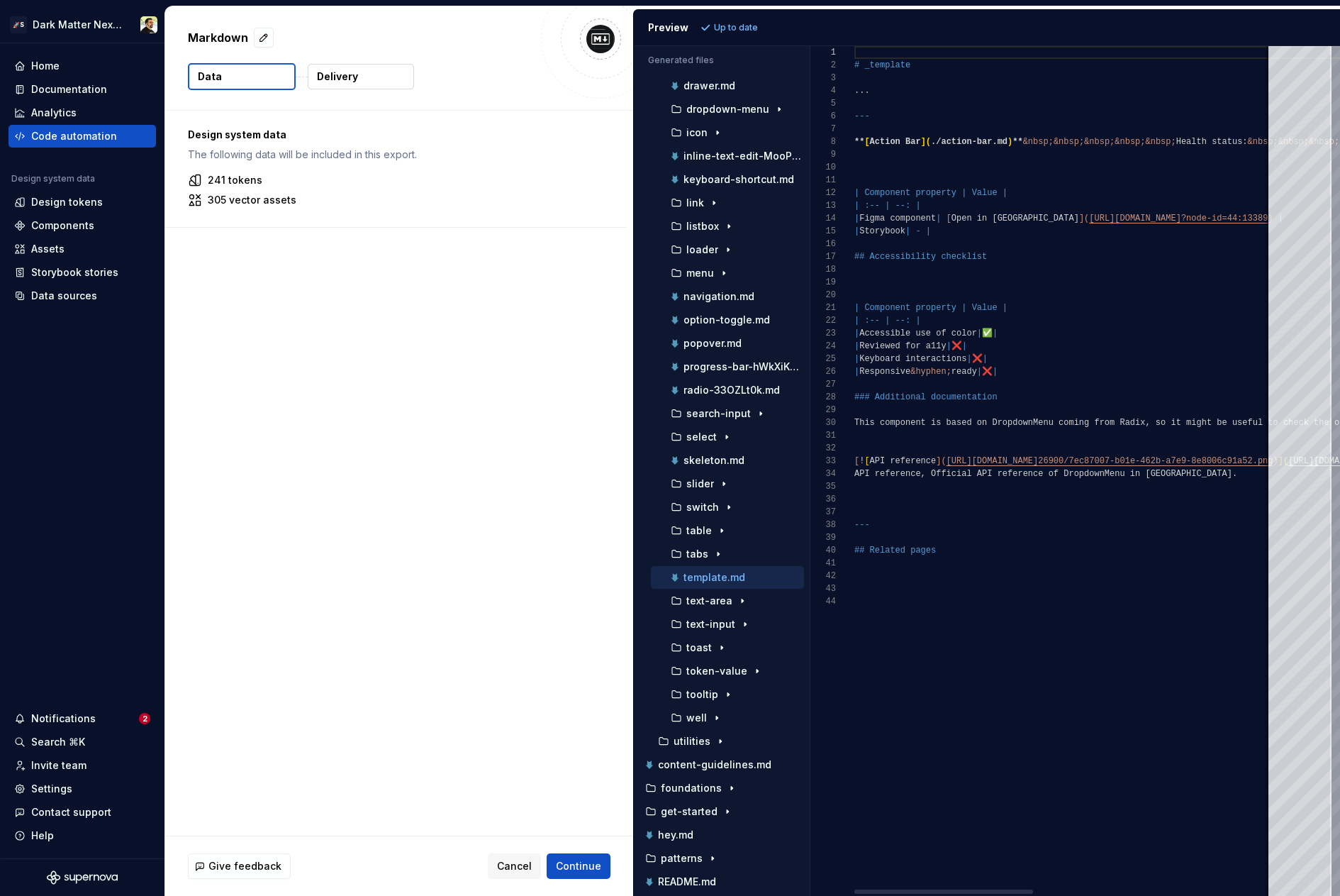
type textarea "**********"
drag, startPoint x: 957, startPoint y: 194, endPoint x: 865, endPoint y: 195, distance: 92.0
click at [865, 195] on div "# _template ... --- ** [ Action Bar ] ( ./action-bar.md ) ** &nbsp;&nbsp;&nbsp;…" at bounding box center [1343, 470] width 977 height 849
click at [97, 411] on div "Home Documentation Analytics Code automation Design system data Design tokens C…" at bounding box center [82, 451] width 165 height 815
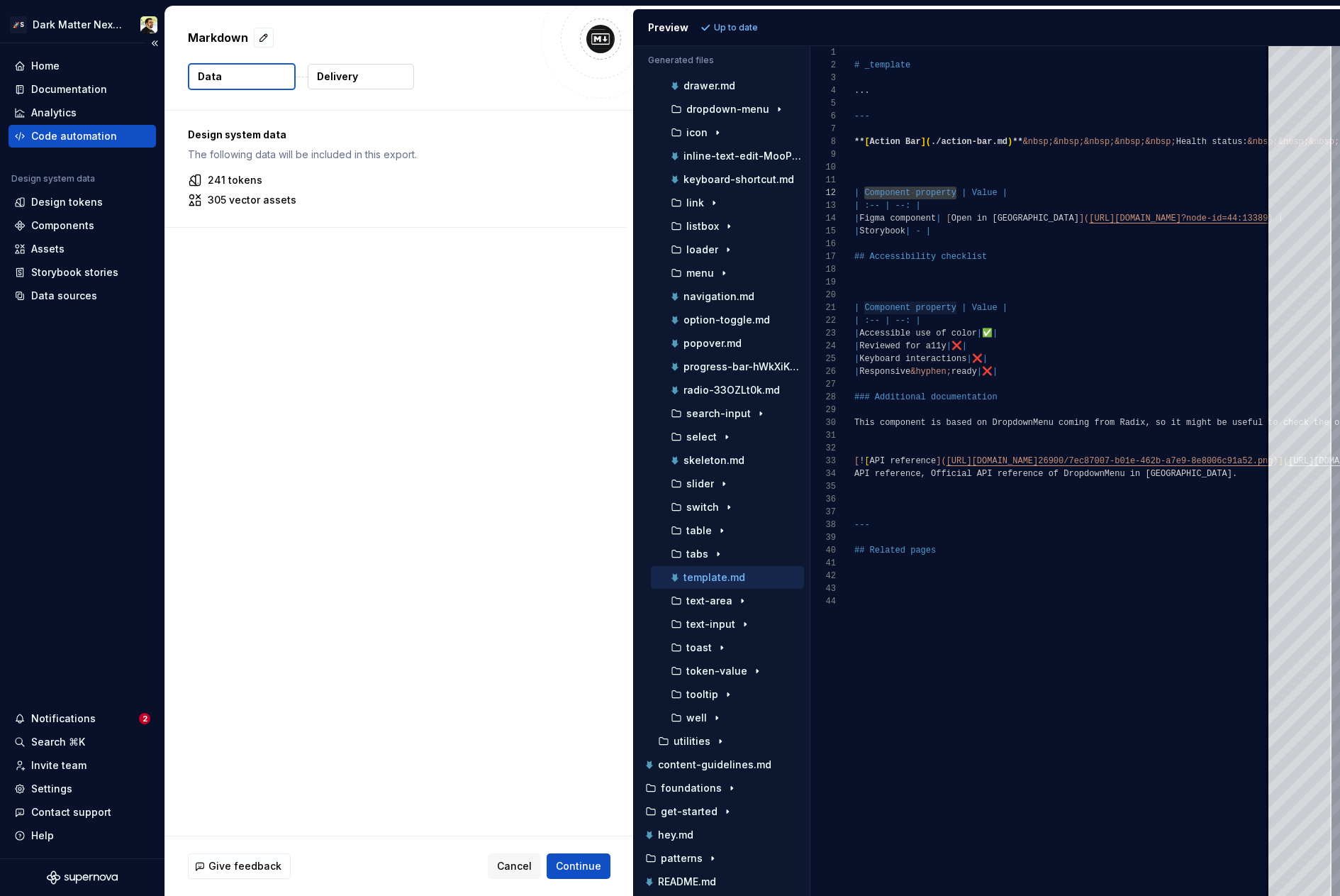
click at [82, 132] on div "Code automation" at bounding box center [74, 136] width 85 height 15
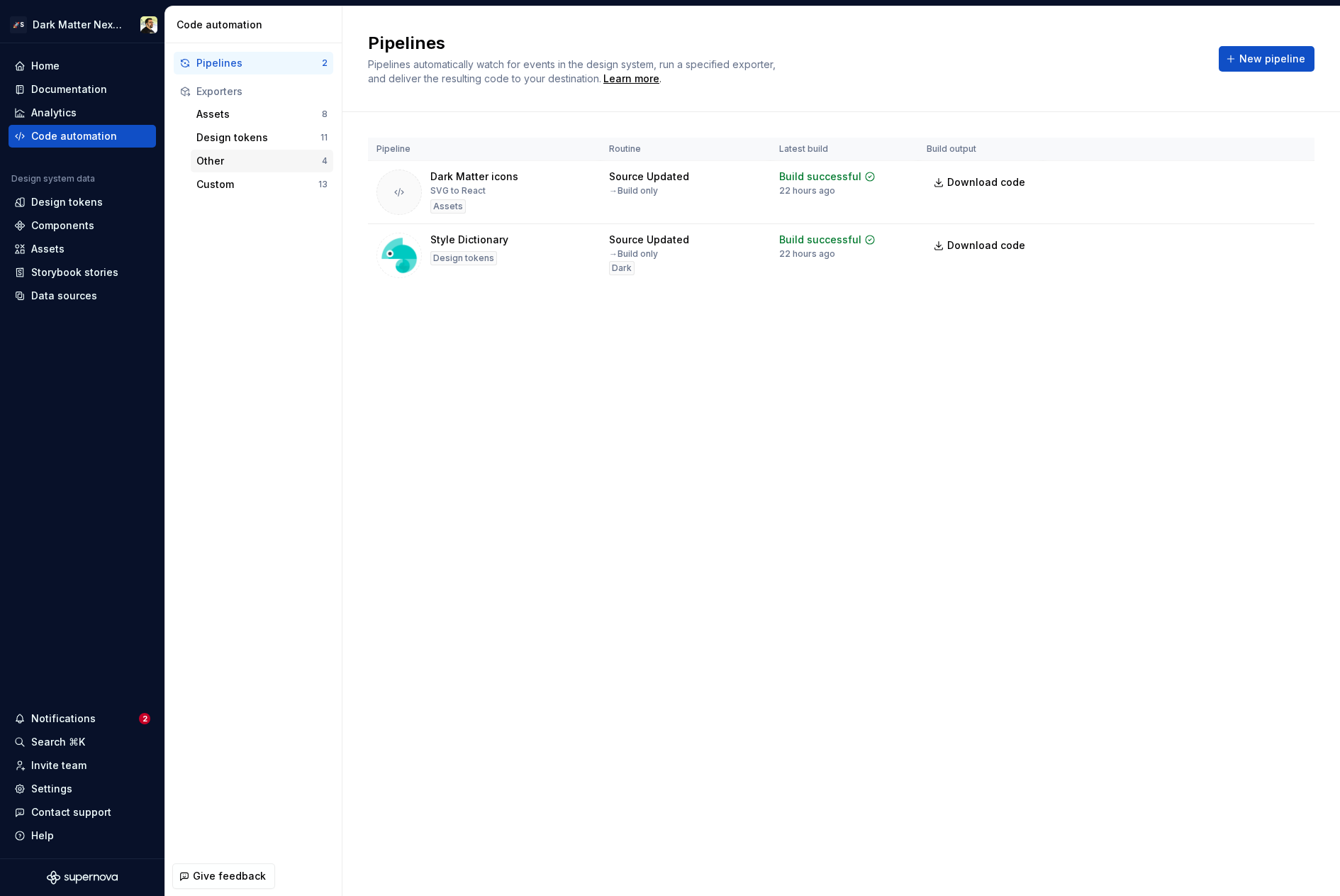
click at [234, 160] on div "Other" at bounding box center [259, 161] width 125 height 15
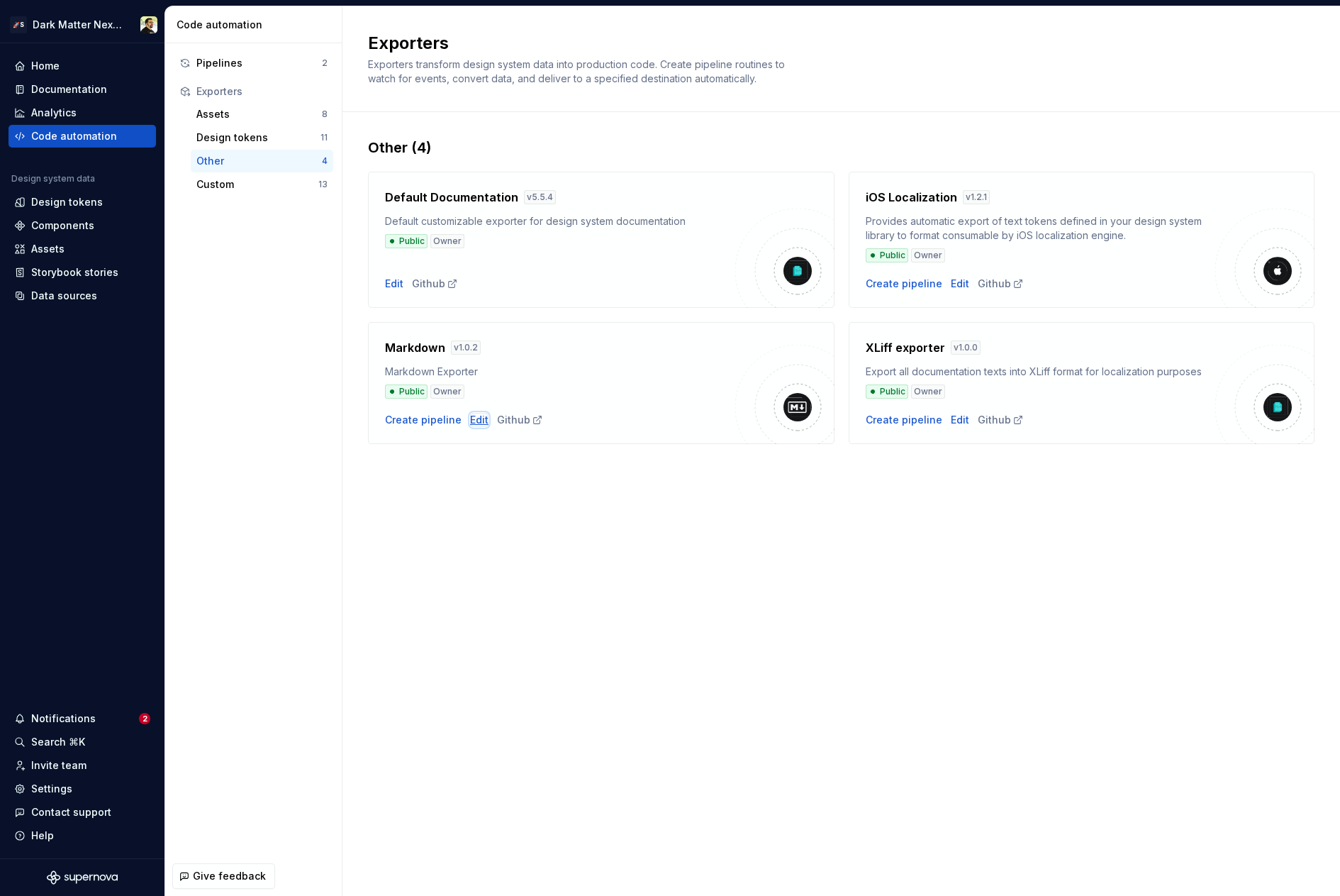
click at [472, 422] on div "Edit" at bounding box center [479, 420] width 18 height 15
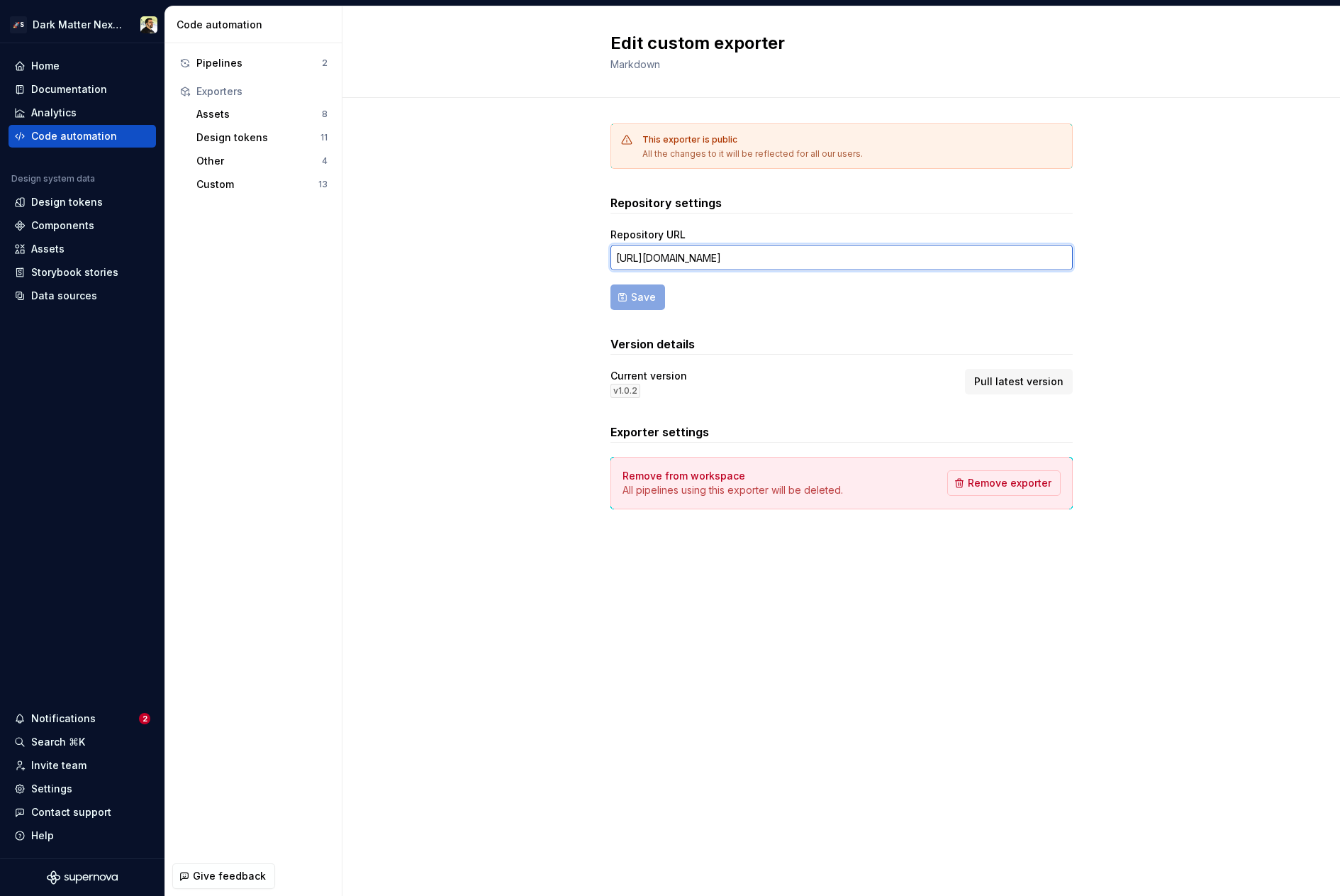
click at [775, 260] on input "[URL][DOMAIN_NAME]" at bounding box center [842, 257] width 462 height 25
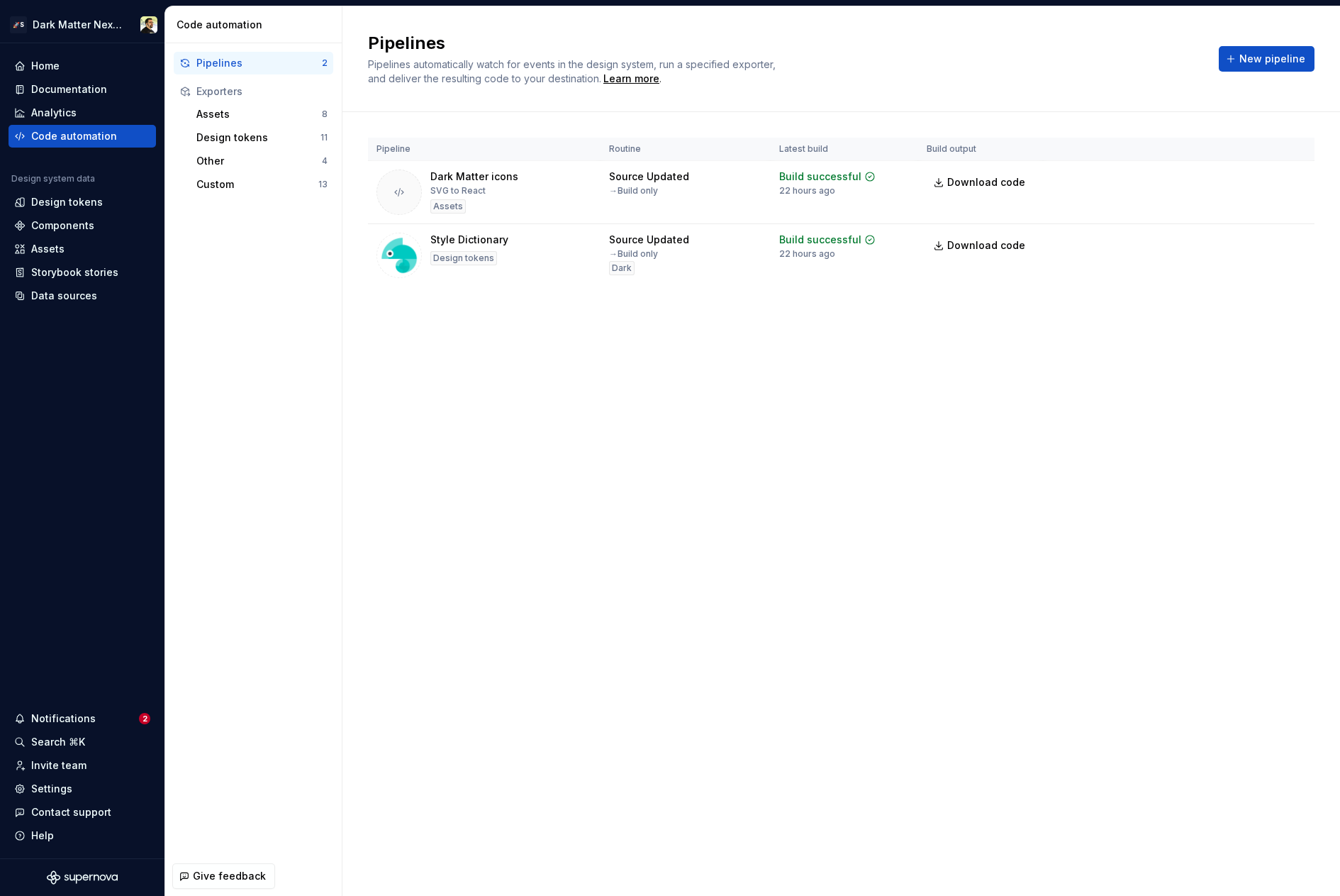
type textarea "*"
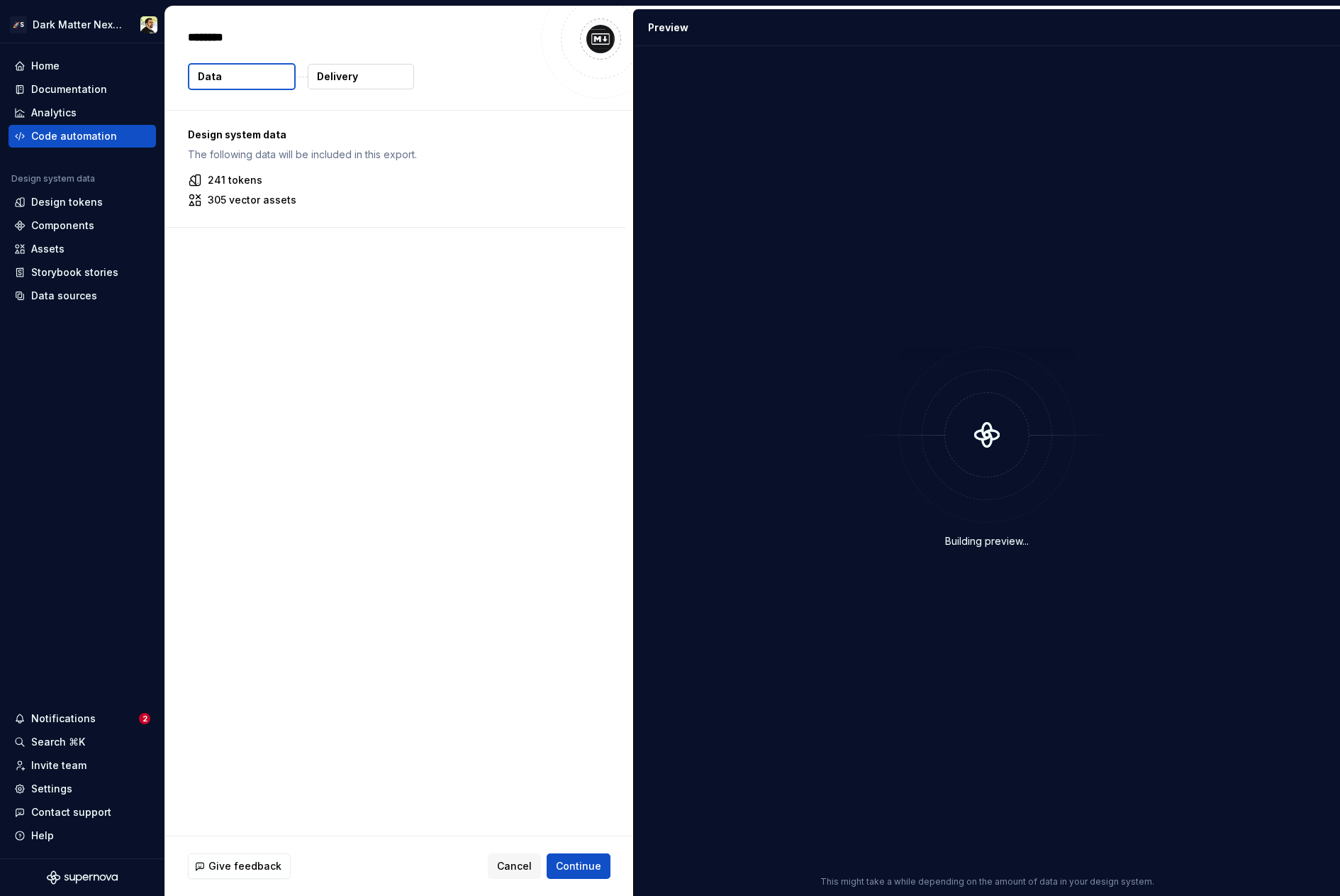
click at [465, 89] on div "Data Delivery" at bounding box center [399, 76] width 423 height 27
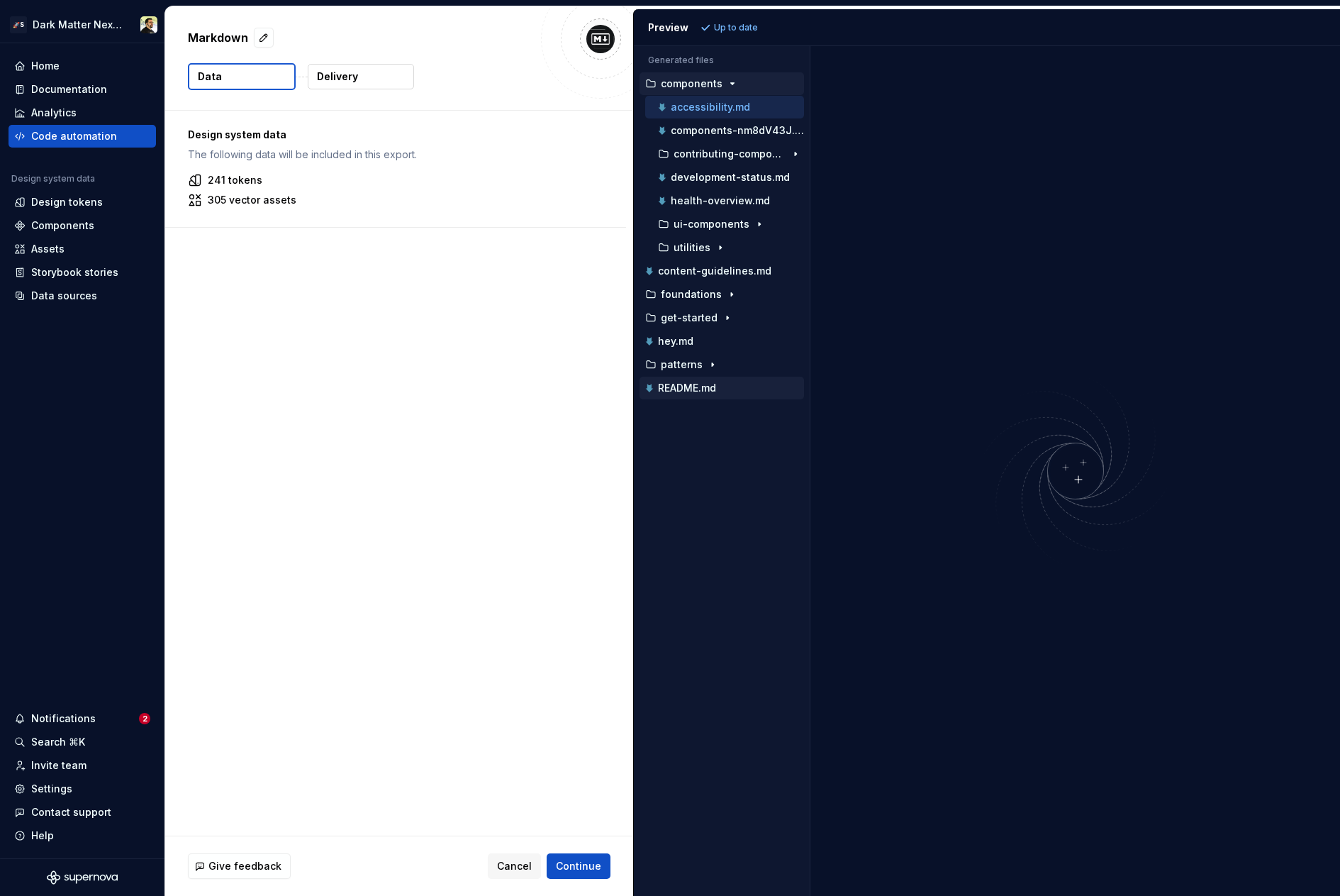
click at [694, 390] on p "README.md" at bounding box center [687, 388] width 58 height 11
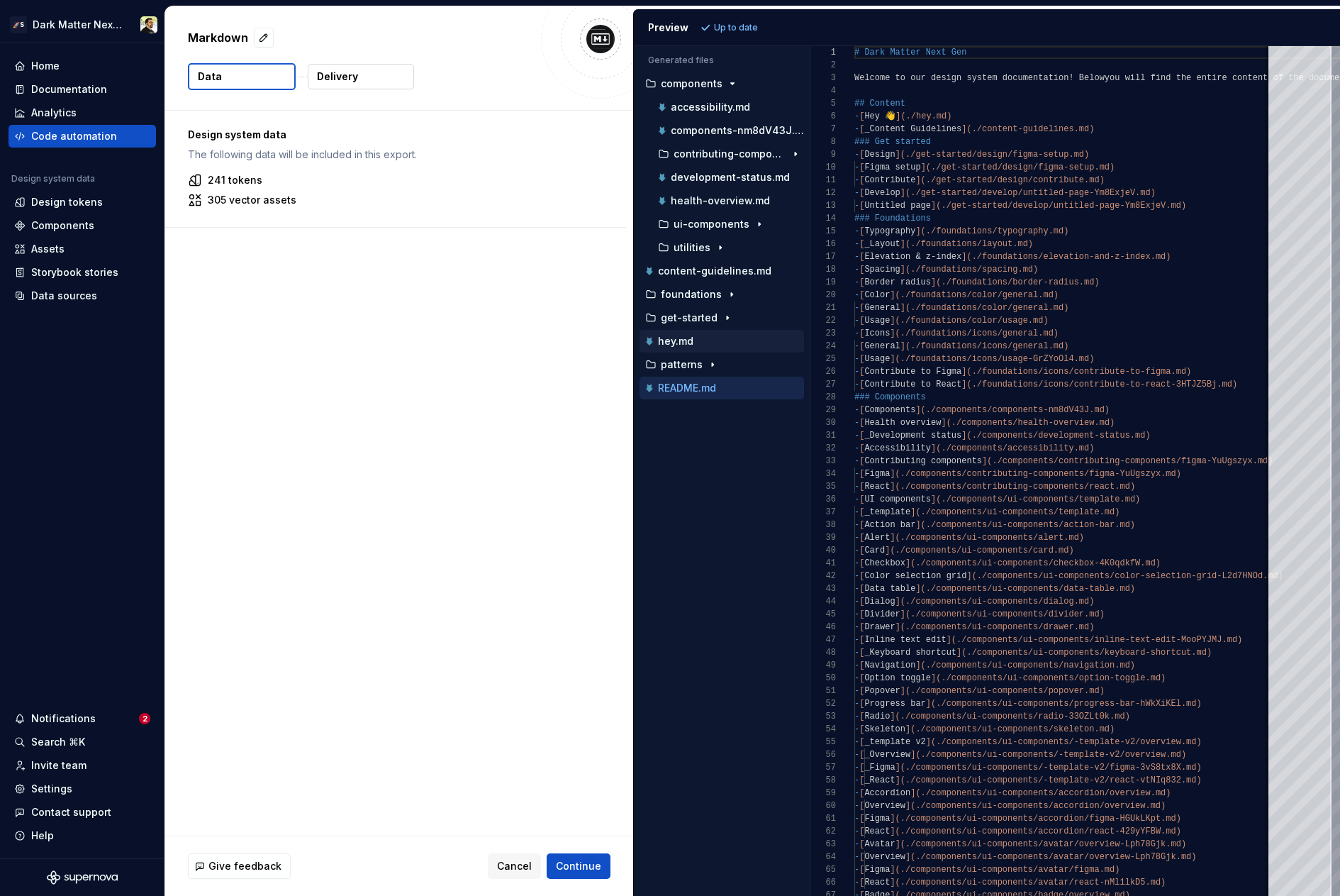
click at [698, 340] on div "hey.md" at bounding box center [723, 341] width 162 height 15
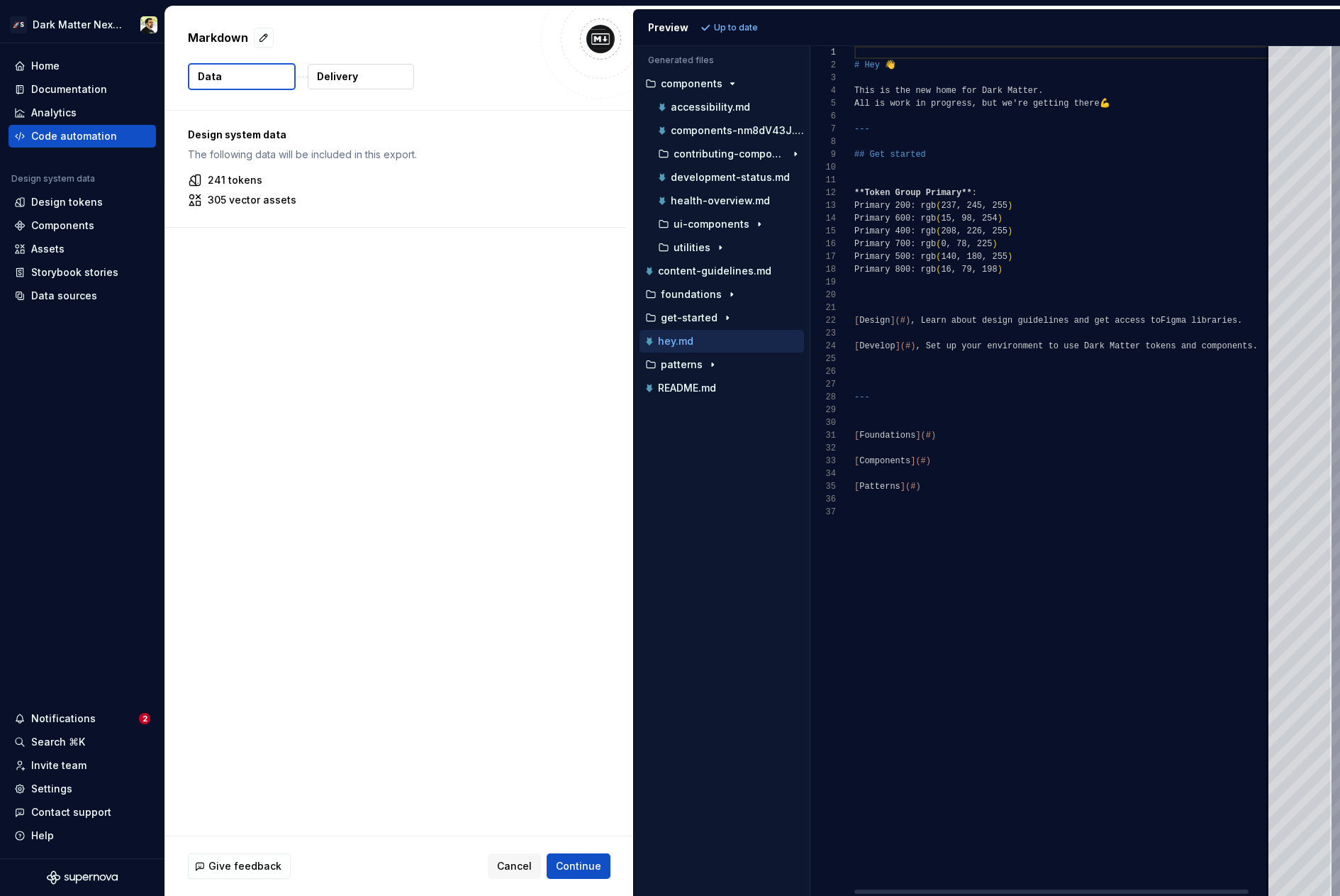
scroll to position [127, 0]
drag, startPoint x: 887, startPoint y: 204, endPoint x: 978, endPoint y: 271, distance: 113.0
click at [978, 271] on div "# Hey 👋 This is the new home for Dark Matter. All is work in progress, but we'r…" at bounding box center [1076, 470] width 443 height 849
drag, startPoint x: 1006, startPoint y: 271, endPoint x: 959, endPoint y: 224, distance: 66.5
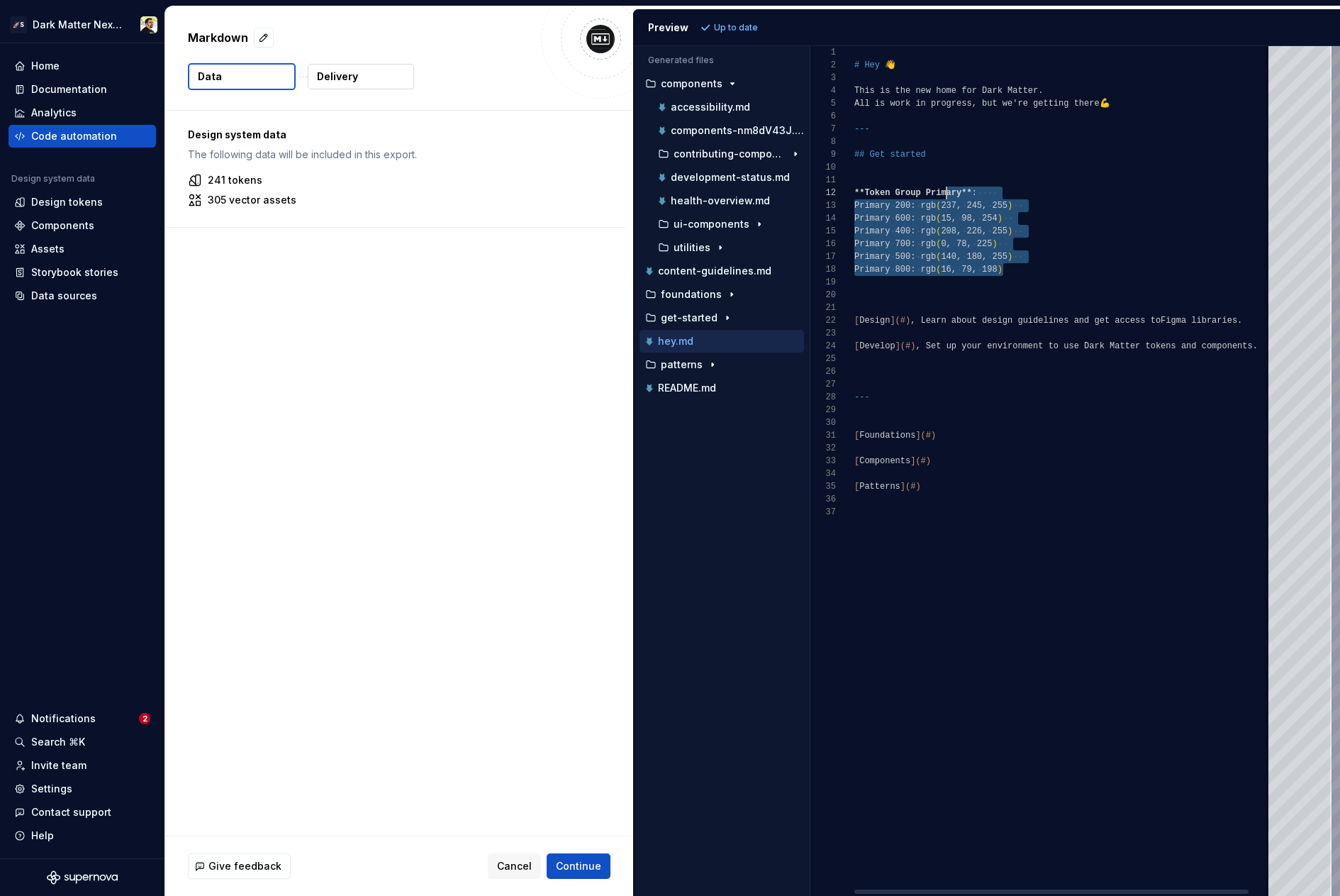
click at [959, 223] on div "# Hey 👋 This is the new home for Dark Matter. All is work in progress, but we'r…" at bounding box center [1076, 470] width 443 height 849
click at [964, 161] on div "# Hey 👋 This is the new home for Dark Matter. All is work in progress, but we'r…" at bounding box center [1076, 470] width 443 height 849
click at [902, 316] on div "# Hey 👋 This is the new home for Dark Matter. All is work in progress, but we'r…" at bounding box center [1076, 470] width 443 height 849
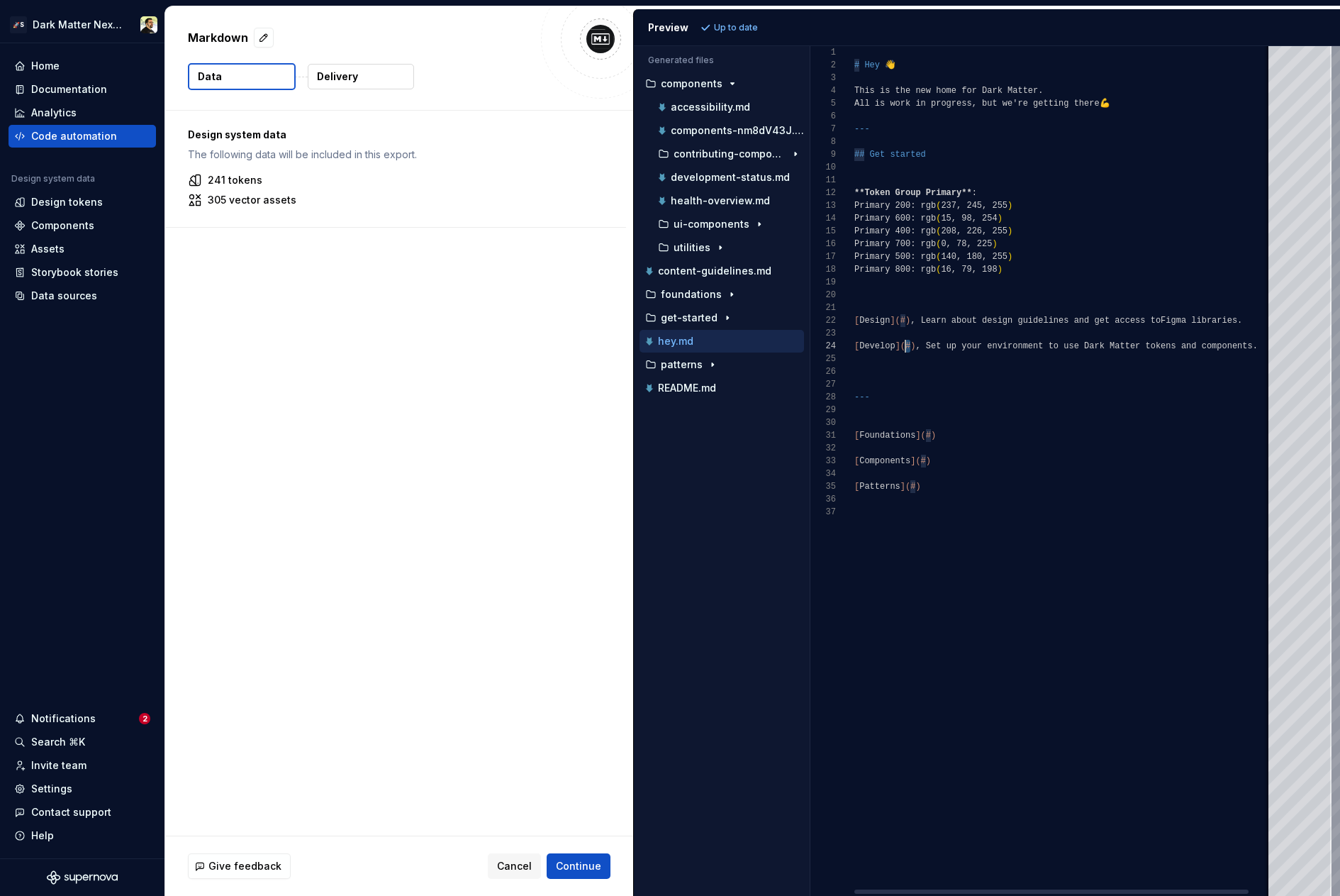
scroll to position [38, 51]
click at [680, 268] on p "content-guidelines.md" at bounding box center [714, 271] width 114 height 11
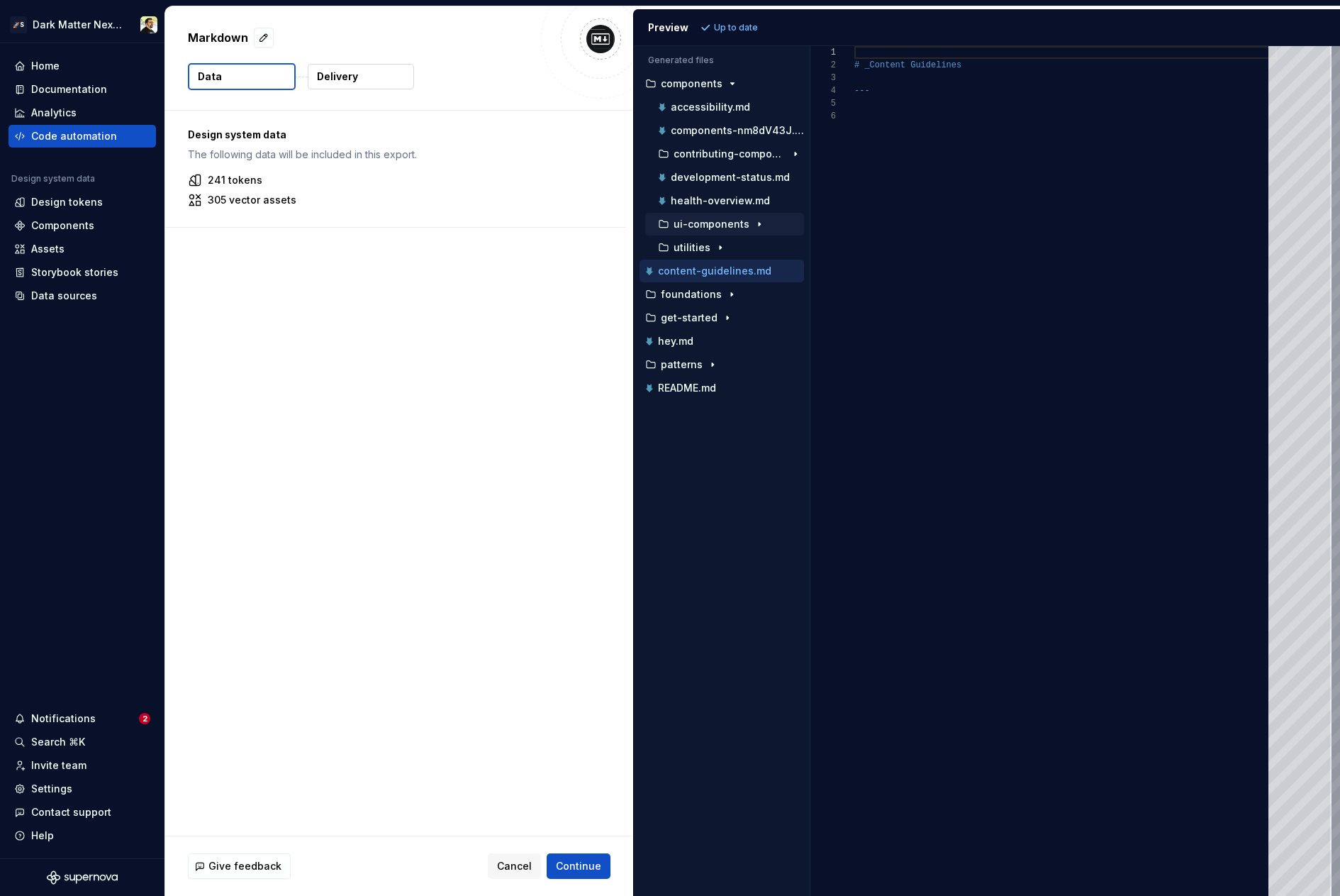
click at [703, 221] on p "ui-components" at bounding box center [711, 224] width 76 height 11
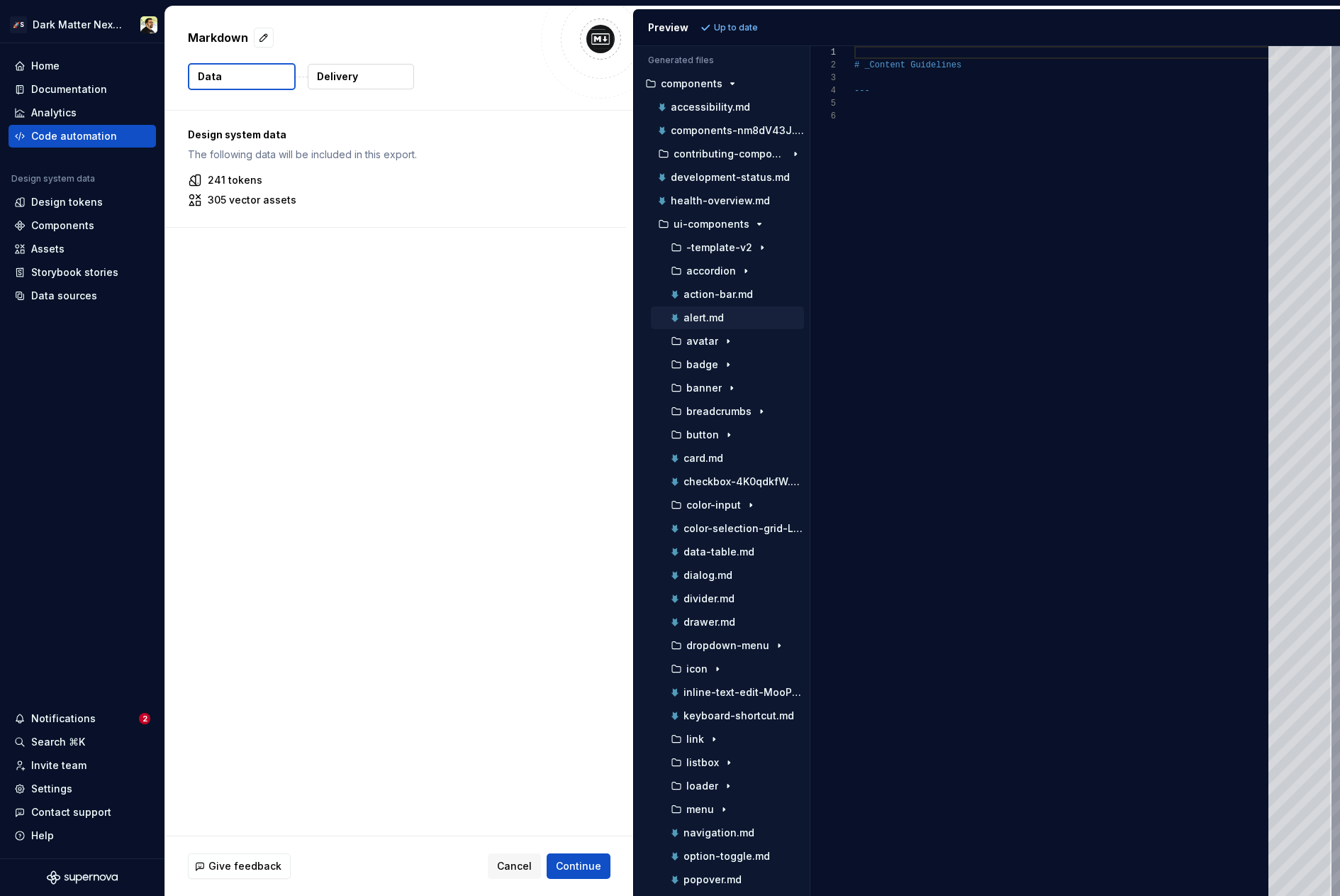
click at [706, 321] on p "alert.md" at bounding box center [704, 317] width 40 height 11
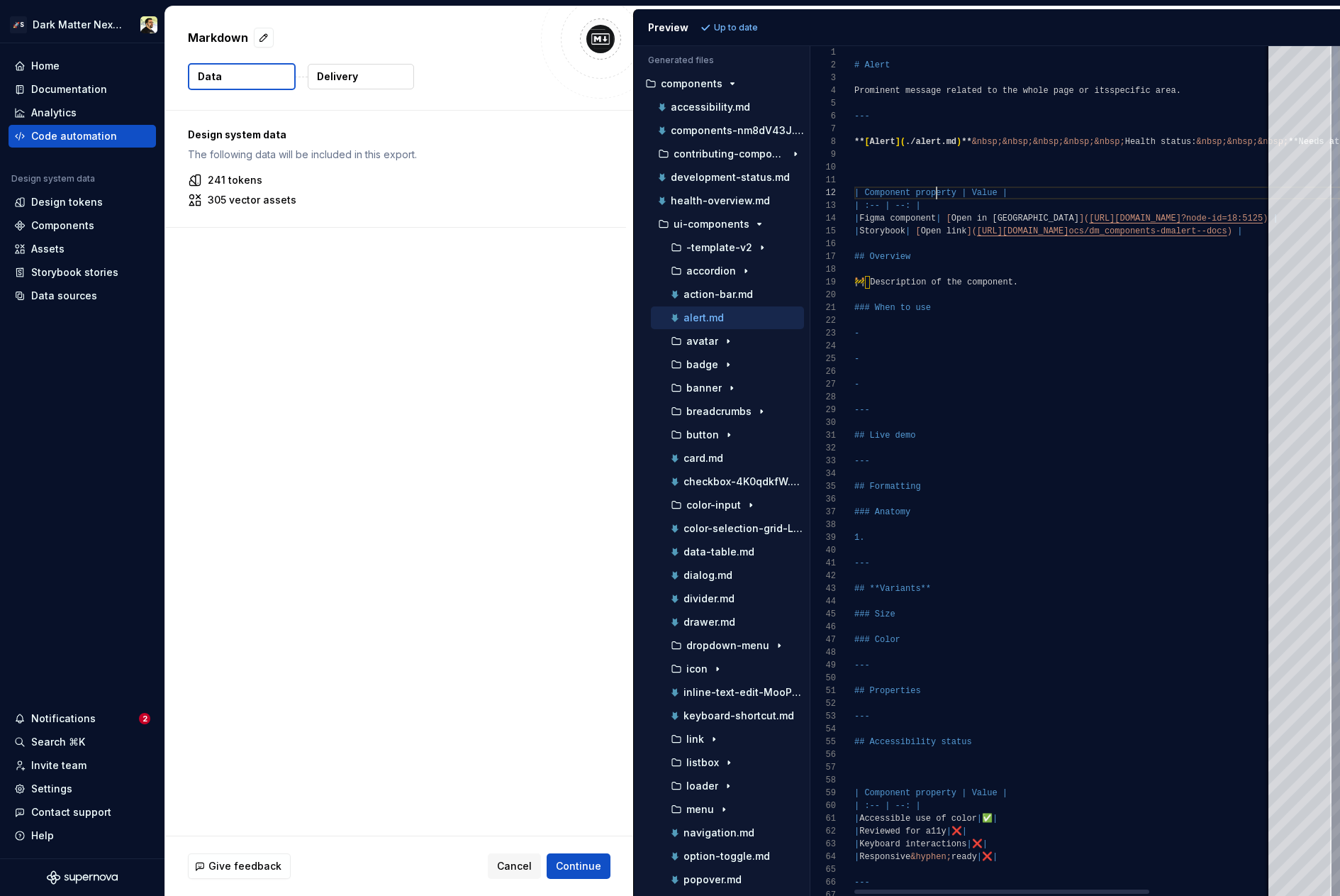
click at [938, 195] on div "# Alert Prominent message related to the whole page or its specific area. --- *…" at bounding box center [1151, 630] width 592 height 1170
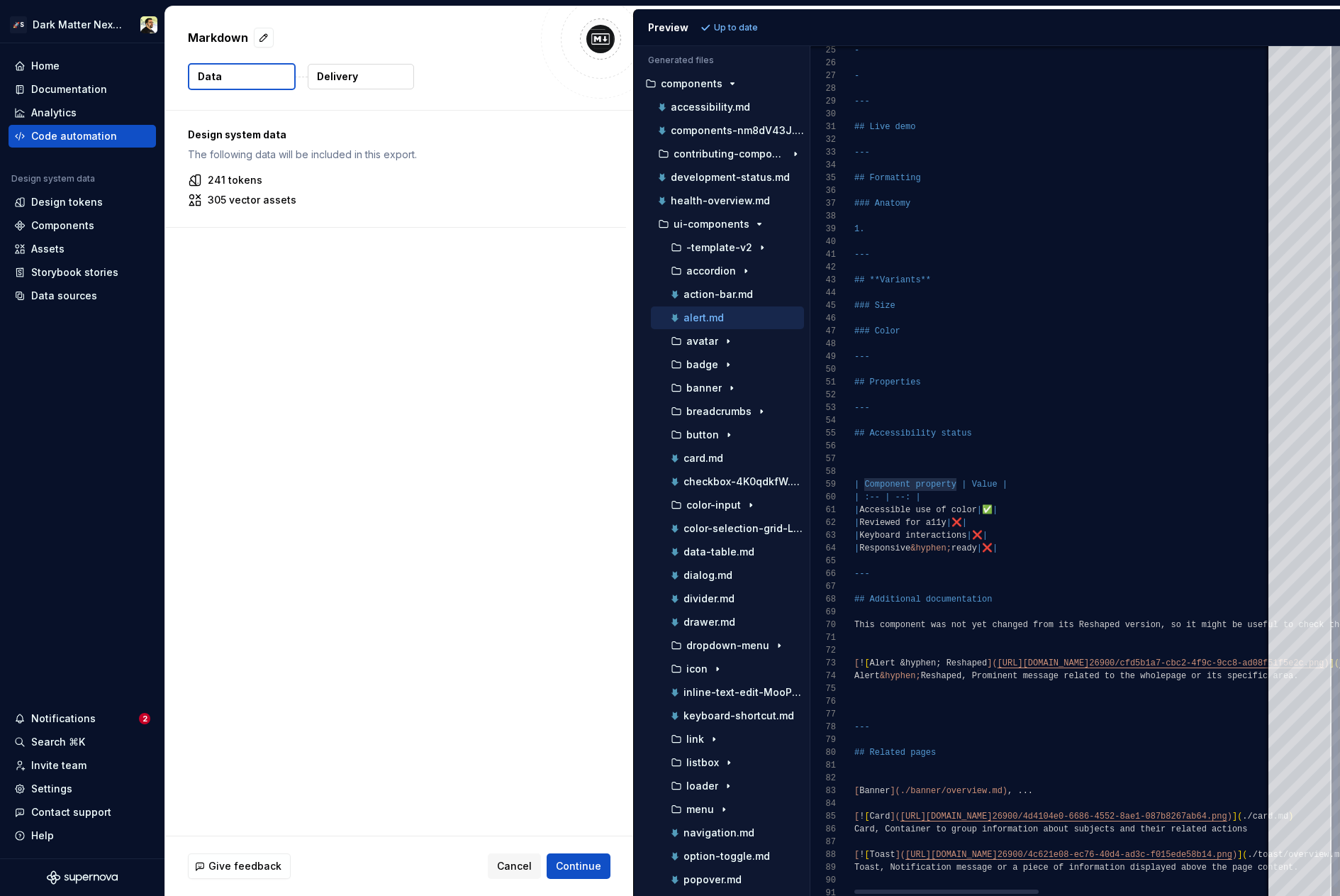
type textarea "**********"
drag, startPoint x: 935, startPoint y: 497, endPoint x: 782, endPoint y: 497, distance: 153.0
click at [855, 497] on div "- - --- ## Live demo --- ## Formatting ### Anatomy 1. --- ## **Variants** ### S…" at bounding box center [1328, 322] width 946 height 1170
click at [113, 394] on div "Home Documentation Analytics Code automation Design system data Design tokens C…" at bounding box center [82, 451] width 165 height 815
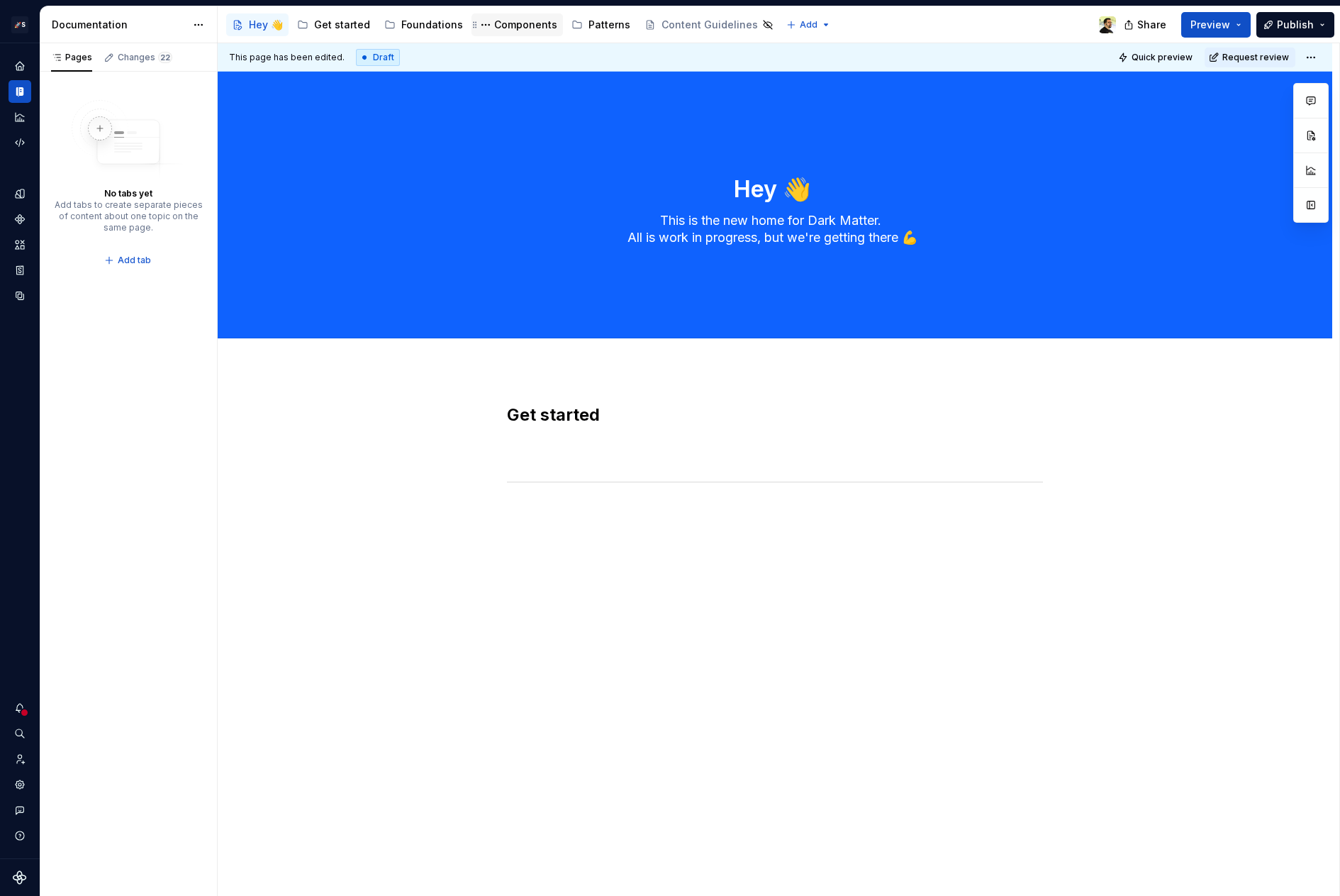
click at [516, 24] on div "Components" at bounding box center [526, 24] width 63 height 15
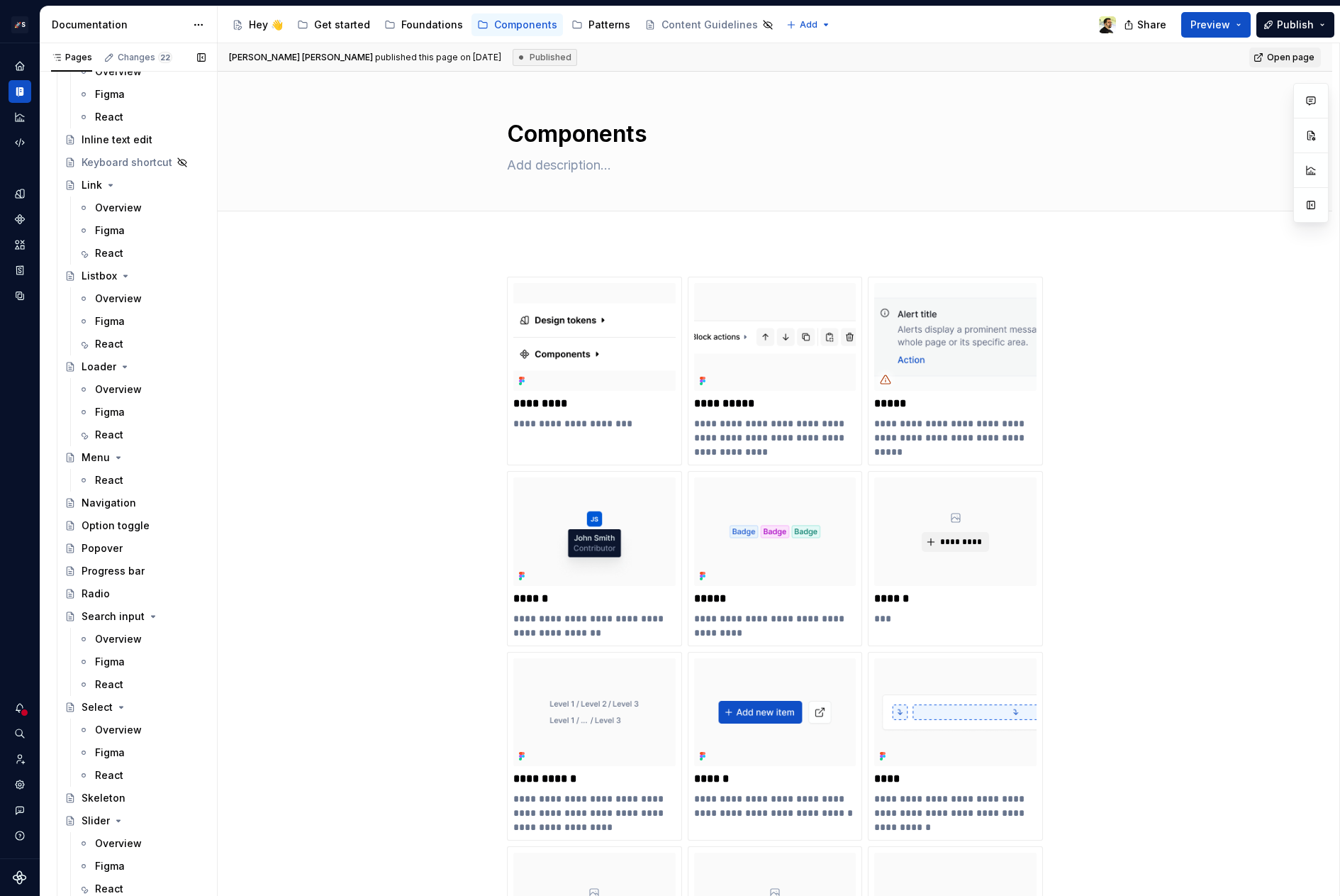
scroll to position [1275, 0]
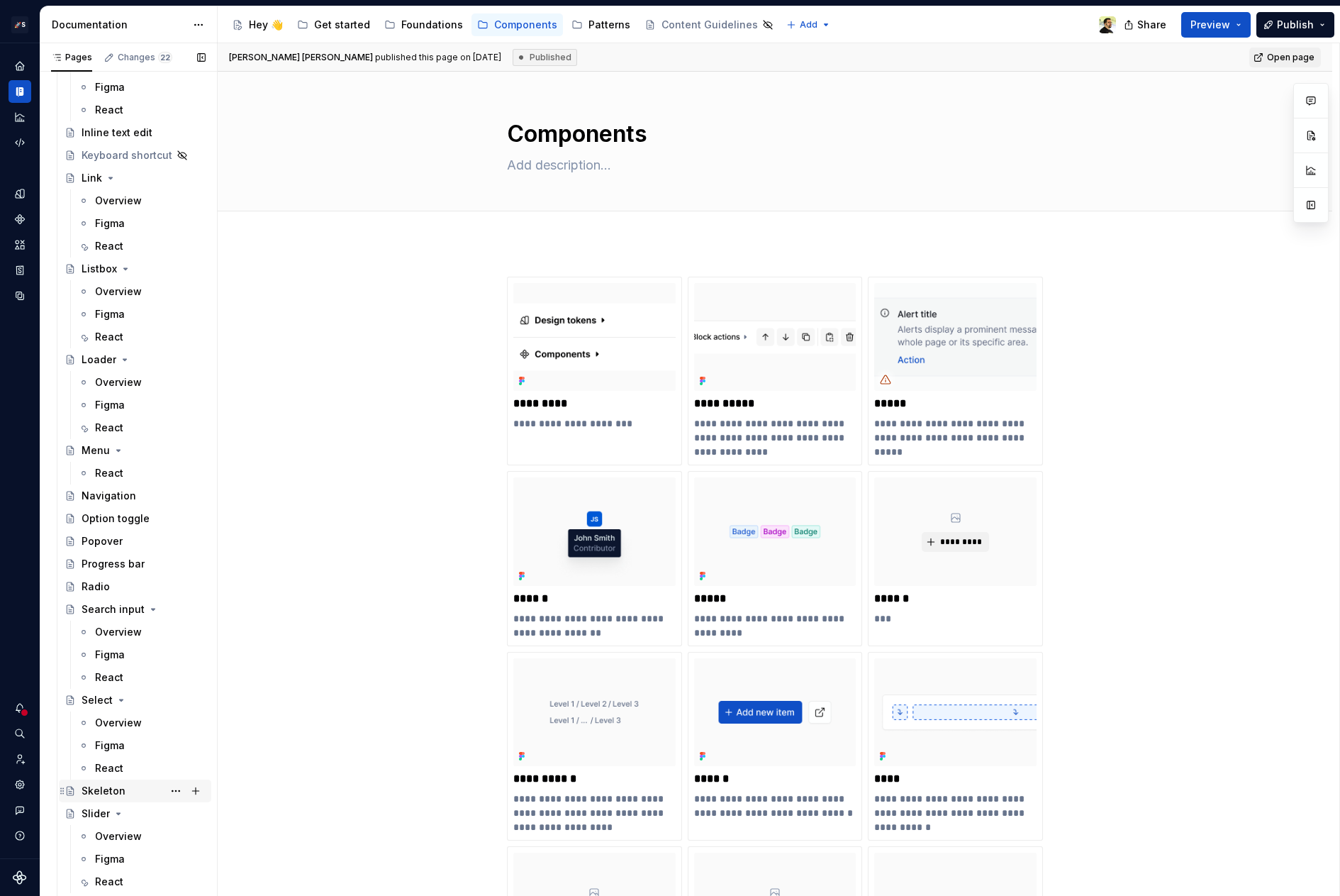
click at [130, 788] on div "Skeleton" at bounding box center [143, 791] width 124 height 20
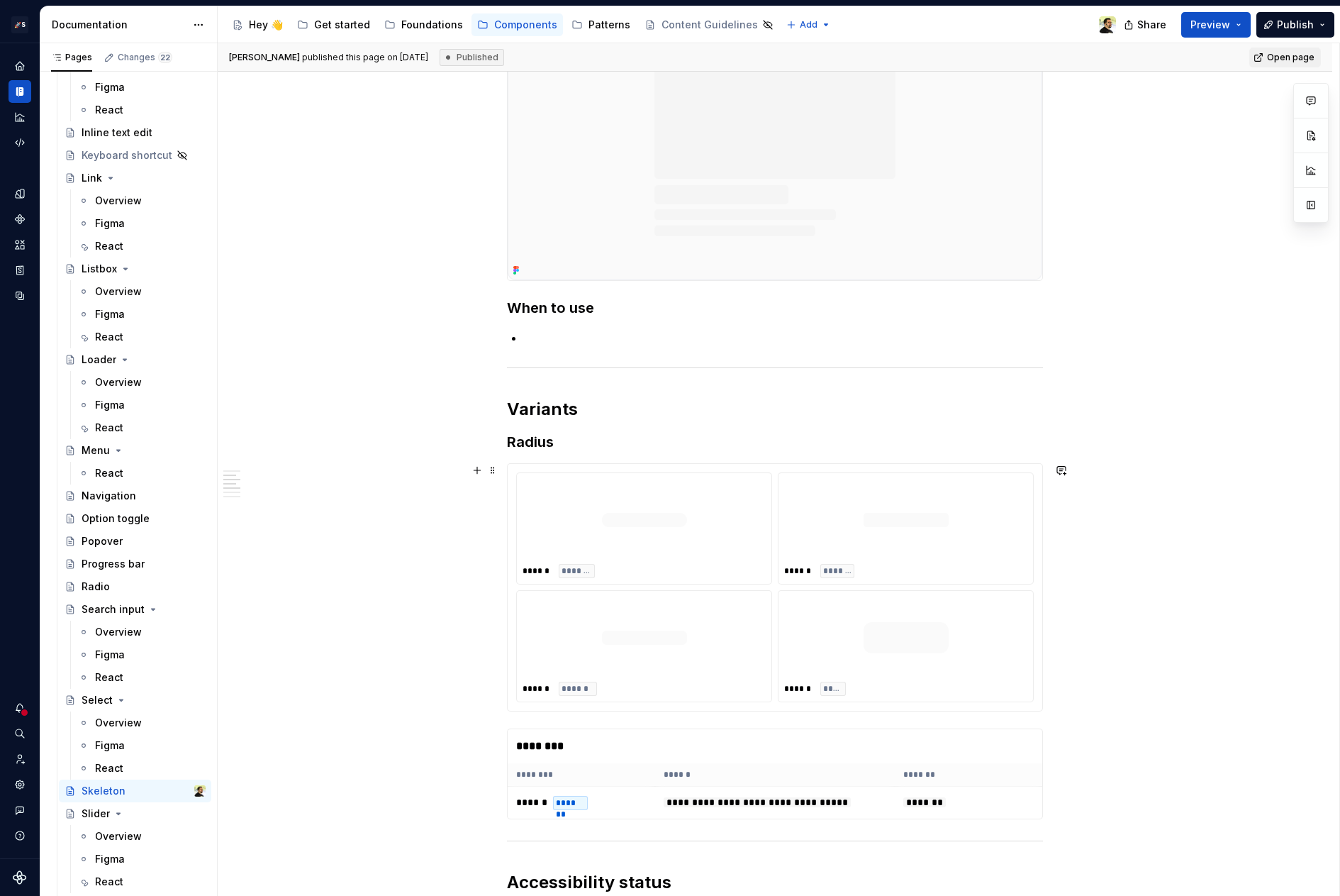
scroll to position [806, 0]
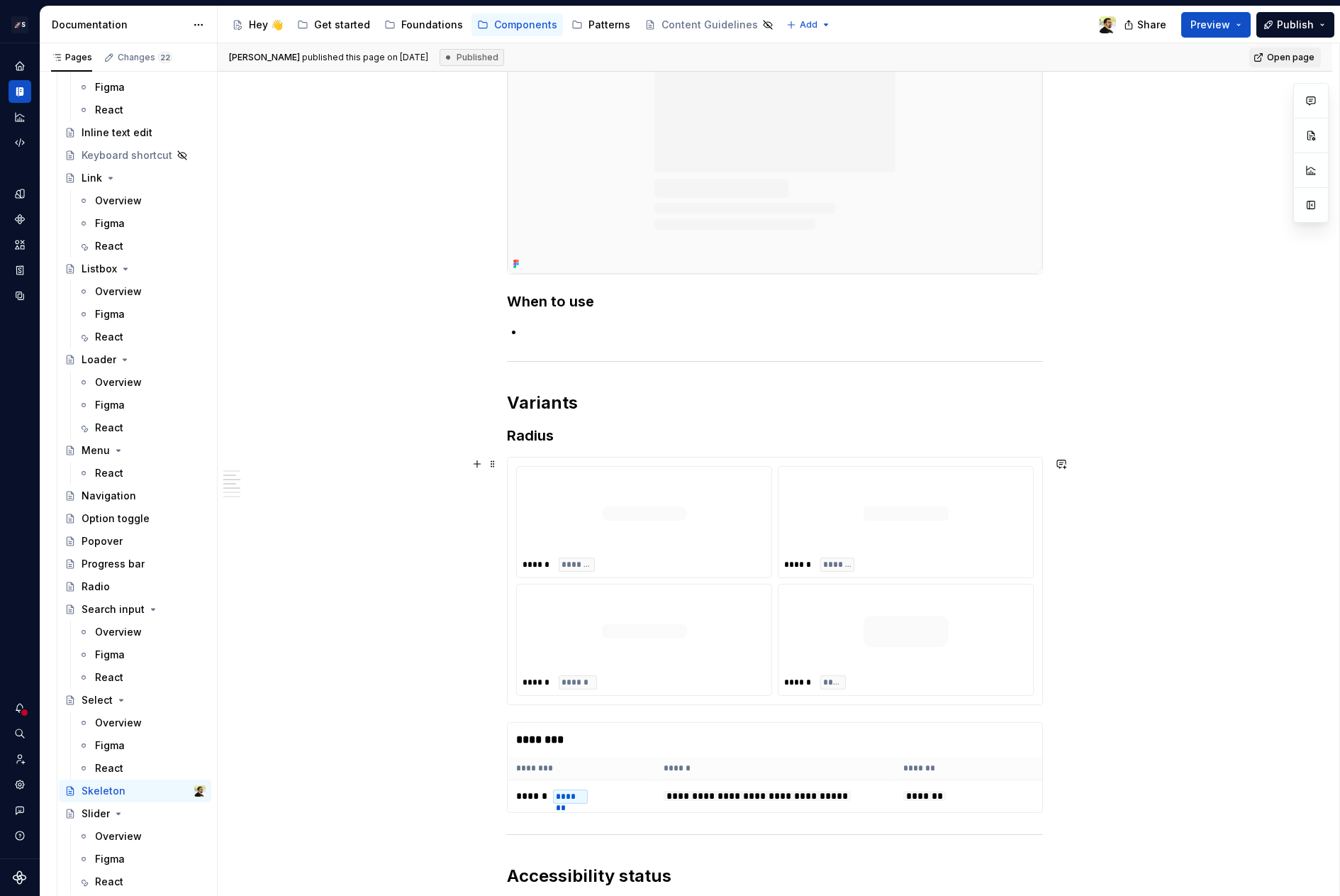
click at [610, 522] on img at bounding box center [645, 513] width 85 height 71
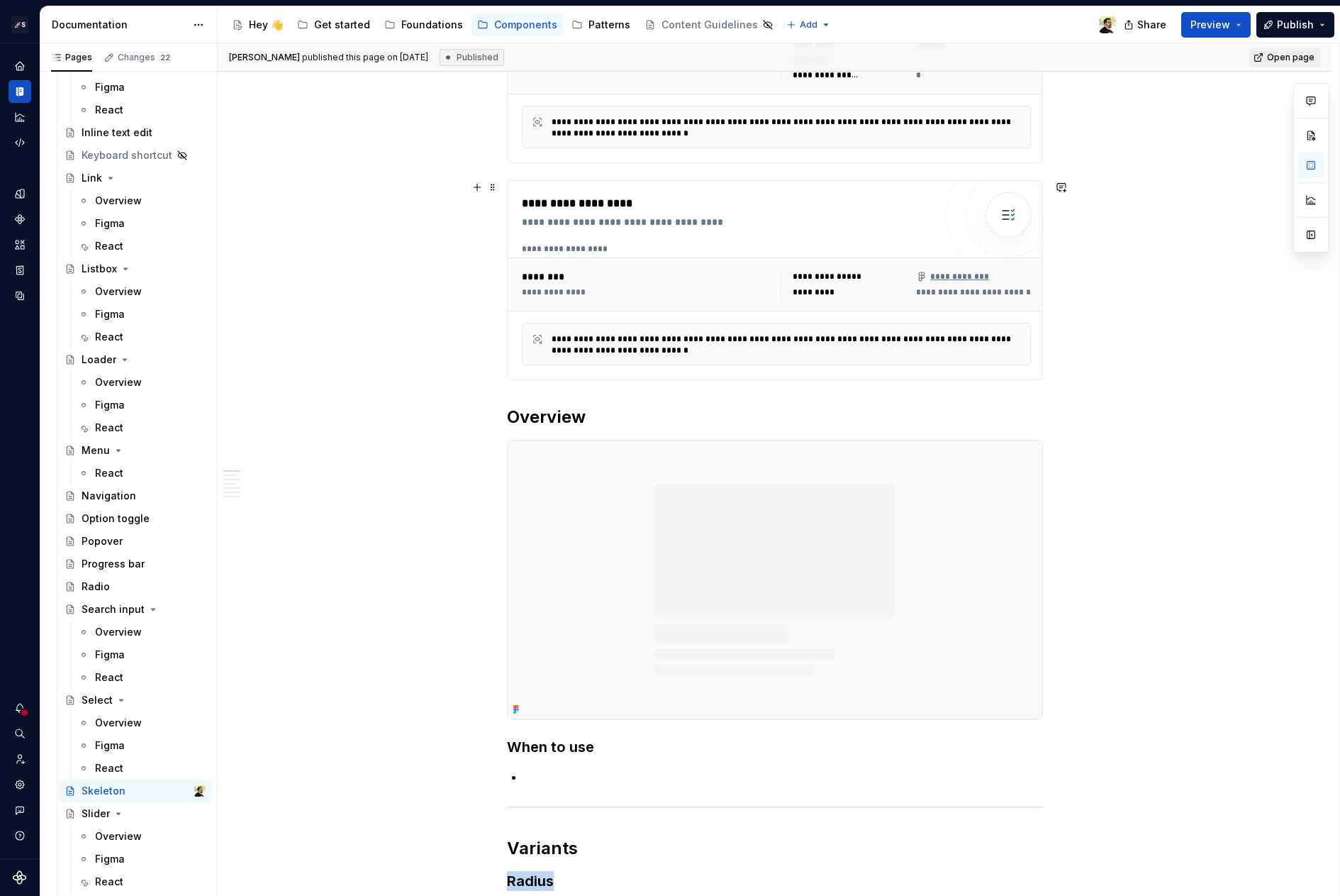
scroll to position [0, 0]
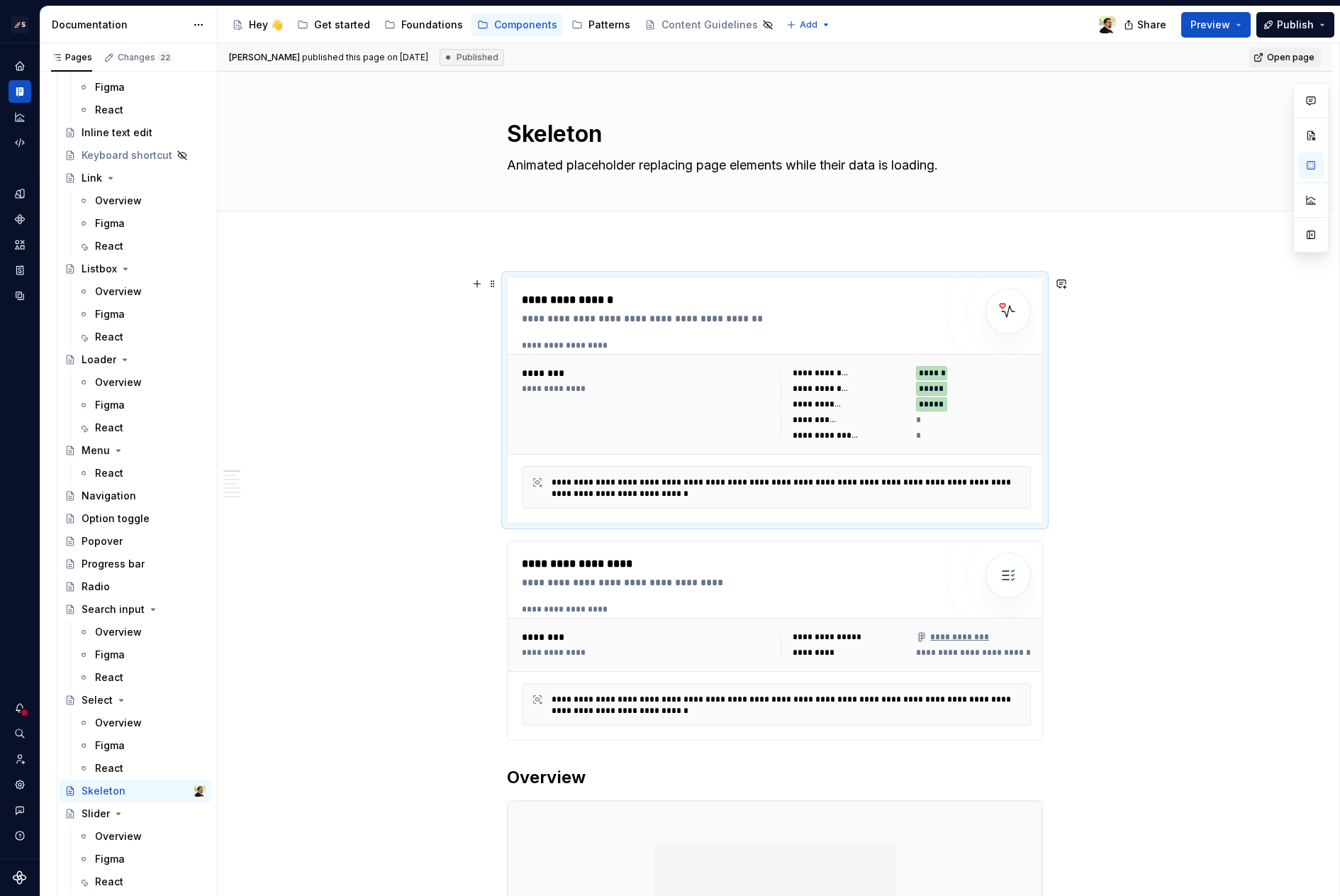
click at [691, 486] on div "**********" at bounding box center [787, 488] width 470 height 23
click at [696, 604] on div "**********" at bounding box center [776, 609] width 509 height 11
click at [696, 482] on div "**********" at bounding box center [787, 488] width 470 height 23
click at [701, 615] on div "**********" at bounding box center [776, 637] width 509 height 68
click at [699, 492] on div "**********" at bounding box center [787, 488] width 470 height 23
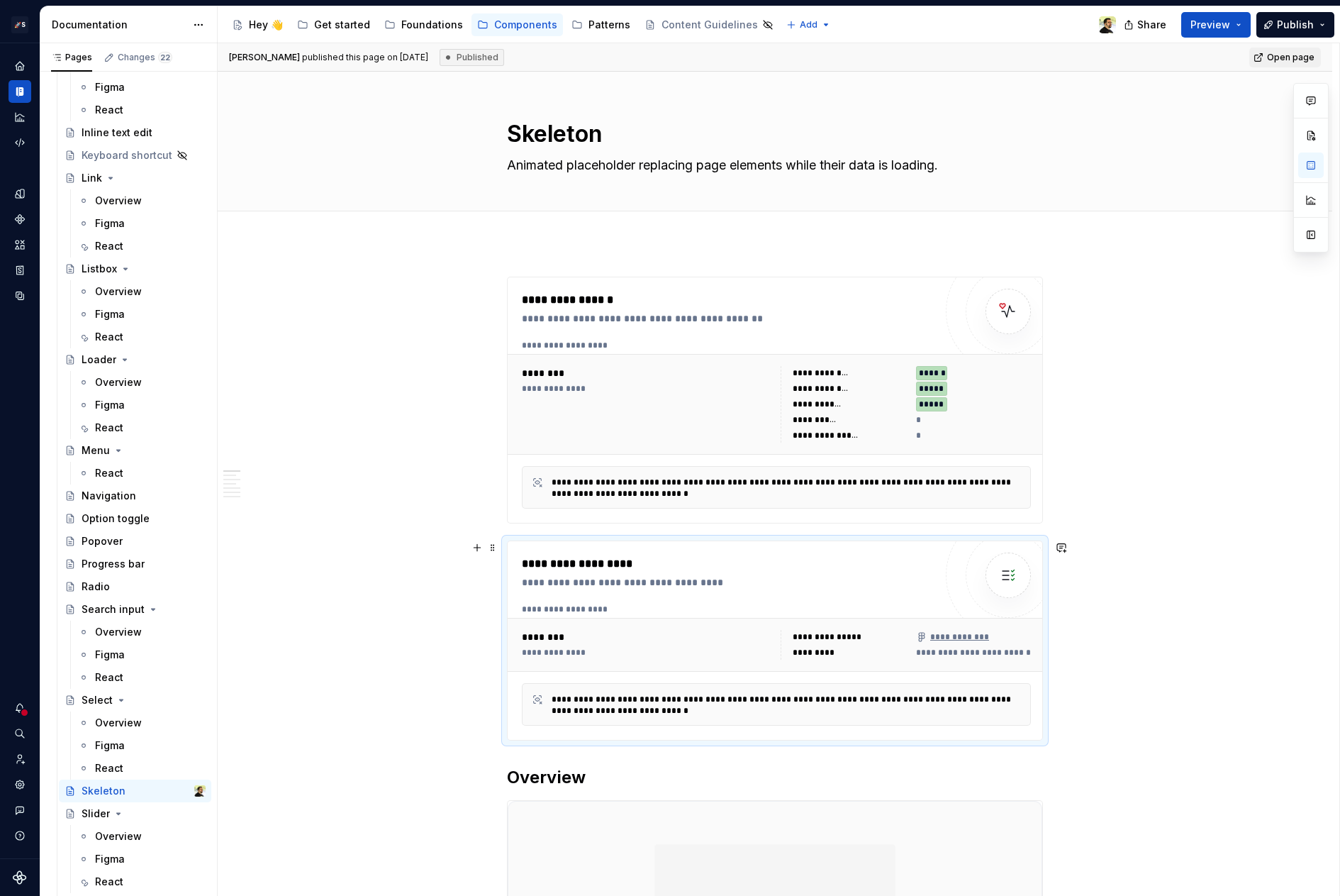
click at [685, 576] on div "**********" at bounding box center [728, 582] width 413 height 15
click at [685, 478] on div "**********" at bounding box center [787, 488] width 470 height 23
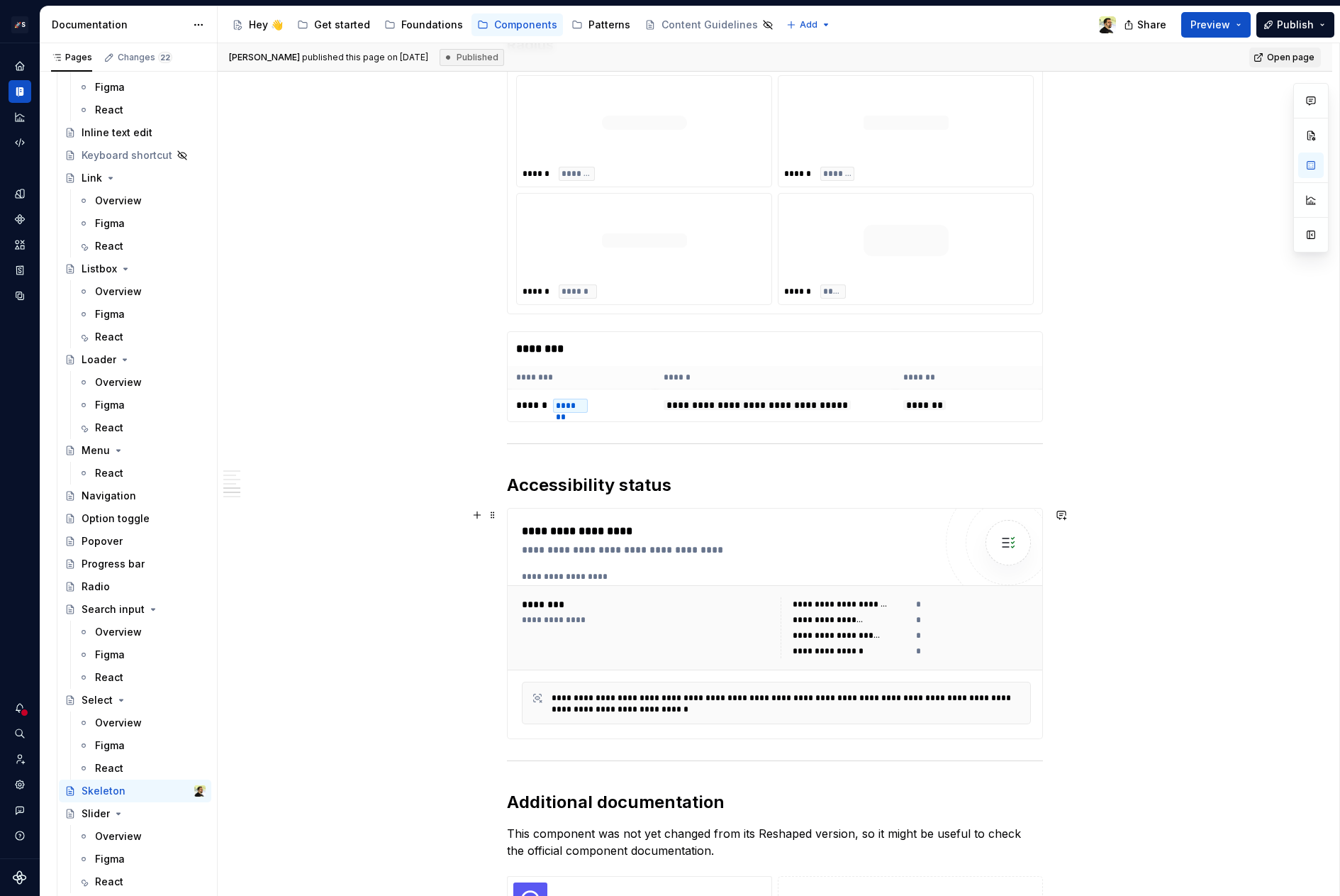
scroll to position [1222, 0]
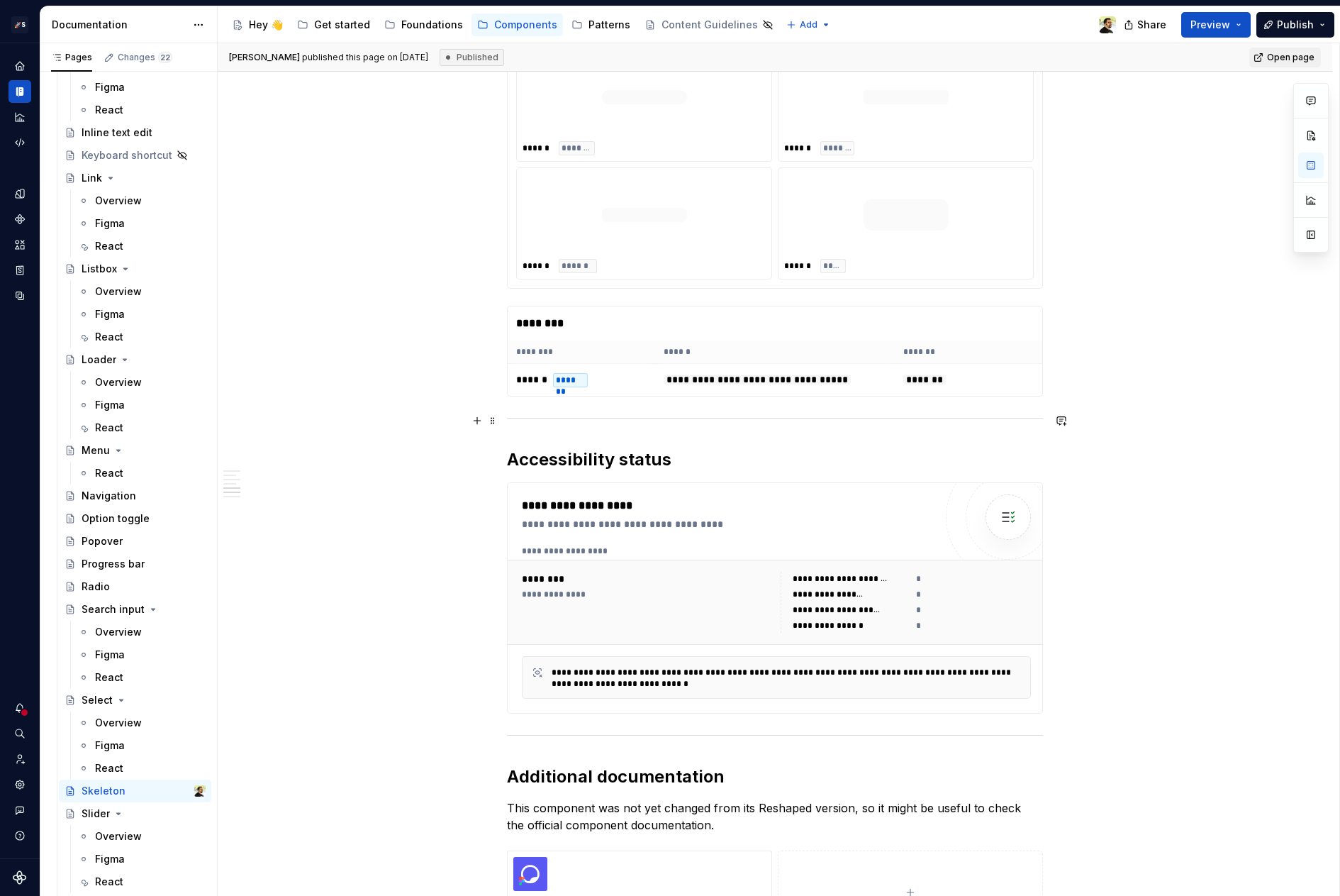
click at [679, 405] on div "**********" at bounding box center [775, 140] width 536 height 2171
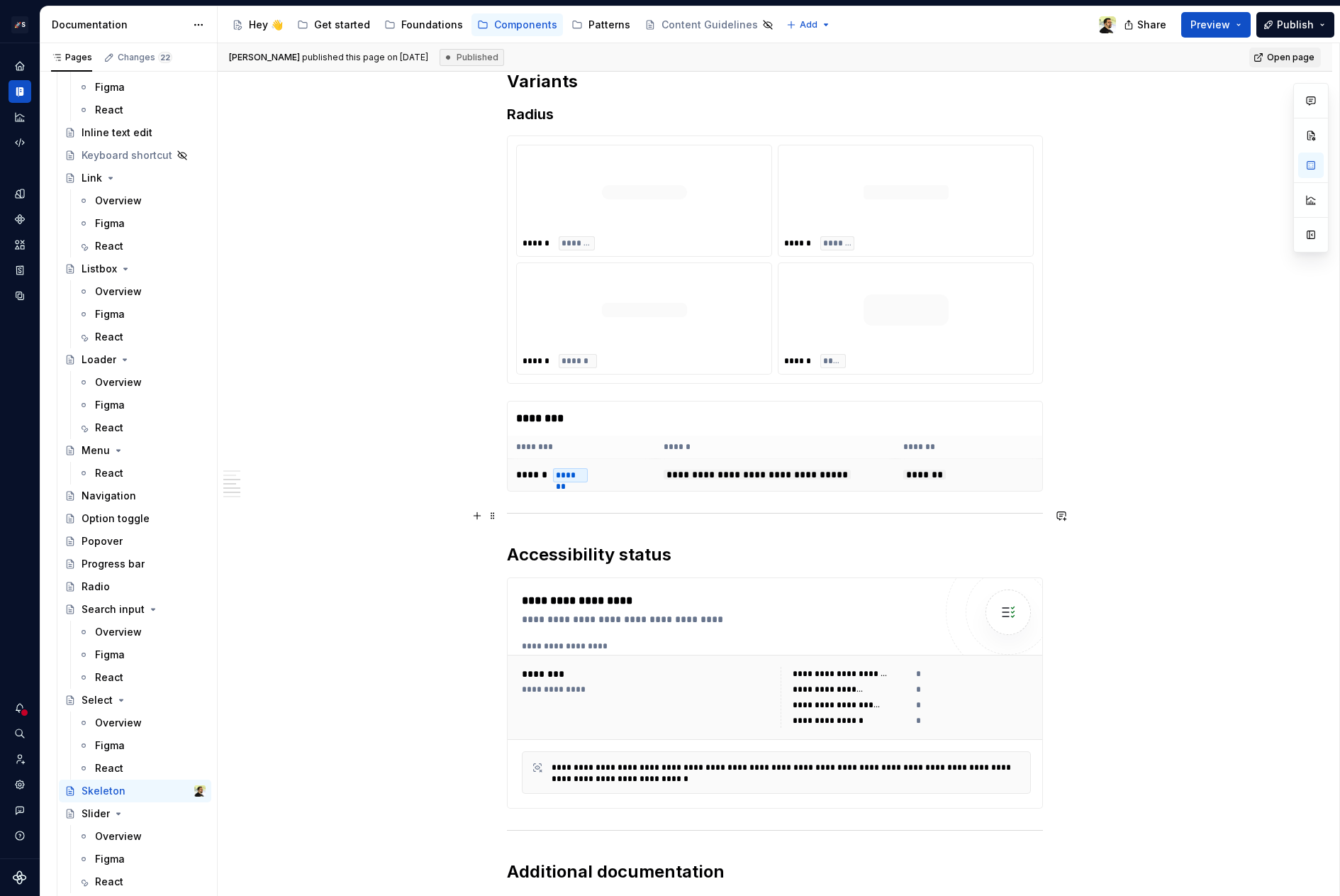
scroll to position [1108, 0]
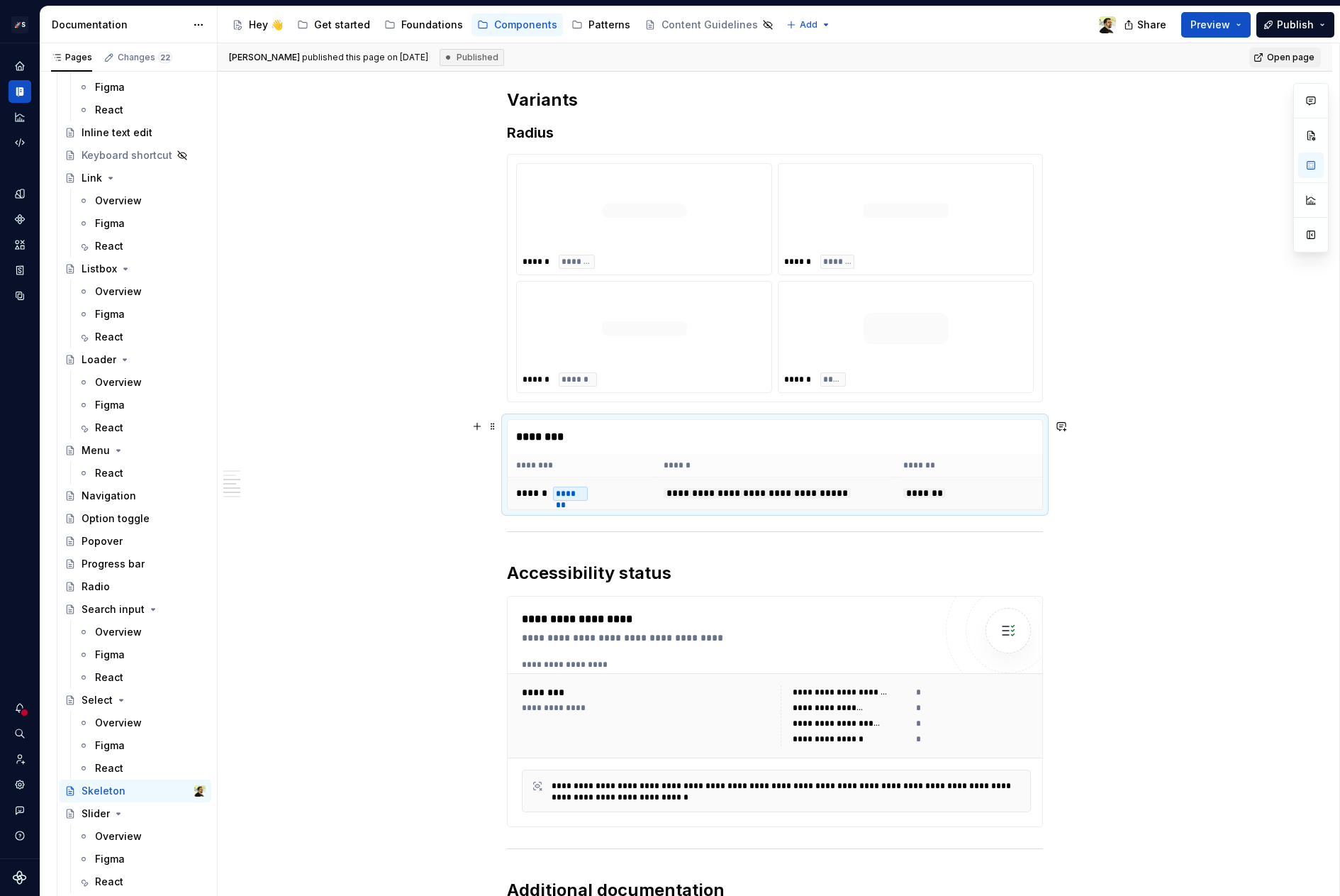
click at [677, 501] on td "**********" at bounding box center [775, 493] width 240 height 33
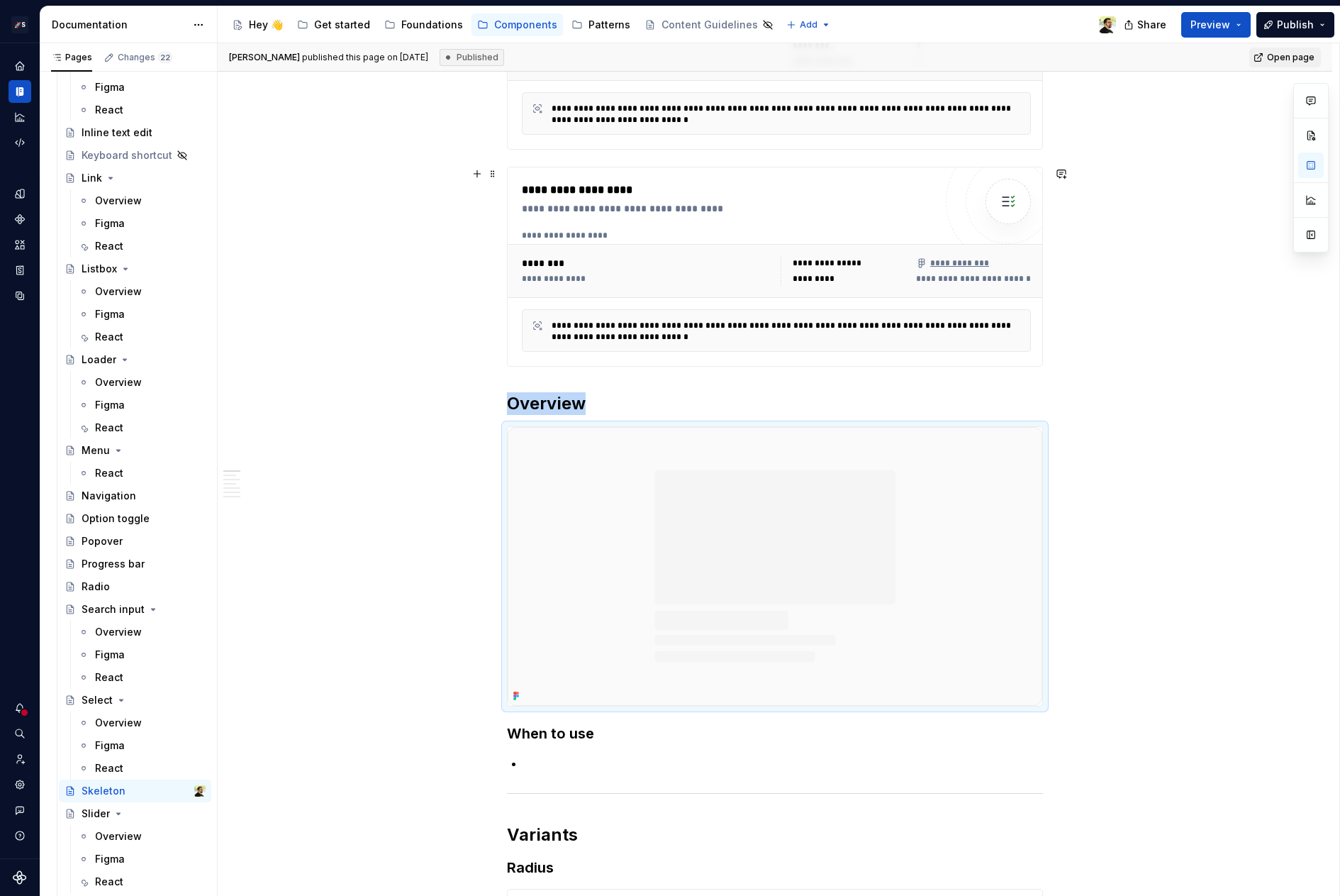
scroll to position [543, 0]
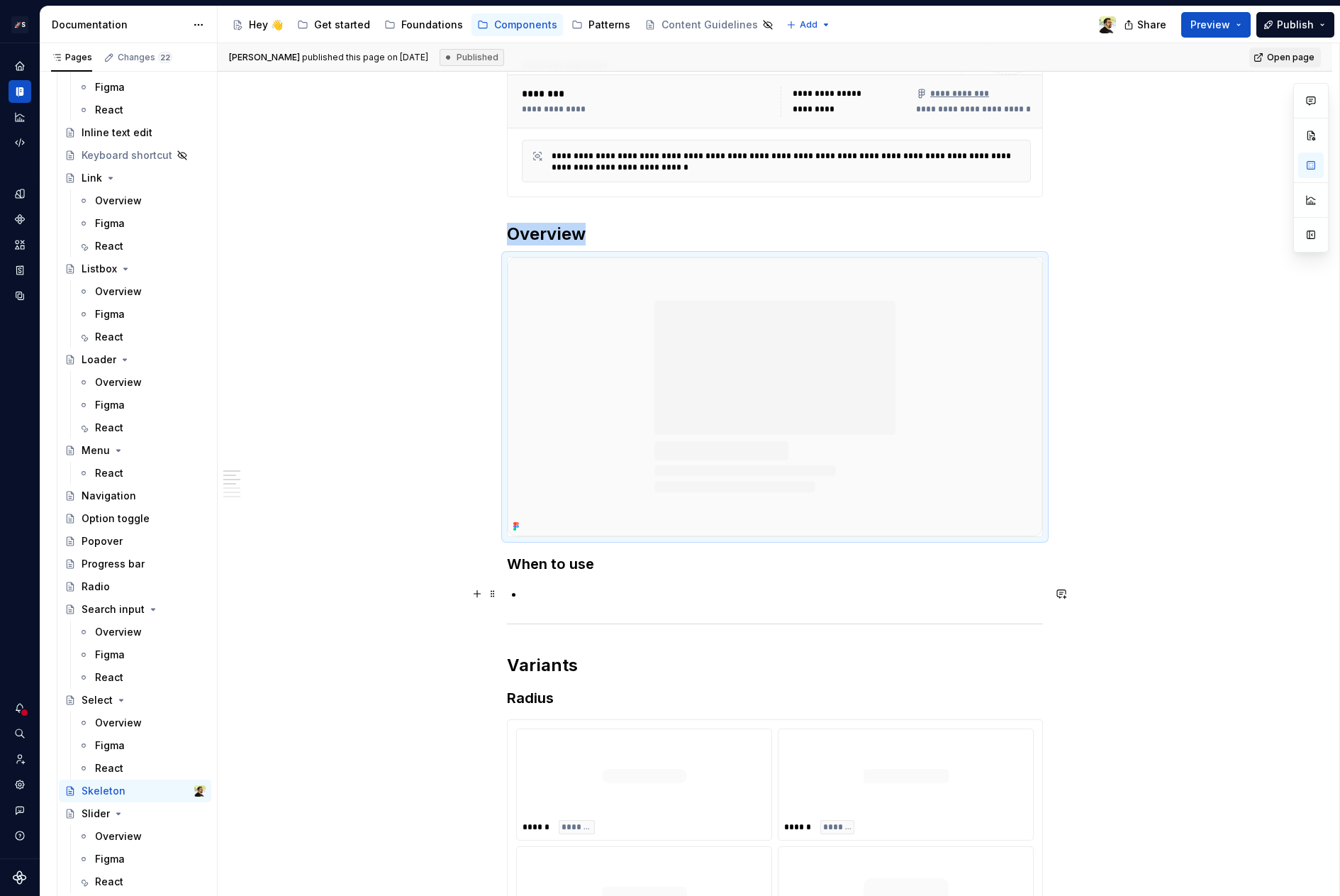
click at [636, 598] on p at bounding box center [784, 594] width 519 height 17
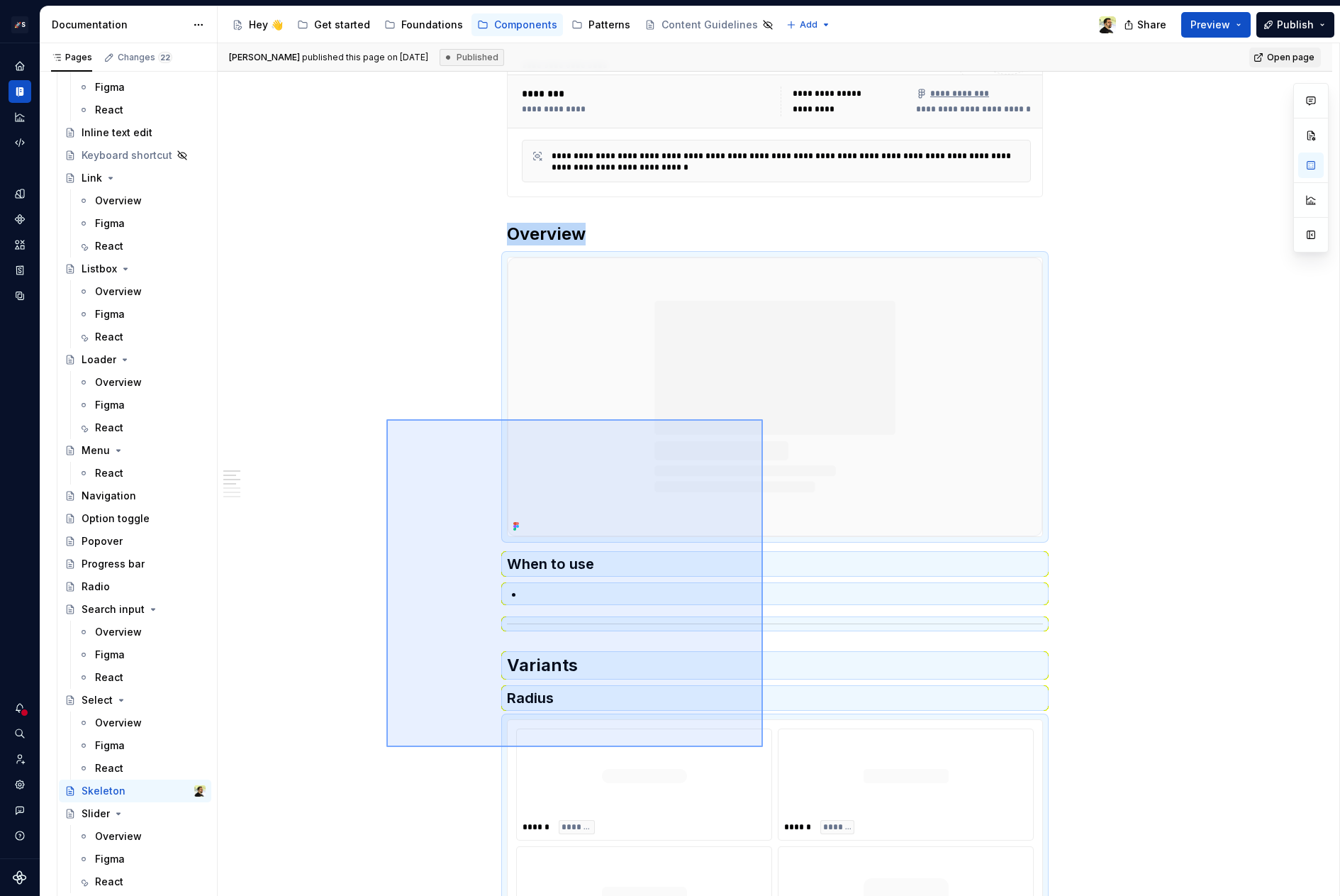
drag, startPoint x: 386, startPoint y: 419, endPoint x: 791, endPoint y: 788, distance: 547.9
click at [791, 788] on div "**********" at bounding box center [778, 470] width 1122 height 853
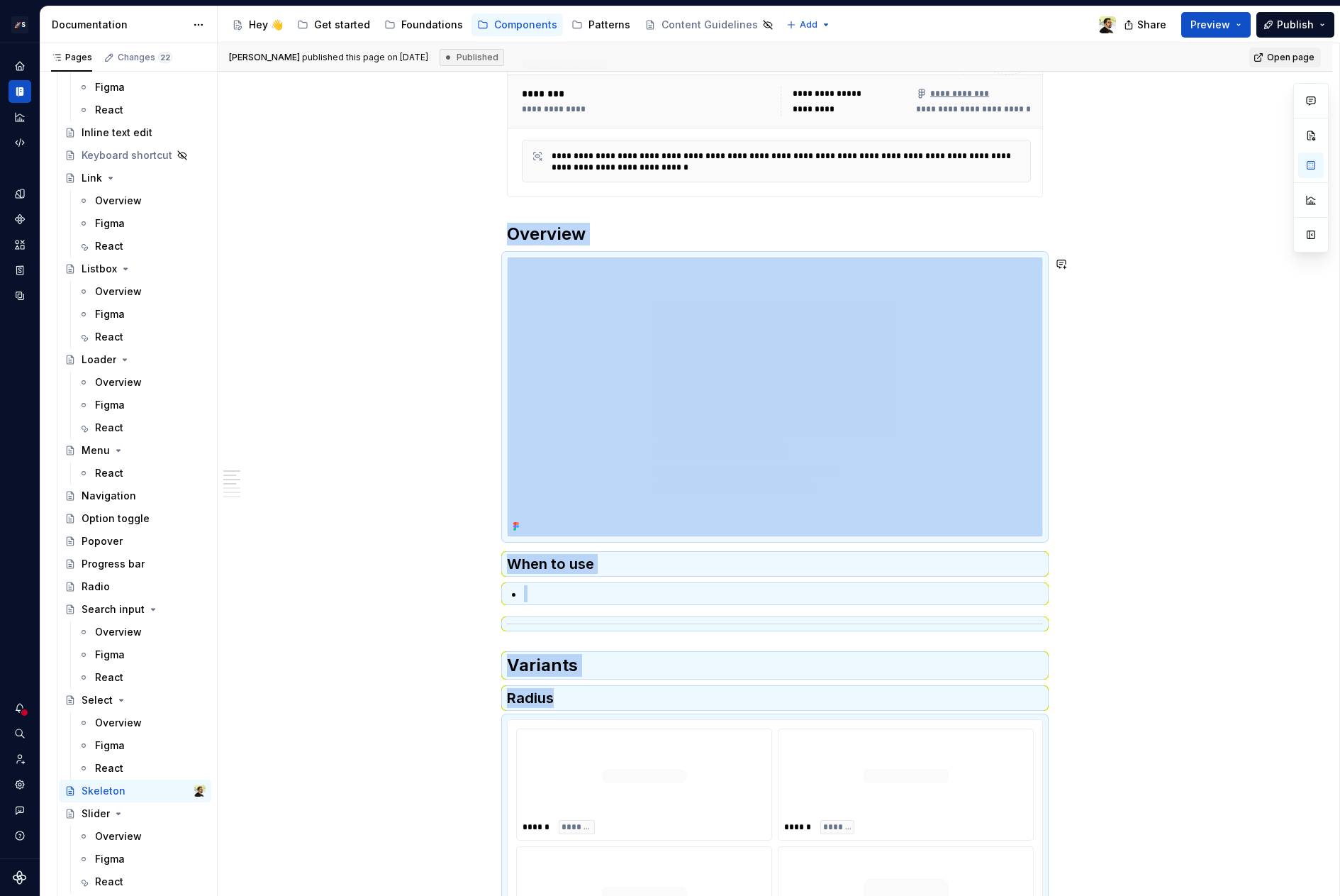
scroll to position [614, 0]
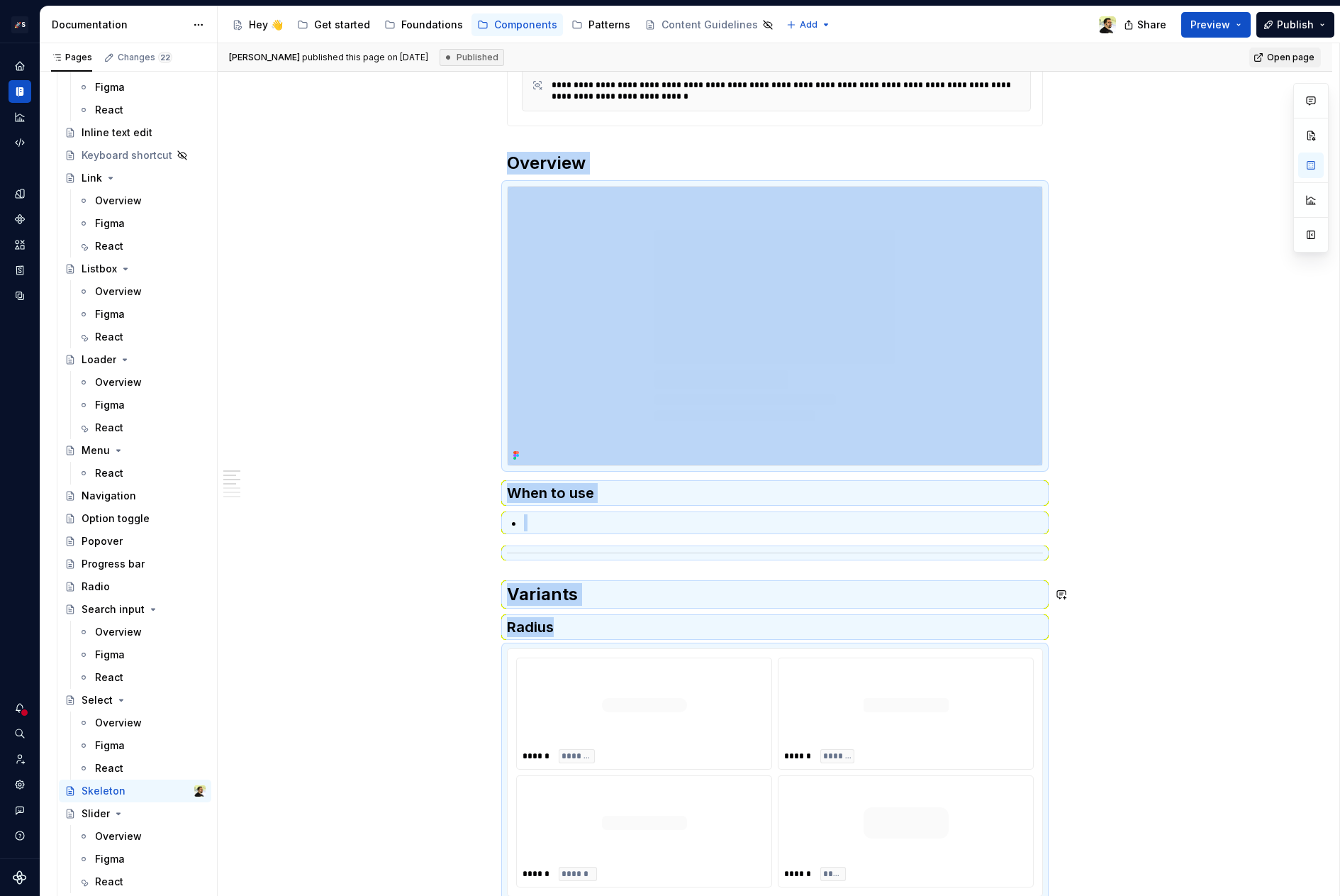
click at [556, 597] on h2 "Variants" at bounding box center [775, 595] width 536 height 23
click at [559, 623] on h3 "Radius" at bounding box center [775, 627] width 536 height 20
click at [565, 588] on h2 "Variants" at bounding box center [775, 595] width 536 height 23
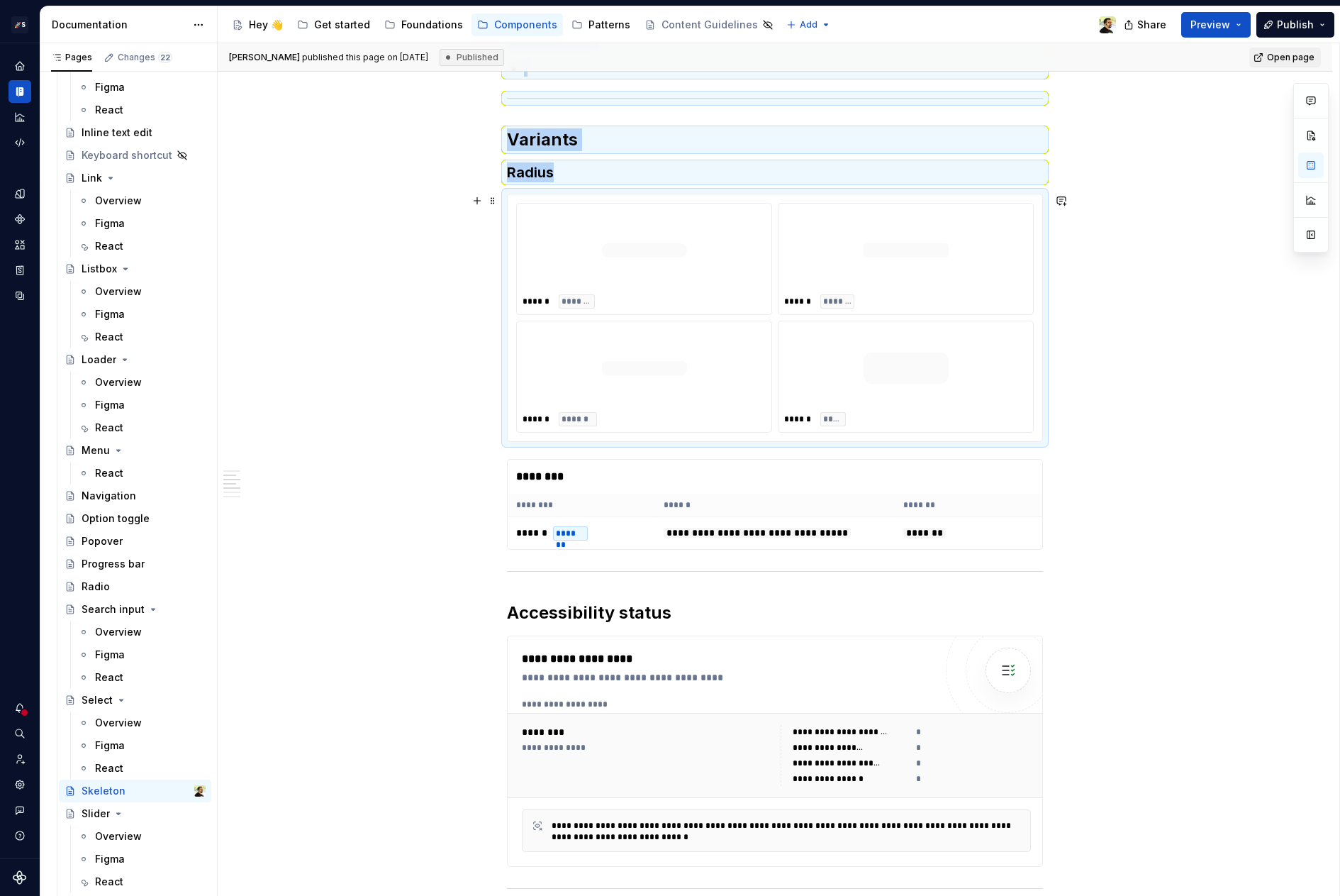
scroll to position [1296, 0]
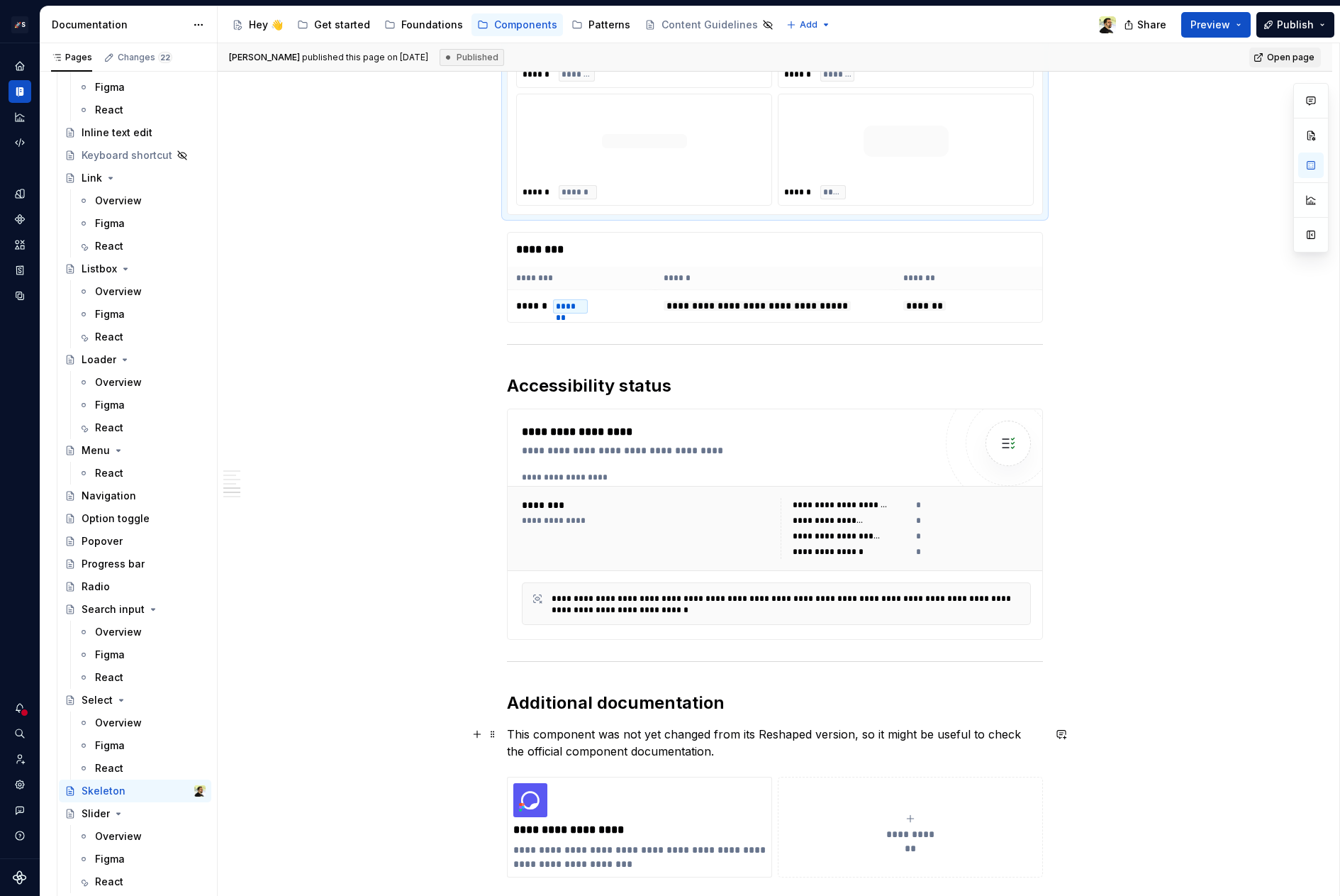
click at [602, 741] on p "This component was not yet changed from its Reshaped version, so it might be us…" at bounding box center [775, 743] width 536 height 34
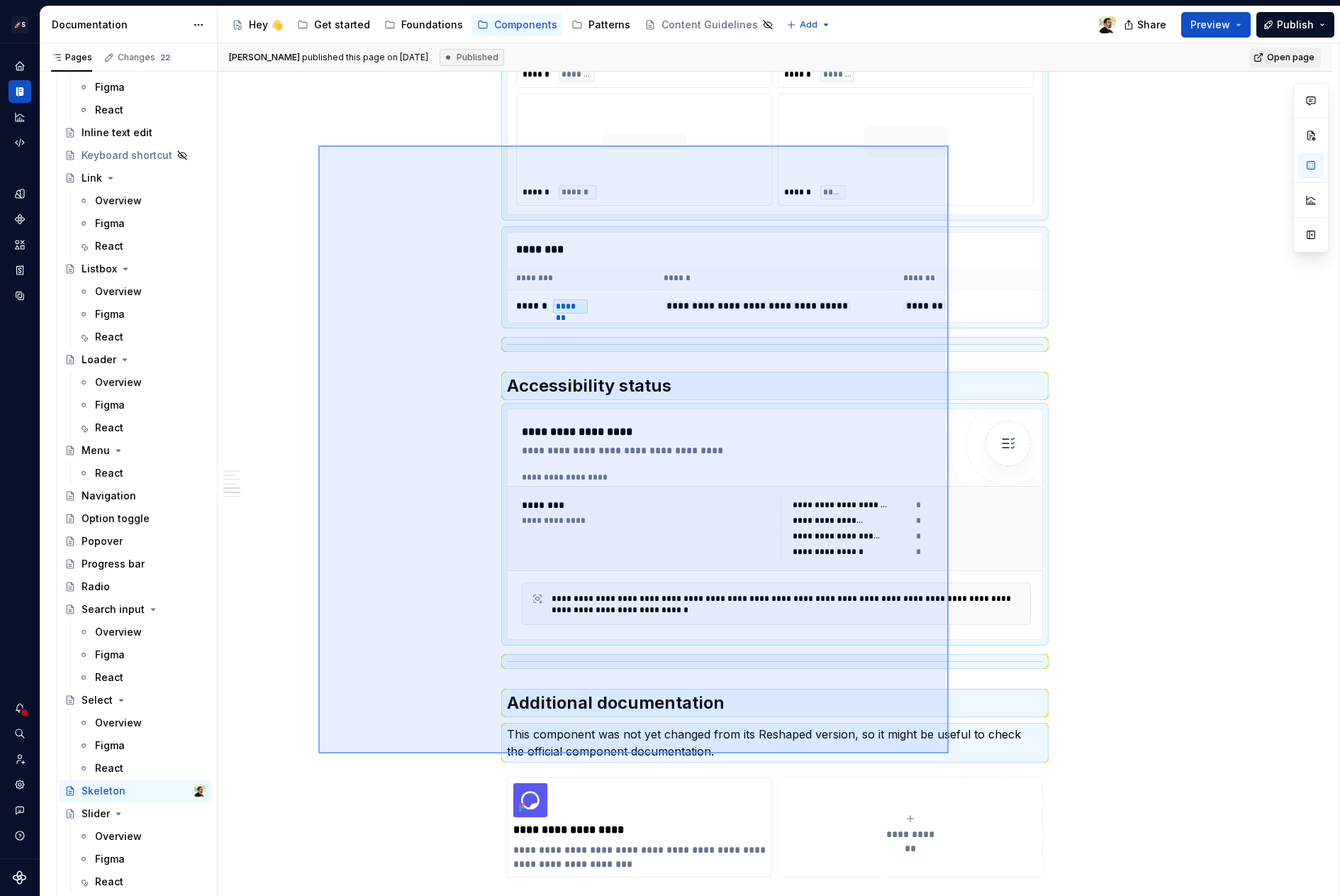
drag, startPoint x: 318, startPoint y: 753, endPoint x: 949, endPoint y: 146, distance: 875.6
click at [949, 146] on div "**********" at bounding box center [778, 470] width 1122 height 853
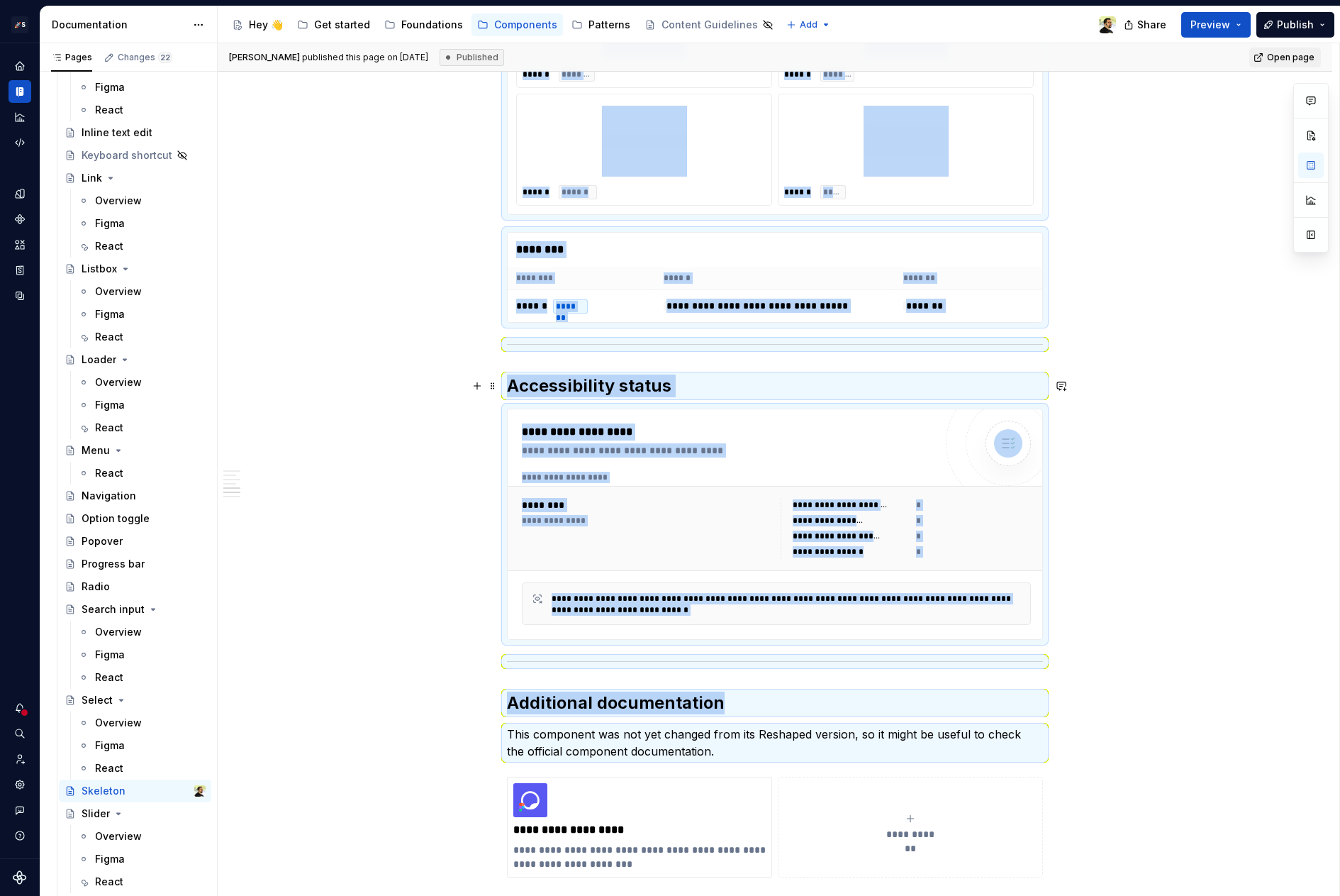
click at [559, 379] on h2 "Accessibility status" at bounding box center [775, 386] width 536 height 23
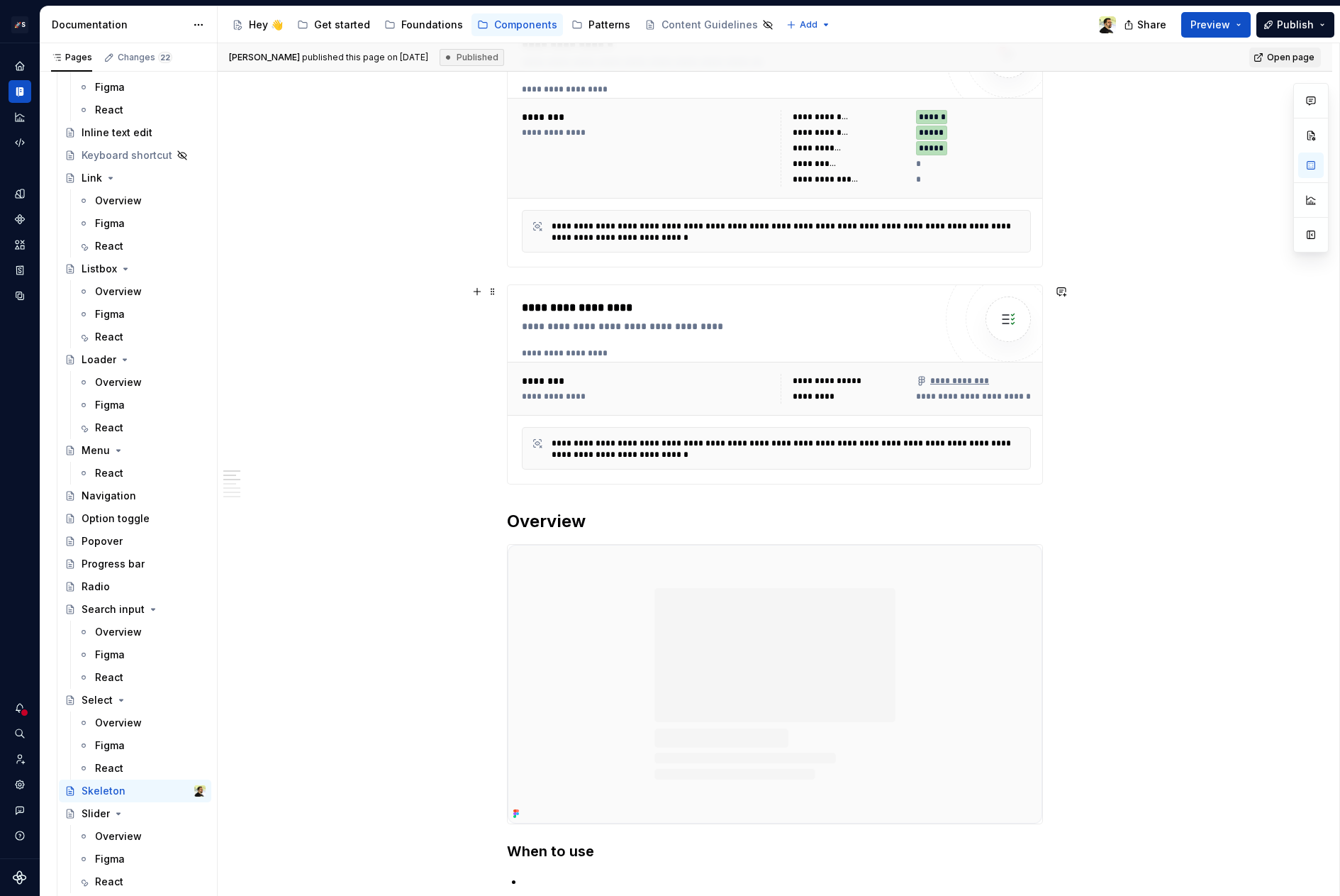
scroll to position [0, 0]
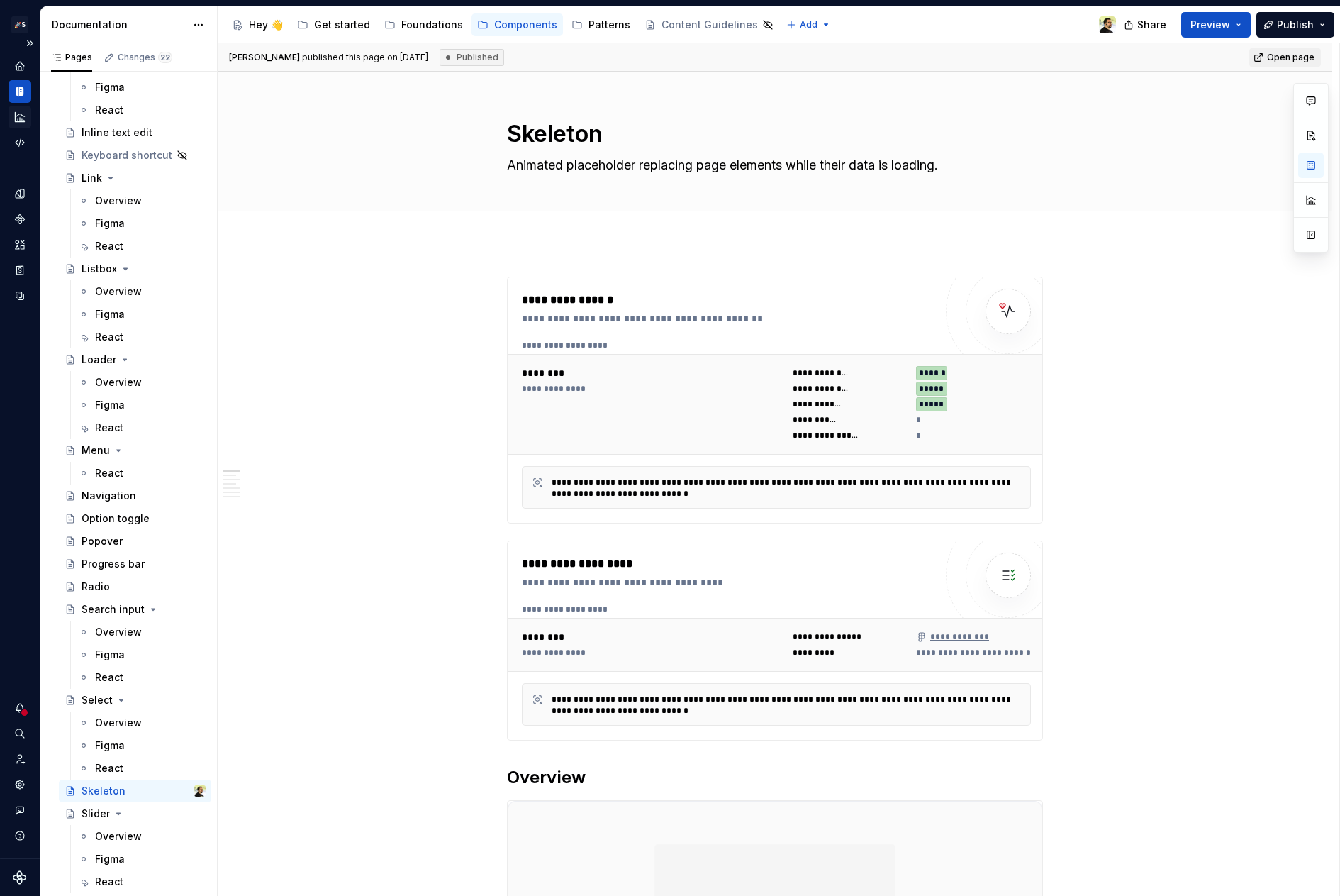
type textarea "*"
